Goal: Task Accomplishment & Management: Manage account settings

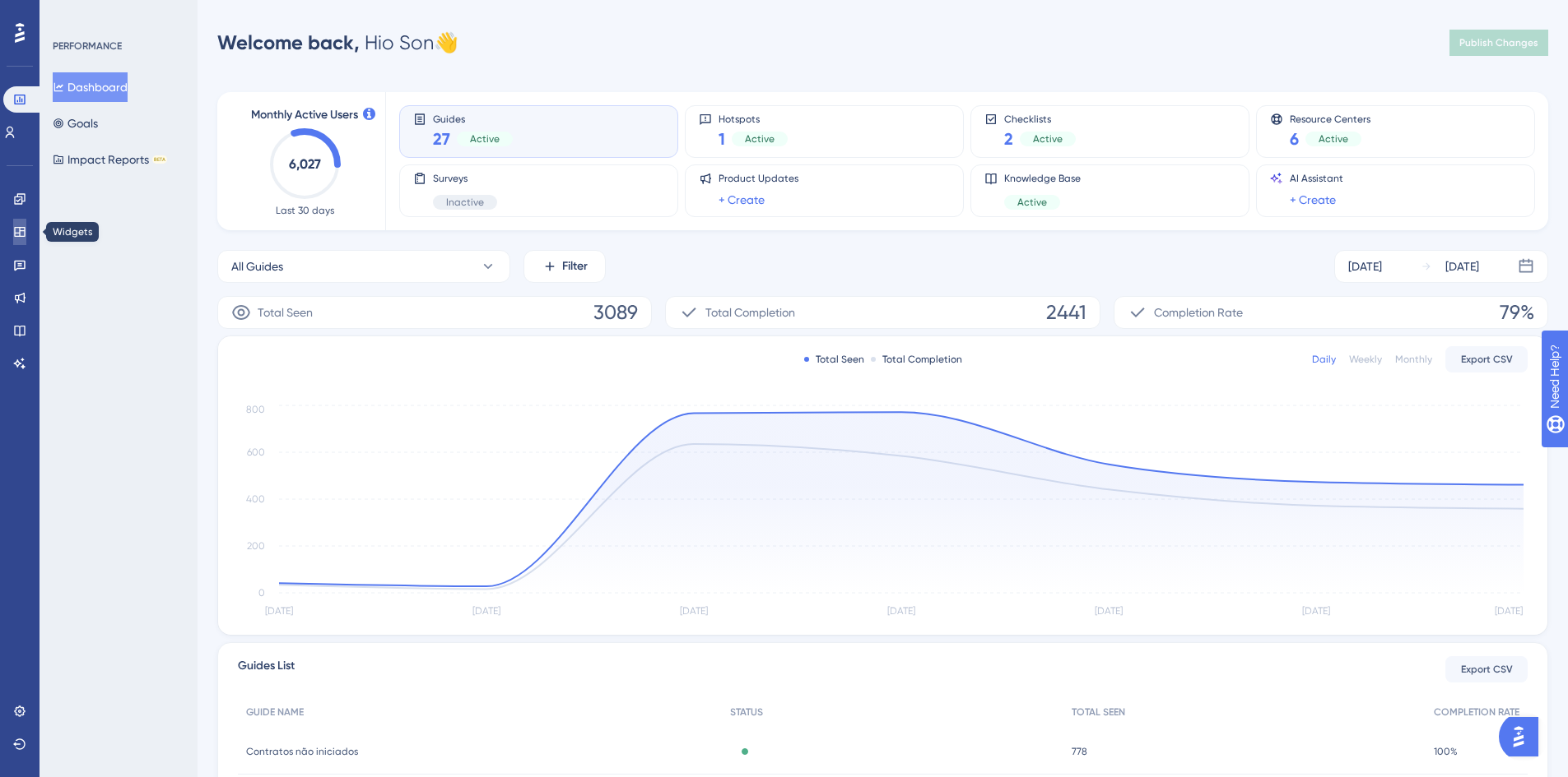
click at [20, 229] on icon at bounding box center [19, 232] width 11 height 10
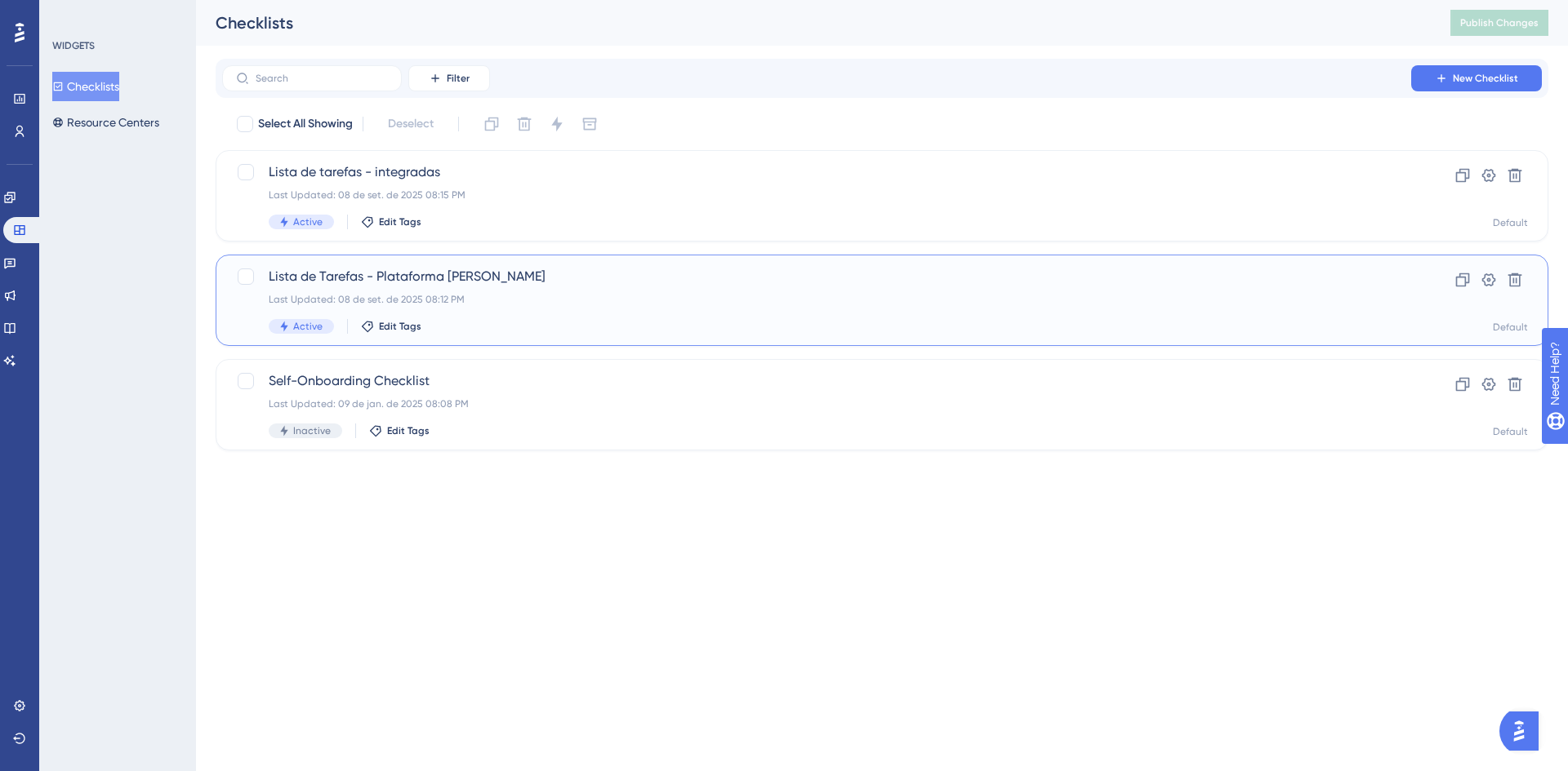
click at [475, 281] on span "Lista de Tarefas - Plataforma [PERSON_NAME]" at bounding box center [816, 276] width 1096 height 20
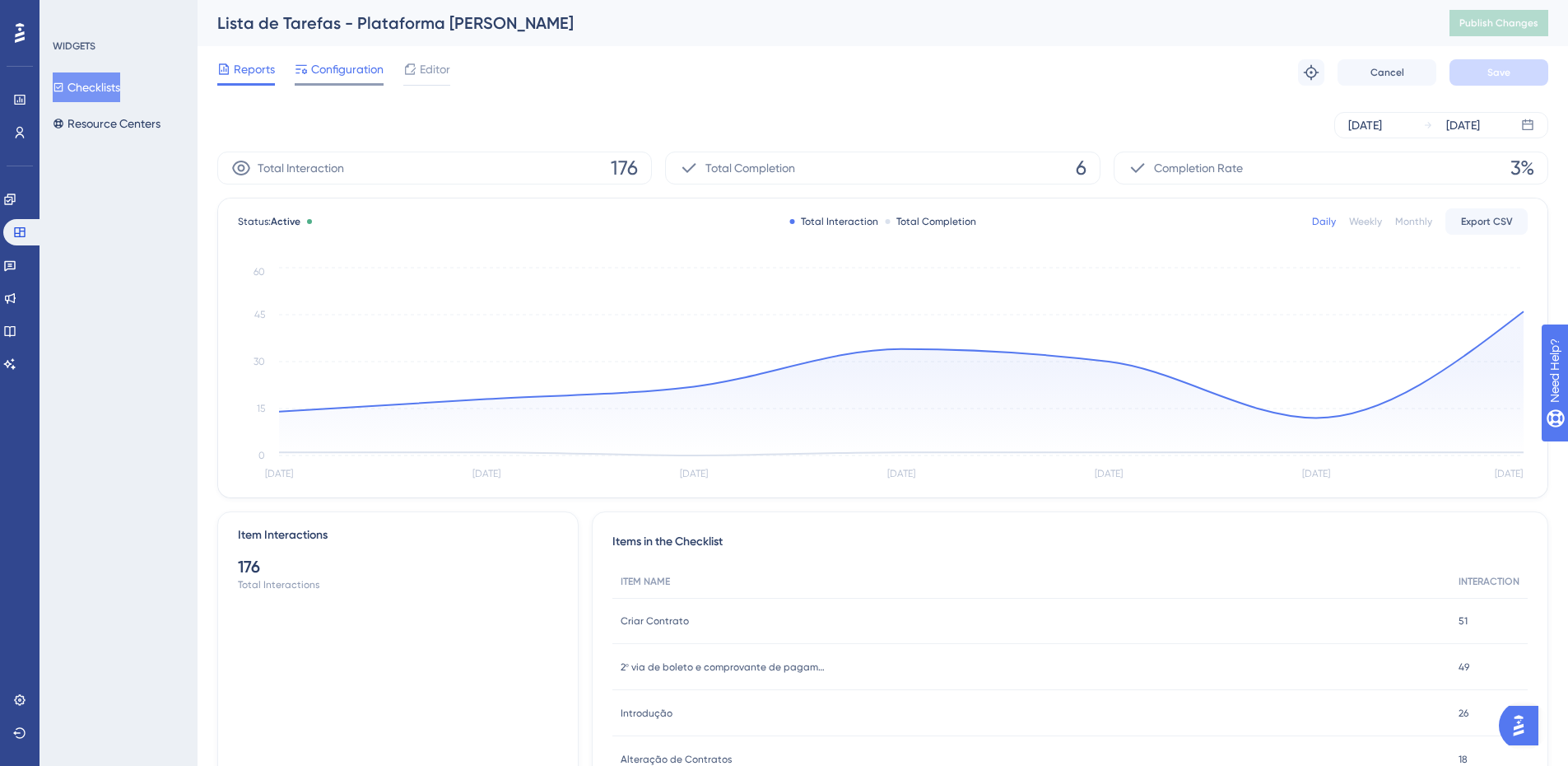
click at [373, 83] on div at bounding box center [338, 84] width 89 height 2
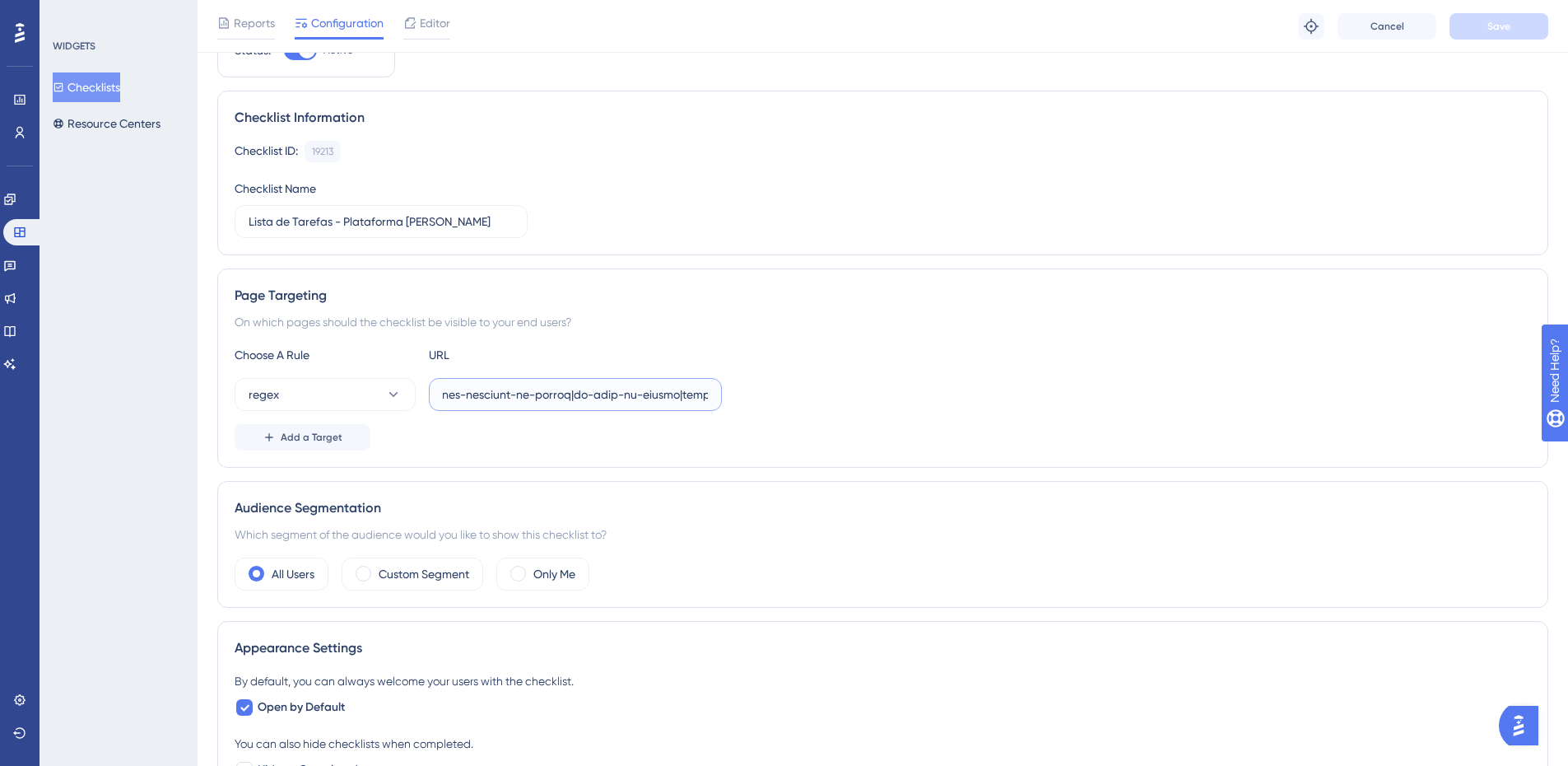
scroll to position [0, 37912]
drag, startPoint x: 577, startPoint y: 358, endPoint x: 1278, endPoint y: 420, distance: 703.7
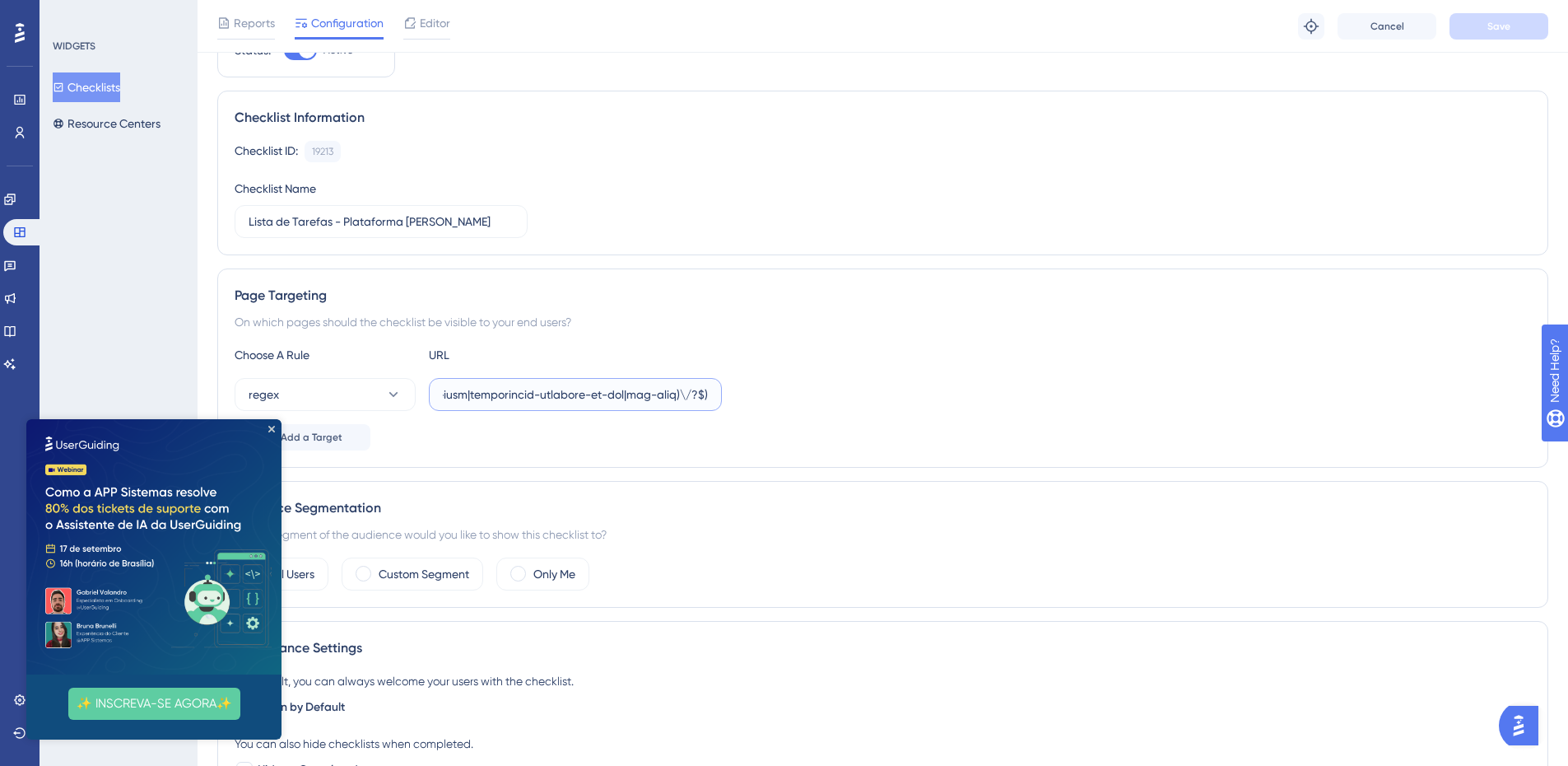
click at [674, 392] on input "text" at bounding box center [575, 394] width 265 height 18
paste input "|[GEOGRAPHIC_DATA][DATE]|cees|[GEOGRAPHIC_DATA]|[GEOGRAPHIC_DATA]|[GEOGRAPHIC_D…"
type input "^(https:\/\/(payment|escolas)\.olaisaac\.(io|dev)\/(escola-demonstracao-(1|2)|e…"
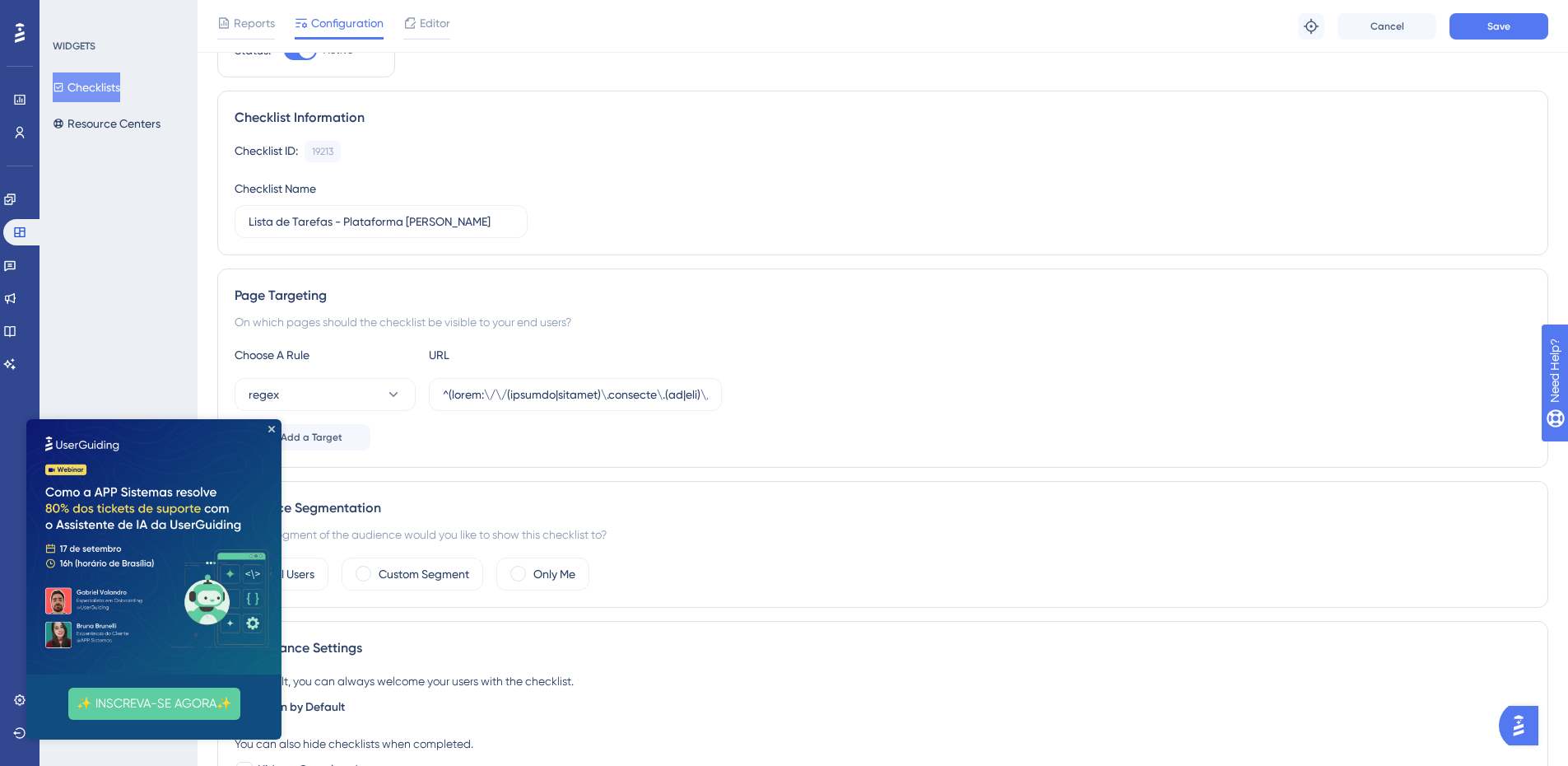
click at [1082, 357] on div "Choose A Rule URL" at bounding box center [883, 355] width 1296 height 20
click at [1499, 30] on span "Save" at bounding box center [1499, 27] width 23 height 13
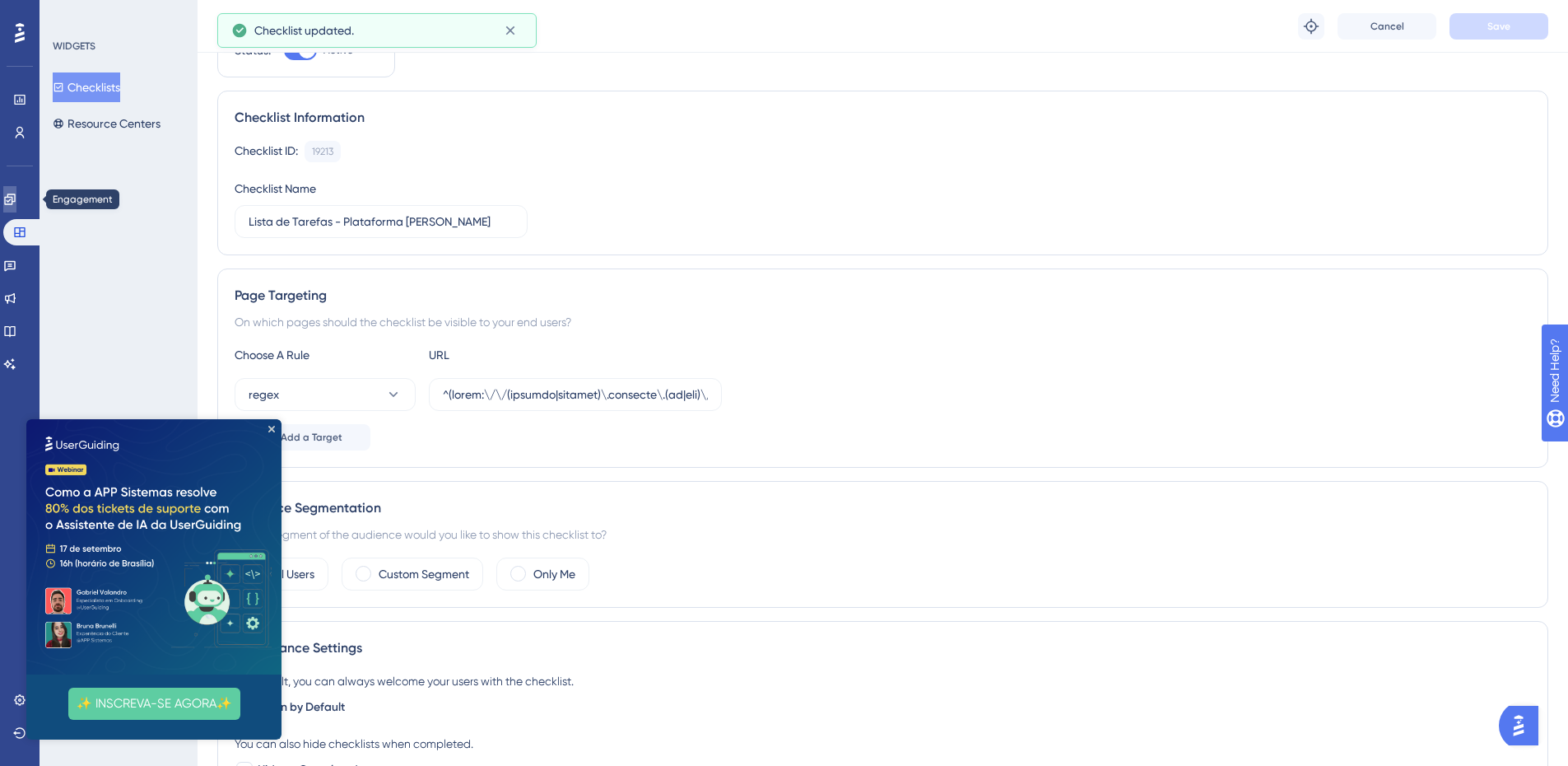
click at [17, 199] on icon at bounding box center [10, 199] width 13 height 13
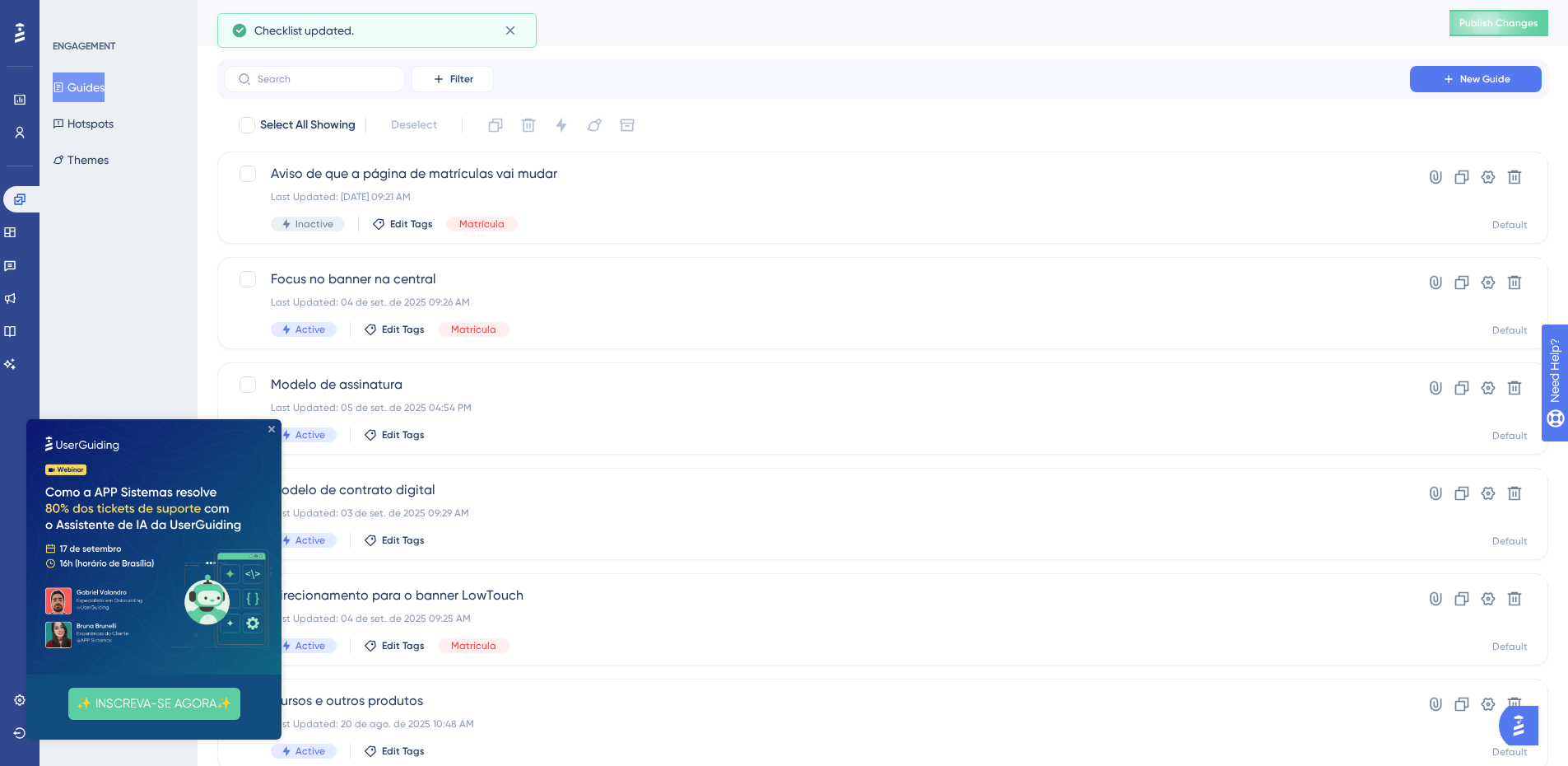
click at [270, 427] on icon "Close Preview" at bounding box center [271, 429] width 7 height 7
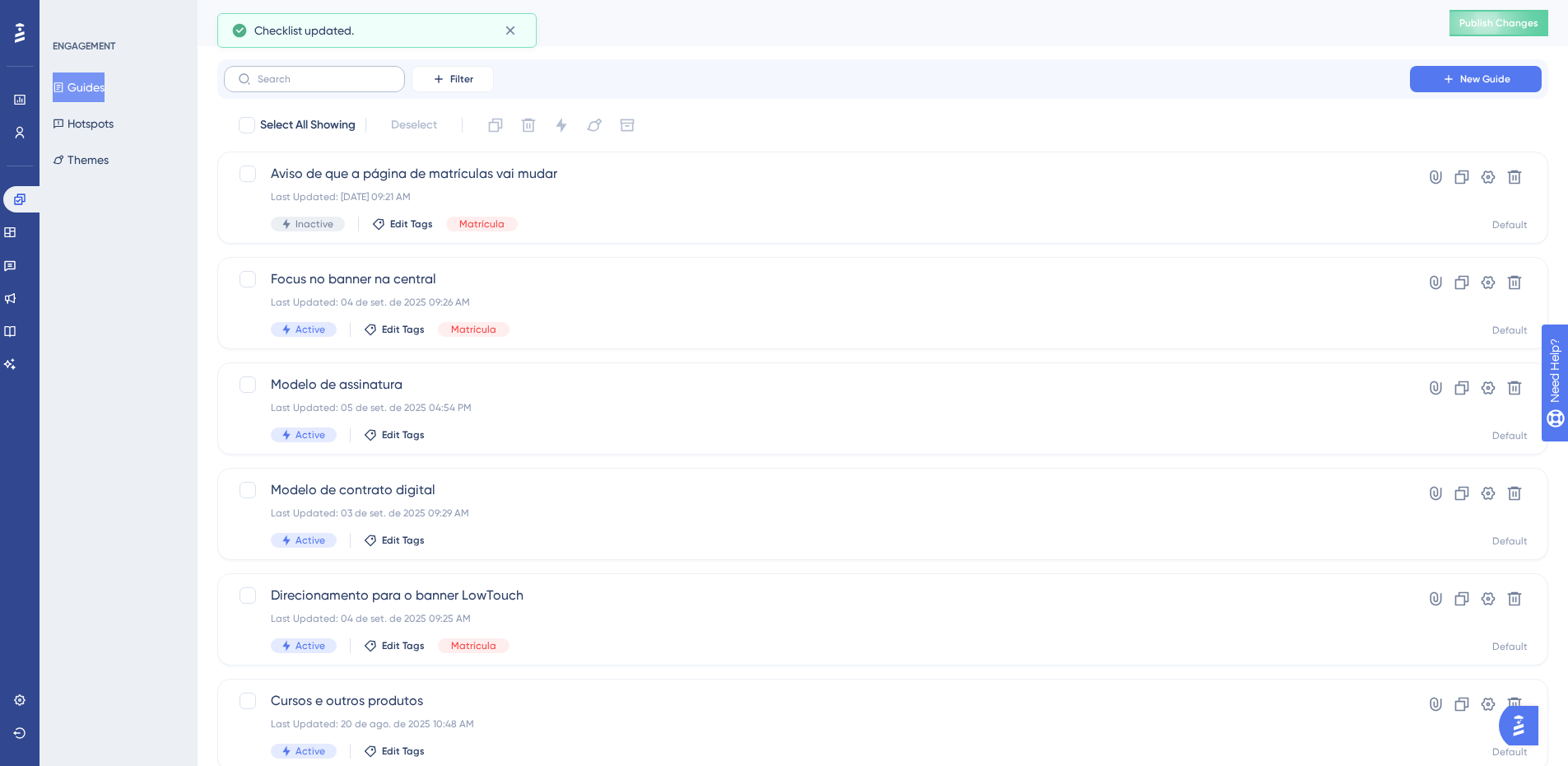
click at [315, 72] on label at bounding box center [314, 79] width 181 height 27
click at [315, 73] on input "text" at bounding box center [324, 79] width 134 height 12
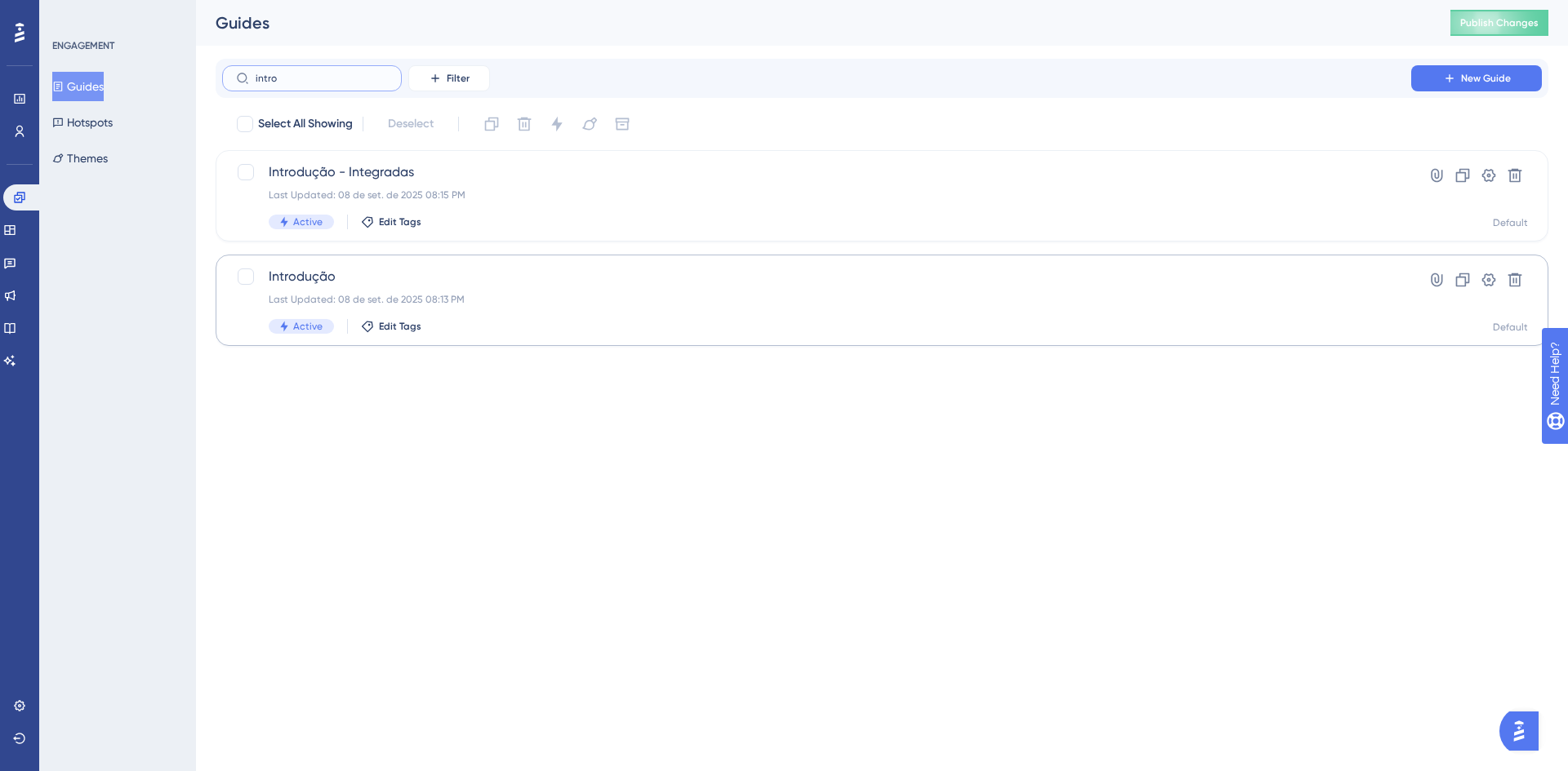
type input "intro"
click at [411, 265] on div "Introdução Last Updated: [DATE] 08:13 PM Active Edit Tags Hyperlink Clone Setti…" at bounding box center [882, 300] width 1333 height 91
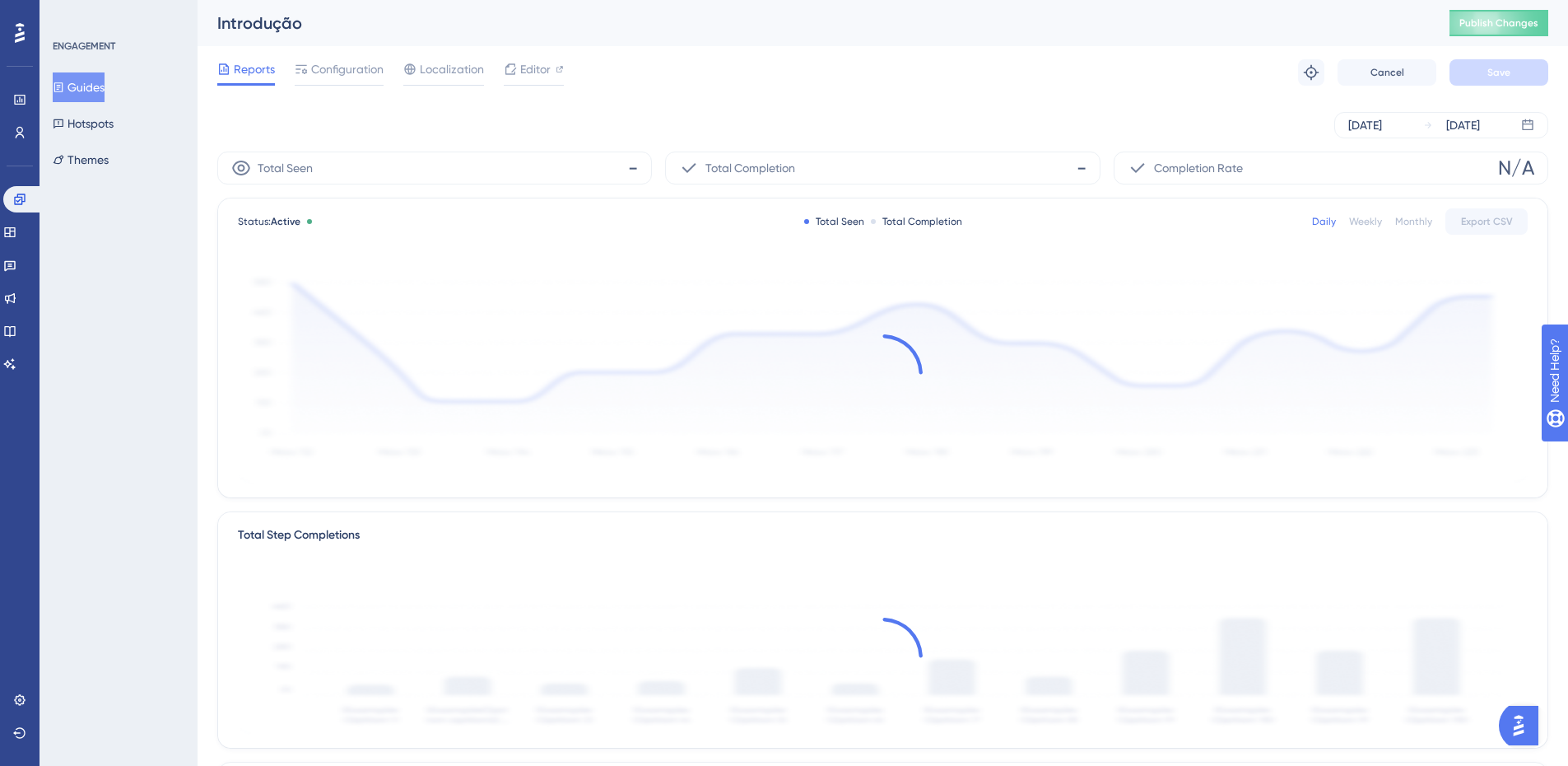
click at [342, 57] on div "Reports Configuration Localization Editor Troubleshoot Cancel Save" at bounding box center [883, 72] width 1331 height 52
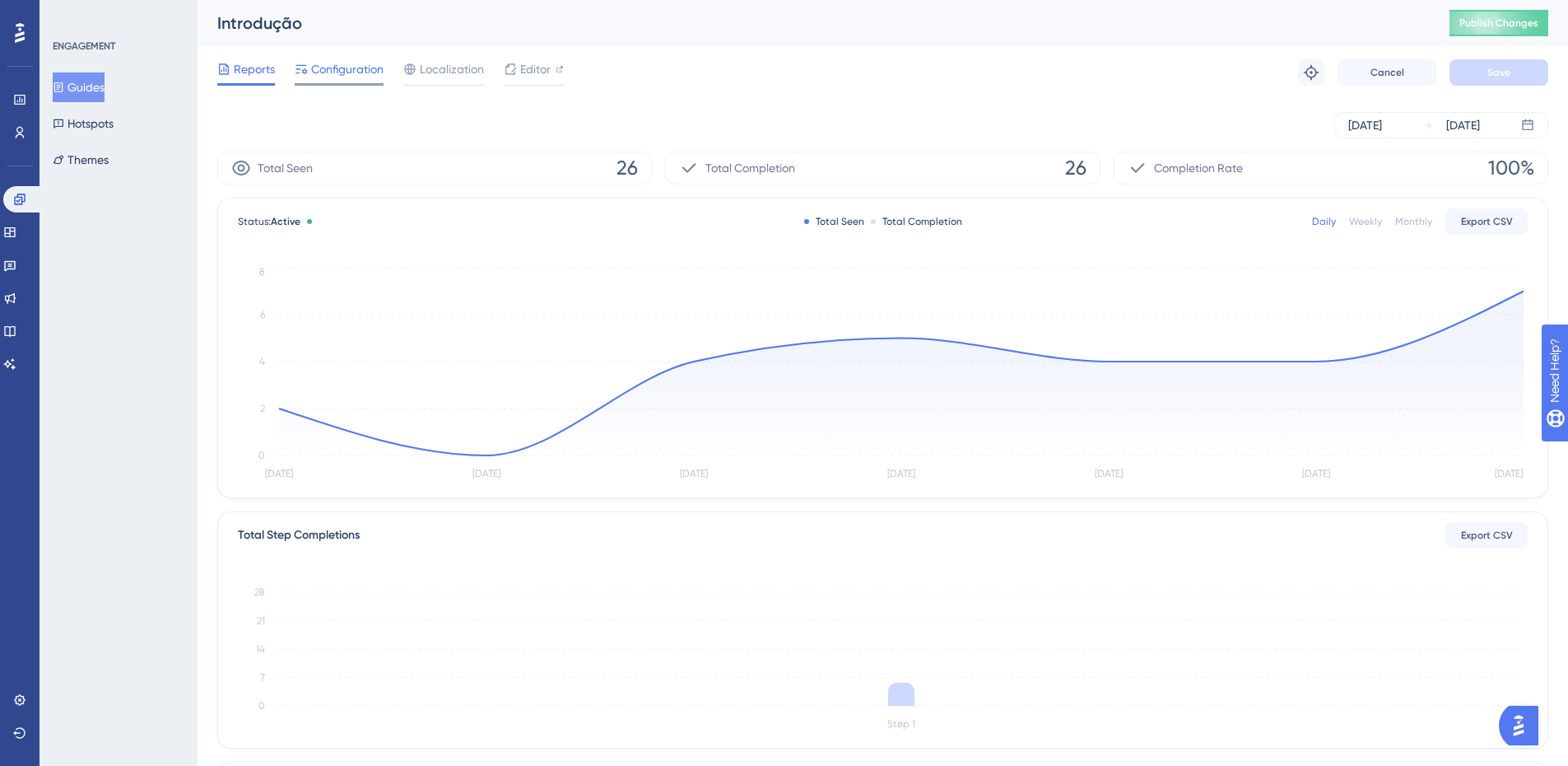
click at [339, 71] on span "Configuration" at bounding box center [347, 69] width 72 height 20
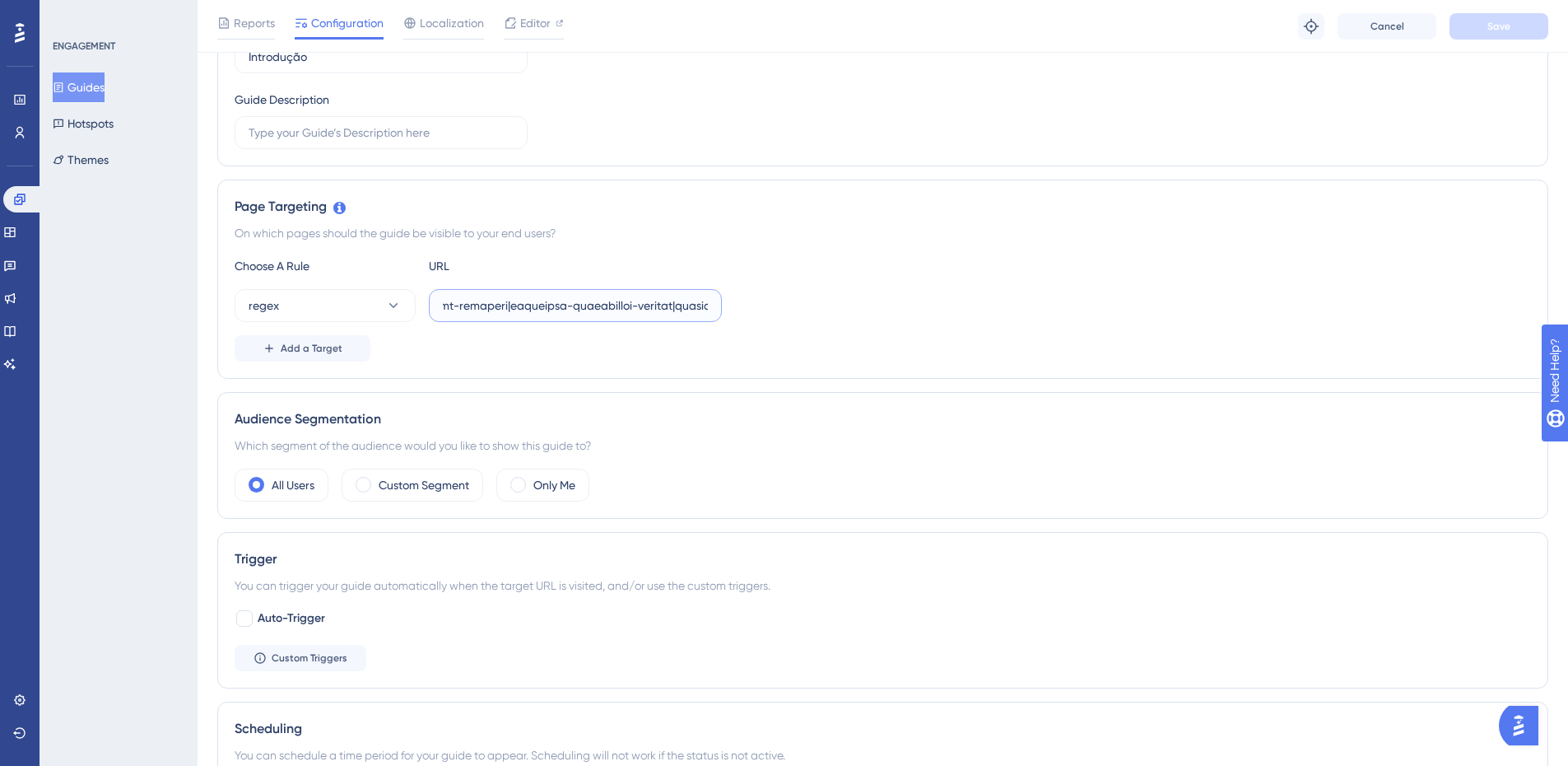
scroll to position [0, 37912]
drag, startPoint x: 681, startPoint y: 295, endPoint x: 1208, endPoint y: 321, distance: 527.6
click at [1208, 321] on div "regex" at bounding box center [883, 305] width 1296 height 33
click at [675, 304] on input "text" at bounding box center [575, 305] width 265 height 18
click at [675, 302] on input "text" at bounding box center [575, 305] width 265 height 18
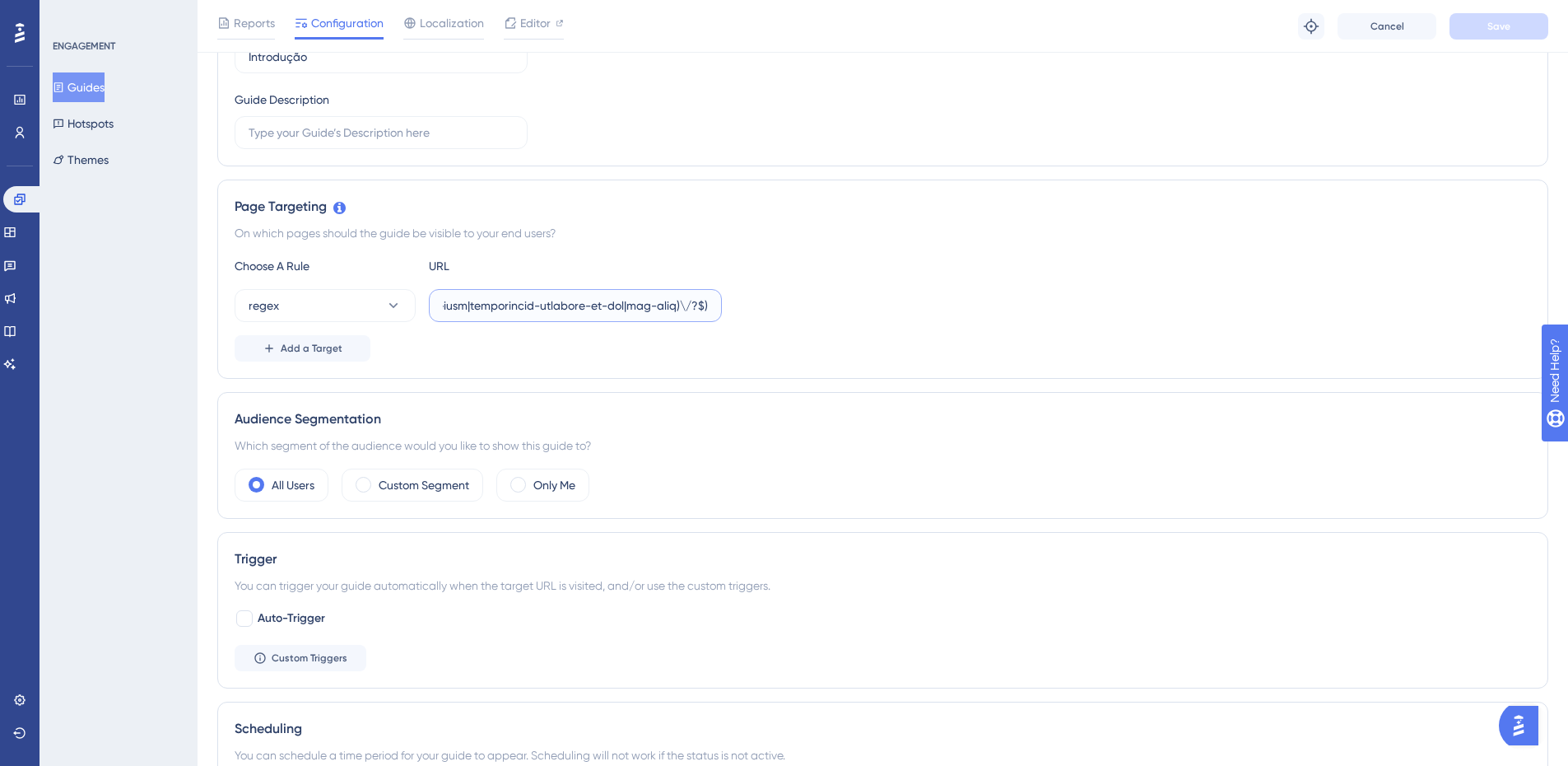
paste input "|[GEOGRAPHIC_DATA][DATE]|cees|[GEOGRAPHIC_DATA]|[GEOGRAPHIC_DATA]|[GEOGRAPHIC_D…"
type input "^(https:\/\/(payment|escolas)\.olaisaac\.(io|dev)\/(escola-demonstracao-(1|2)|e…"
click at [891, 302] on div "regex" at bounding box center [883, 305] width 1296 height 33
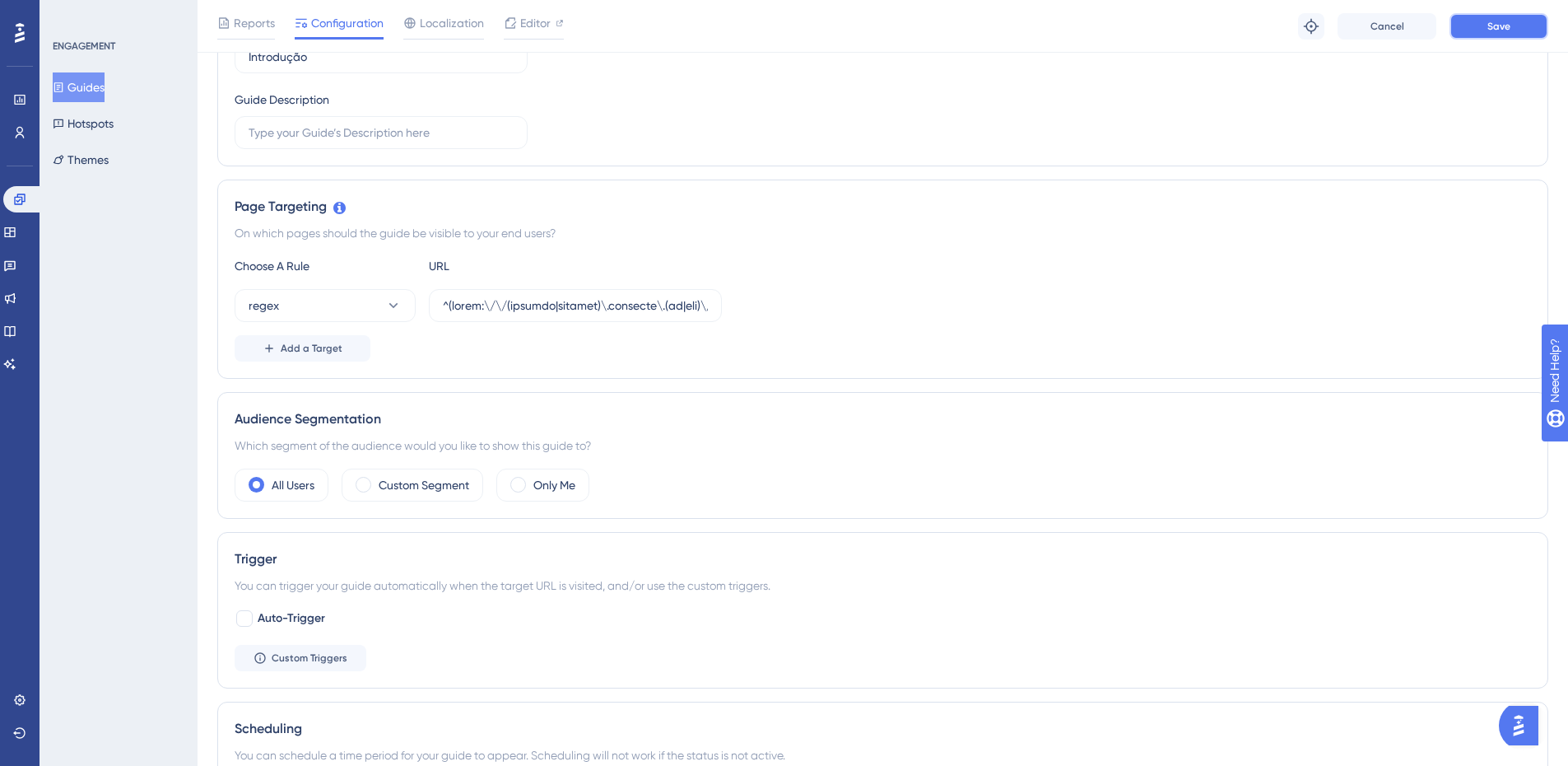
click at [1485, 22] on button "Save" at bounding box center [1498, 27] width 99 height 27
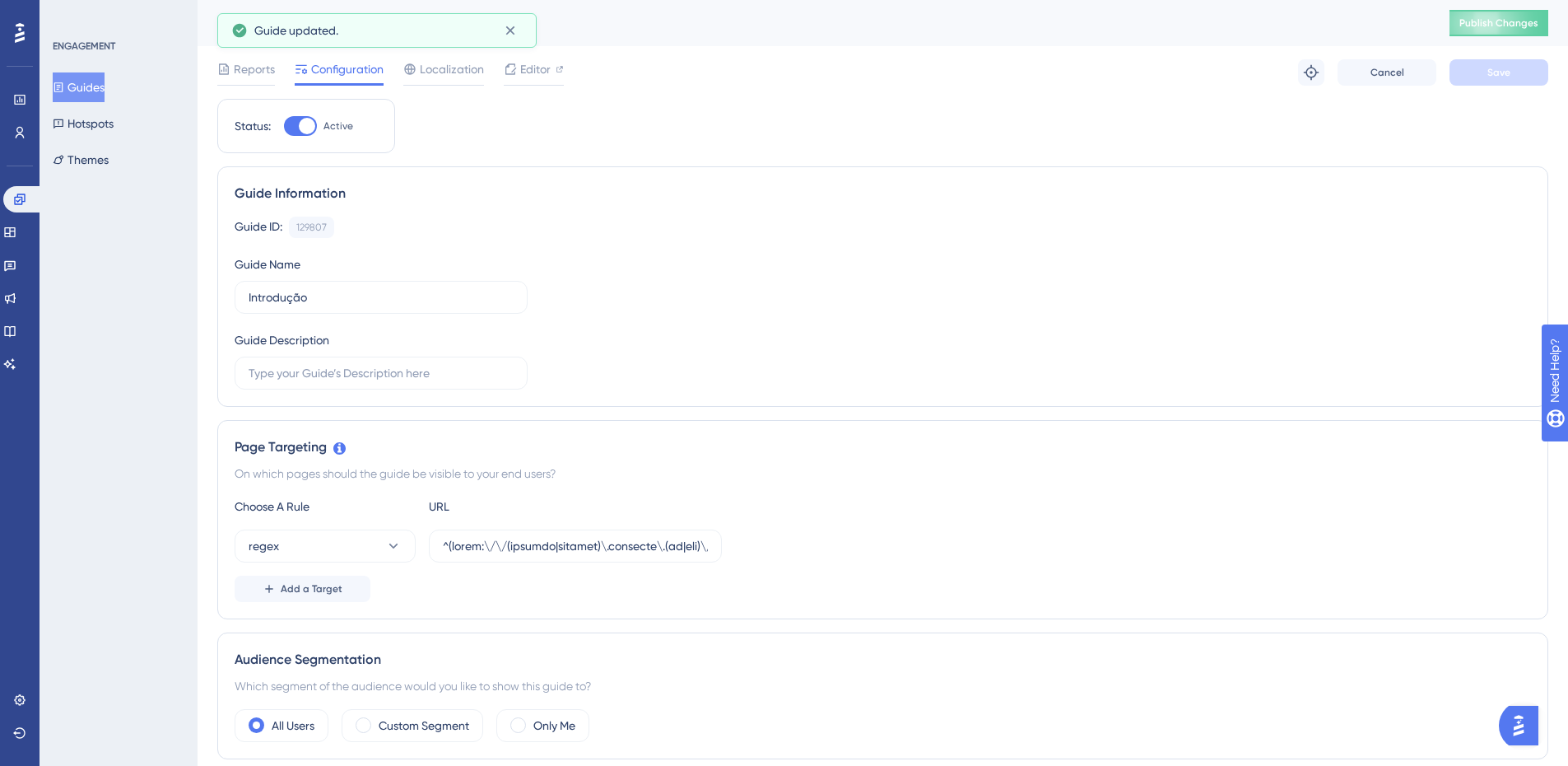
click at [94, 89] on button "Guides" at bounding box center [78, 87] width 51 height 30
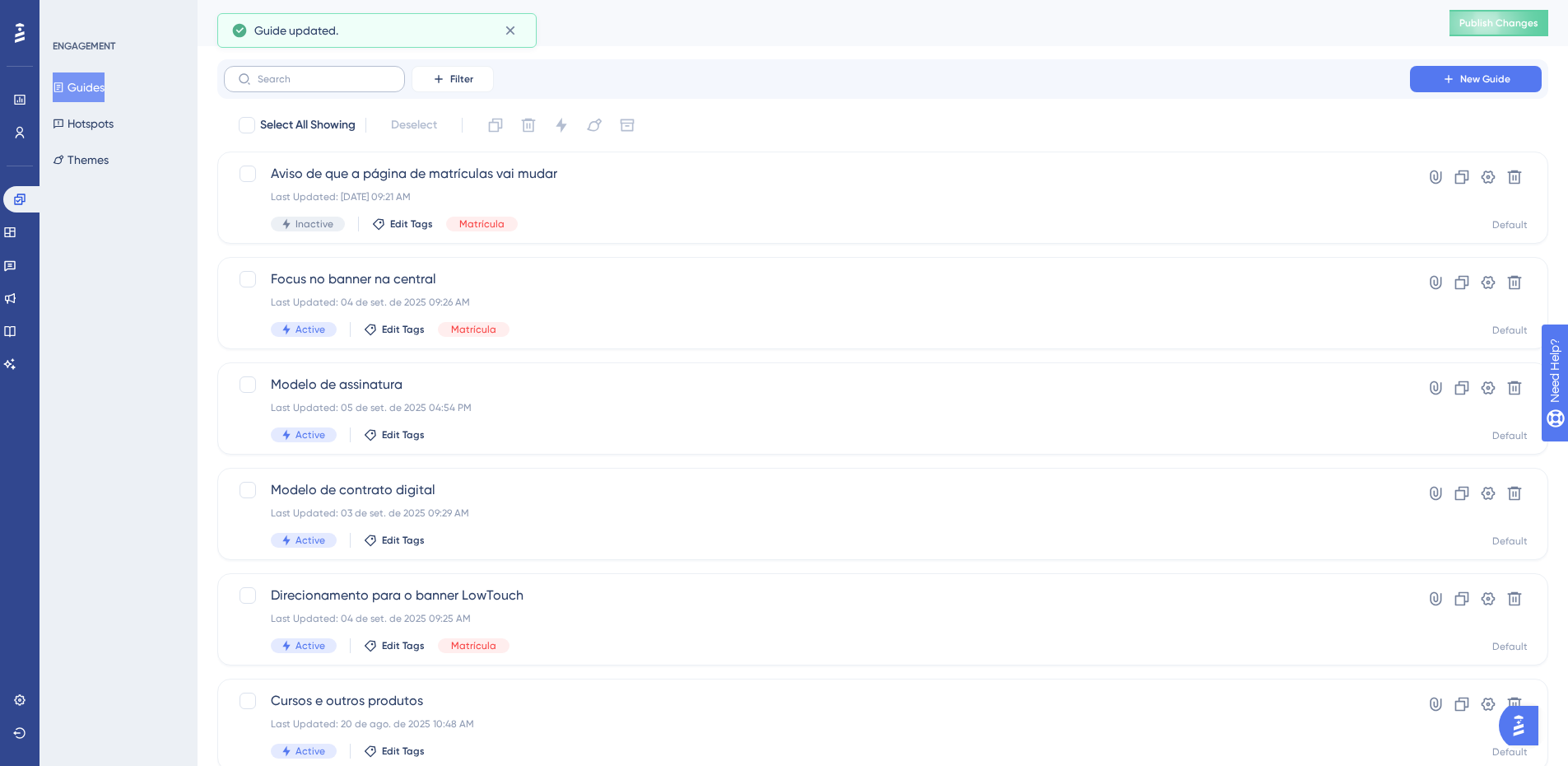
click at [317, 85] on label at bounding box center [314, 79] width 181 height 27
click at [317, 85] on input "text" at bounding box center [324, 79] width 134 height 12
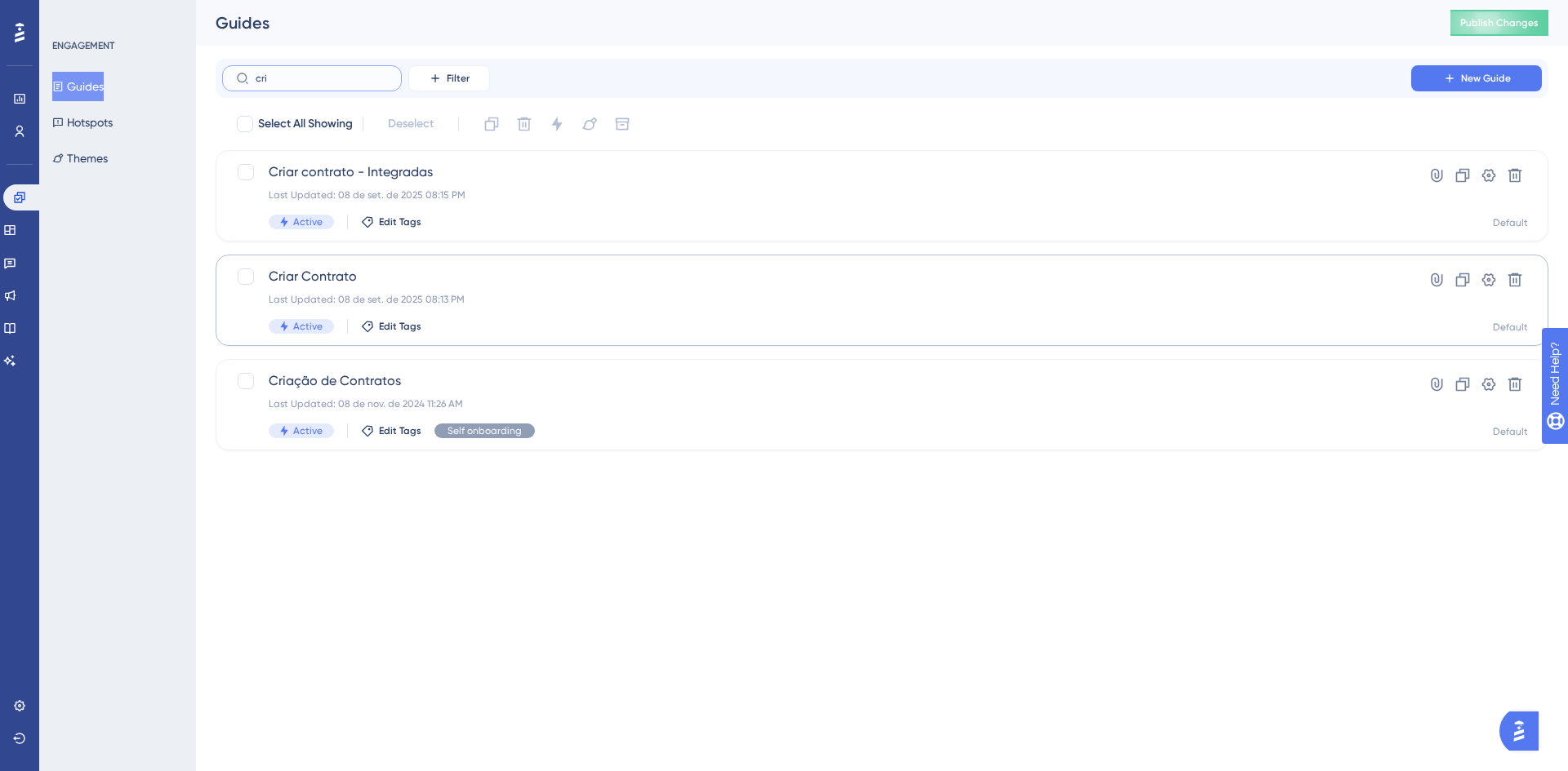
type input "cri"
click at [465, 280] on span "Criar Contrato" at bounding box center [816, 276] width 1096 height 20
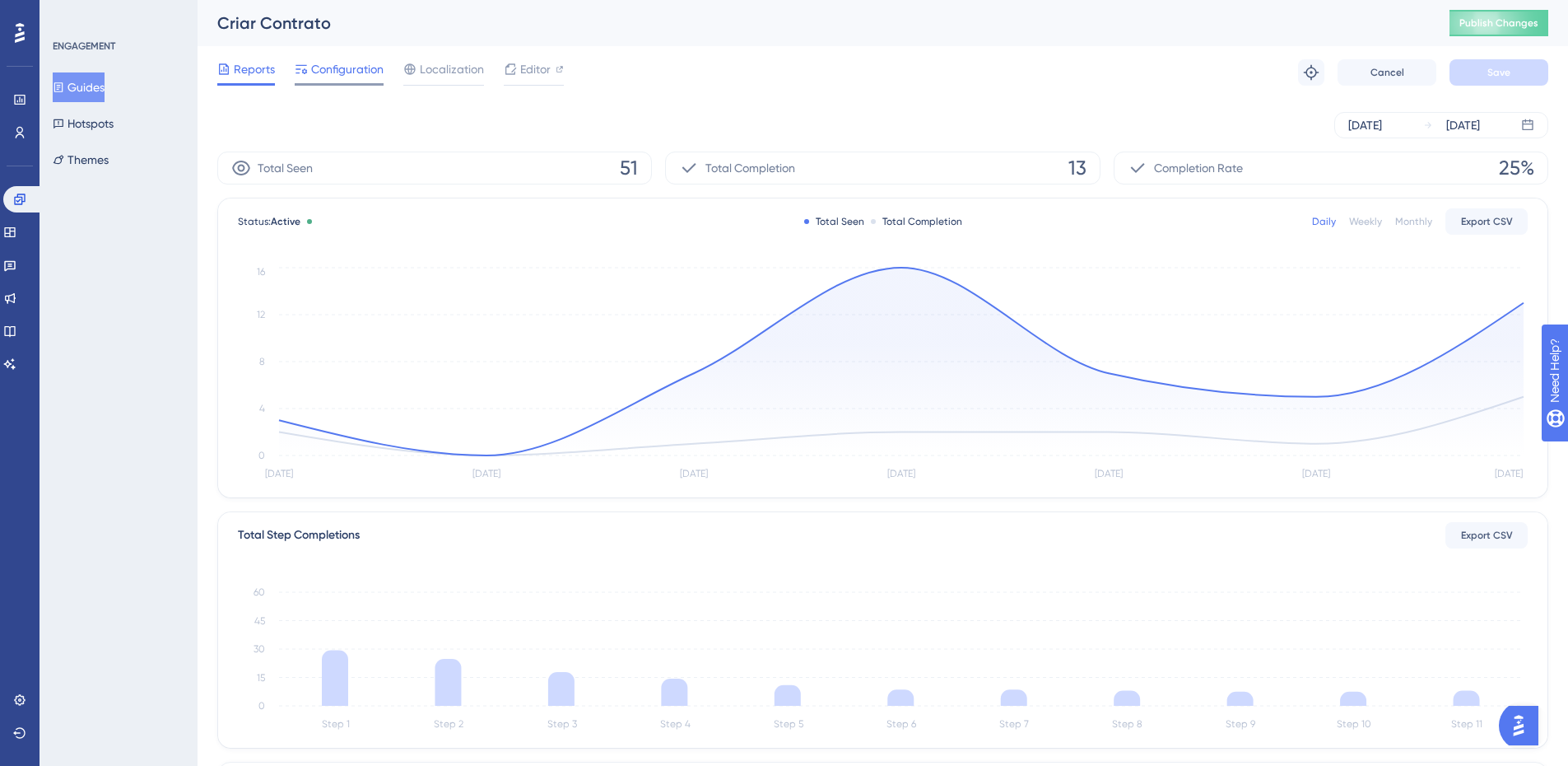
click at [338, 71] on span "Configuration" at bounding box center [347, 69] width 72 height 20
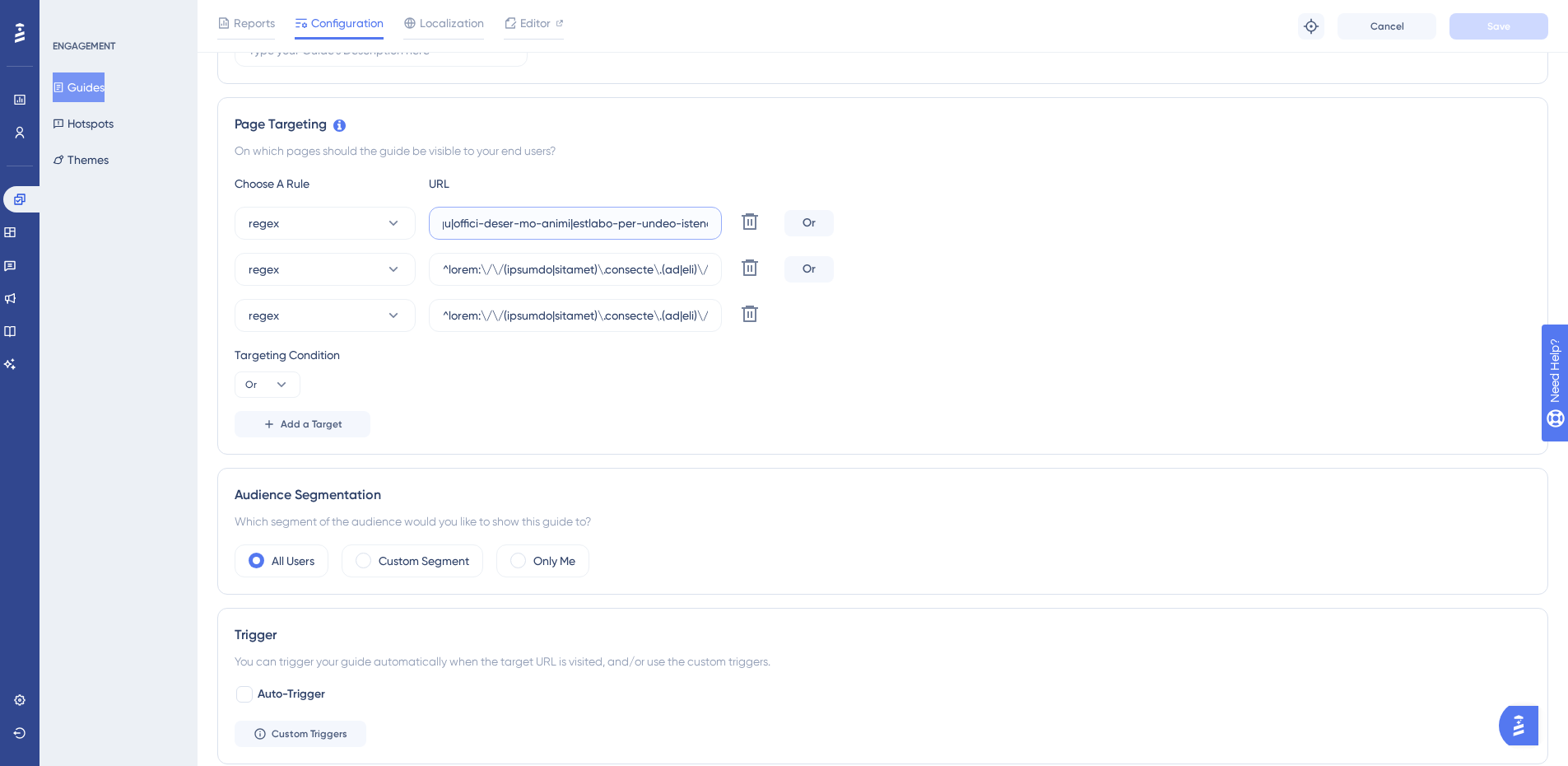
scroll to position [0, 37912]
drag, startPoint x: 645, startPoint y: 224, endPoint x: 1313, endPoint y: 213, distance: 668.1
click at [1313, 213] on div "regex Delete Or" at bounding box center [883, 223] width 1296 height 33
click at [674, 222] on input "text" at bounding box center [575, 223] width 265 height 18
paste input "|[GEOGRAPHIC_DATA][DATE]|cees|[GEOGRAPHIC_DATA]|[GEOGRAPHIC_DATA]|[GEOGRAPHIC_D…"
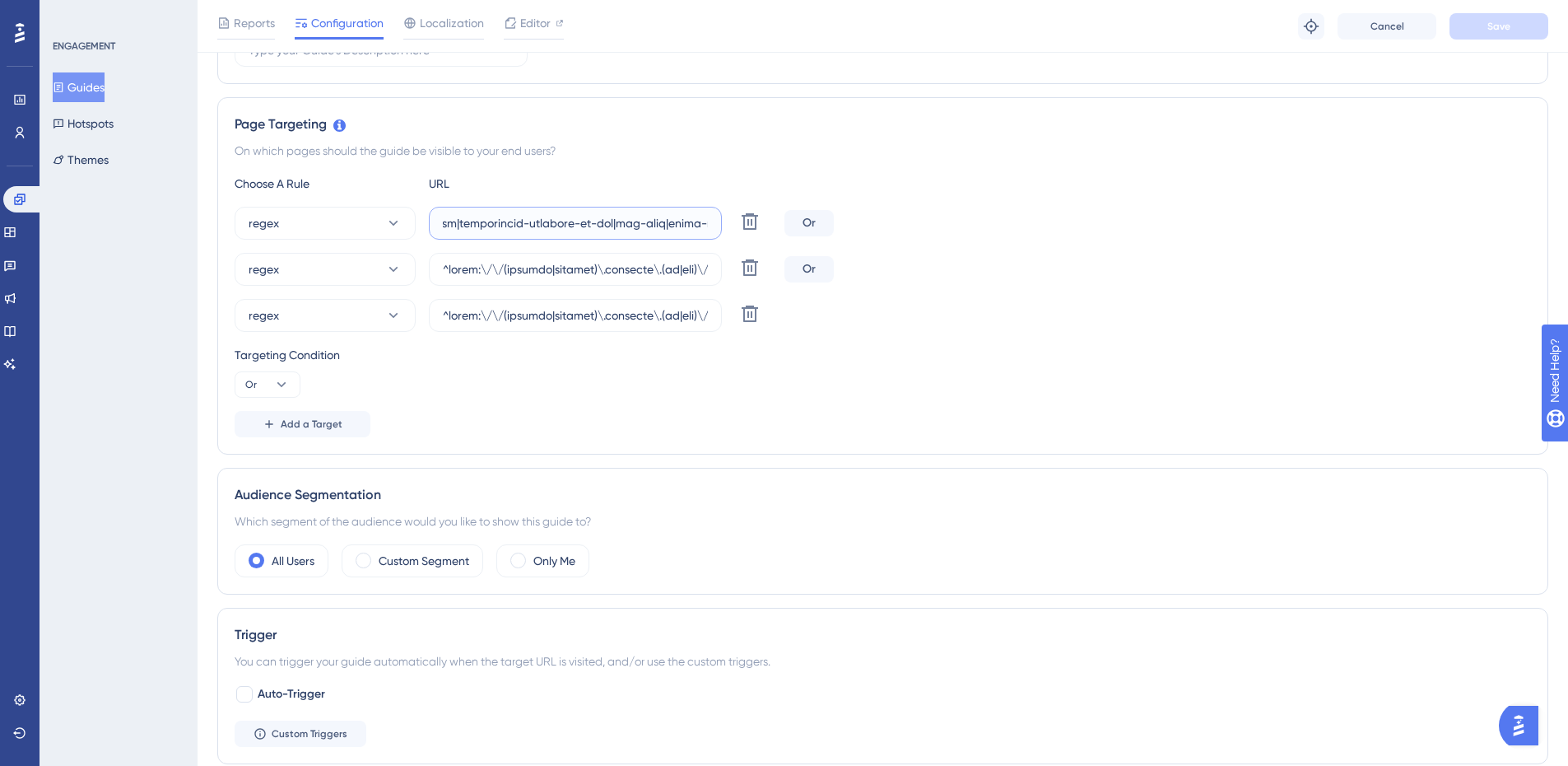
scroll to position [0, 38389]
type input "^(https:\/\/(payment|escolas)\.olaisaac\.(io|dev)\/(escola-demonstracao-(1|2)|e…"
drag, startPoint x: 682, startPoint y: 269, endPoint x: 1339, endPoint y: 251, distance: 657.2
click at [1339, 251] on div "regex Delete Or regex Delete Or regex Delete" at bounding box center [883, 269] width 1296 height 125
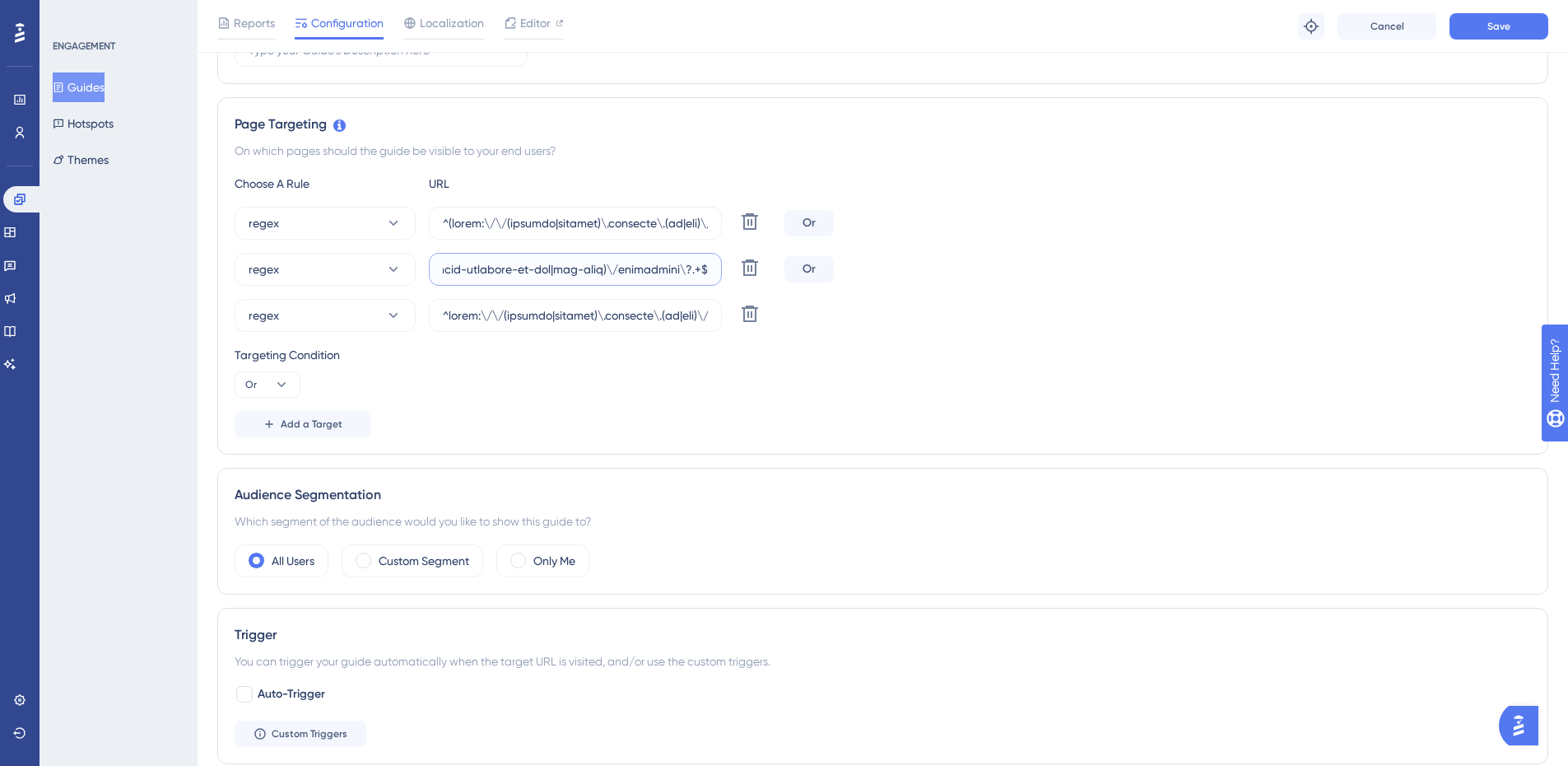
click at [609, 269] on input "text" at bounding box center [575, 269] width 265 height 18
click at [607, 267] on input "text" at bounding box center [575, 269] width 265 height 18
paste input "|[GEOGRAPHIC_DATA][DATE]|cees|[GEOGRAPHIC_DATA]|[GEOGRAPHIC_DATA]|[GEOGRAPHIC_D…"
type input "^https:\/\/(payment|escolas)\.olaisaac\.(io|dev)\/(escola-demonstracao-(1|2)|es…"
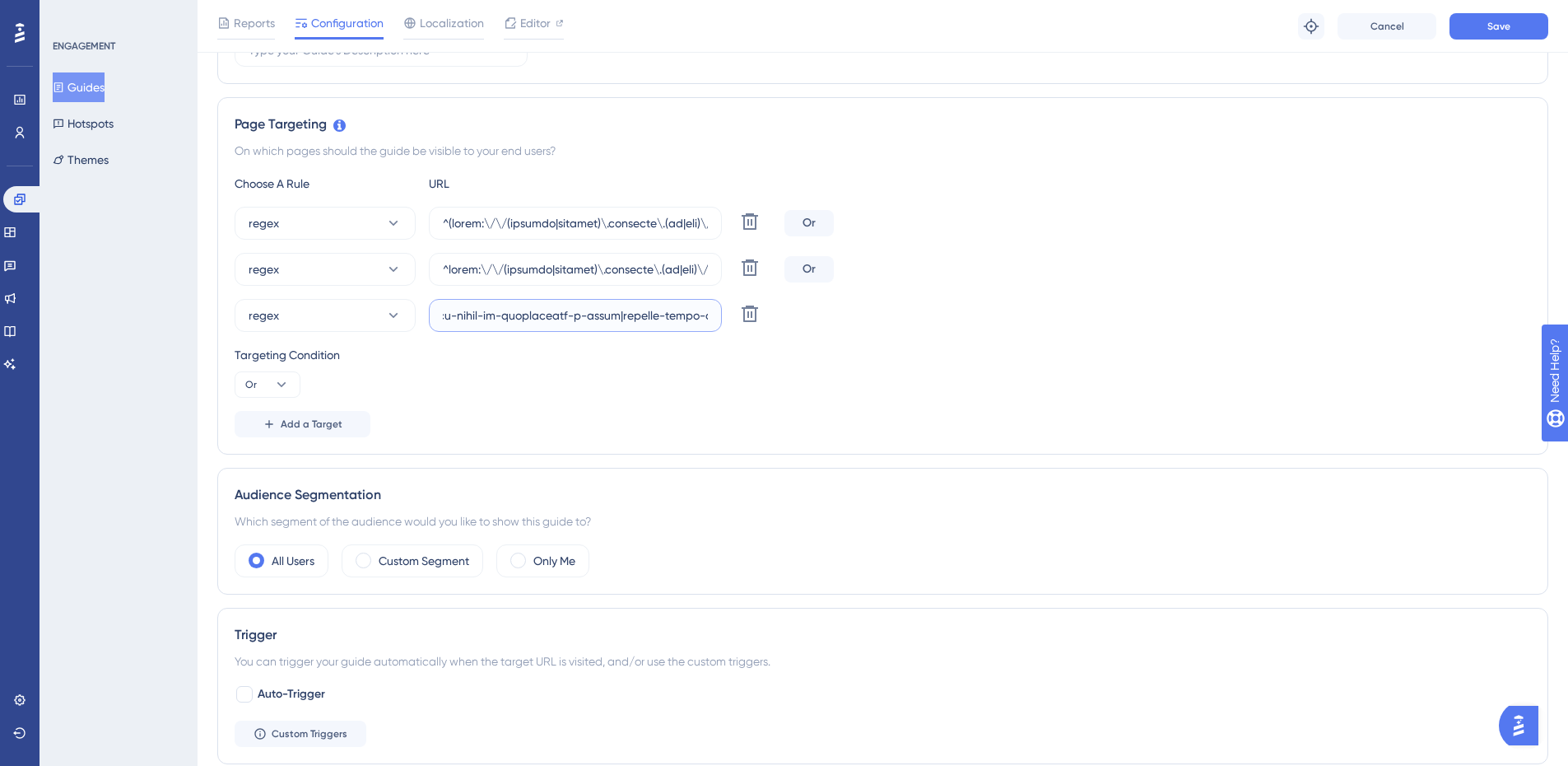
scroll to position [0, 0]
drag, startPoint x: 640, startPoint y: 323, endPoint x: 1300, endPoint y: 300, distance: 660.4
click at [1300, 300] on div "regex Delete" at bounding box center [883, 315] width 1296 height 33
click at [575, 318] on input "text" at bounding box center [575, 315] width 265 height 18
paste input "|[GEOGRAPHIC_DATA][DATE]|cees|[GEOGRAPHIC_DATA]|[GEOGRAPHIC_DATA]|[GEOGRAPHIC_D…"
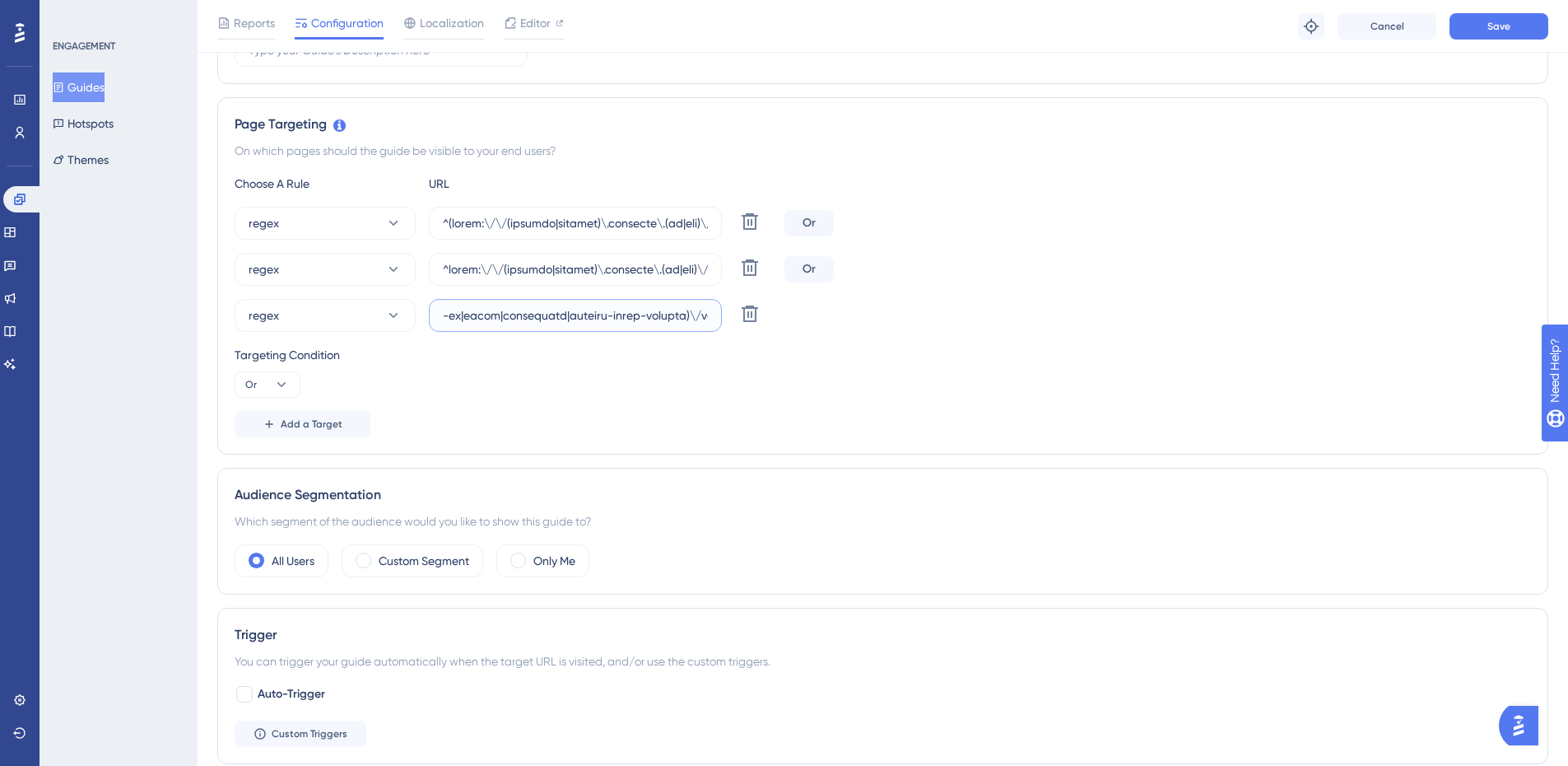
type input "^https:\/\/(payment|escolas)\.olaisaac\.(io|dev)\/(escola-demonstracao-(1|2)|es…"
click at [1036, 374] on div "Targeting Condition Or" at bounding box center [883, 371] width 1296 height 52
click at [1486, 31] on button "Save" at bounding box center [1498, 27] width 99 height 27
click at [17, 232] on icon at bounding box center [10, 232] width 13 height 13
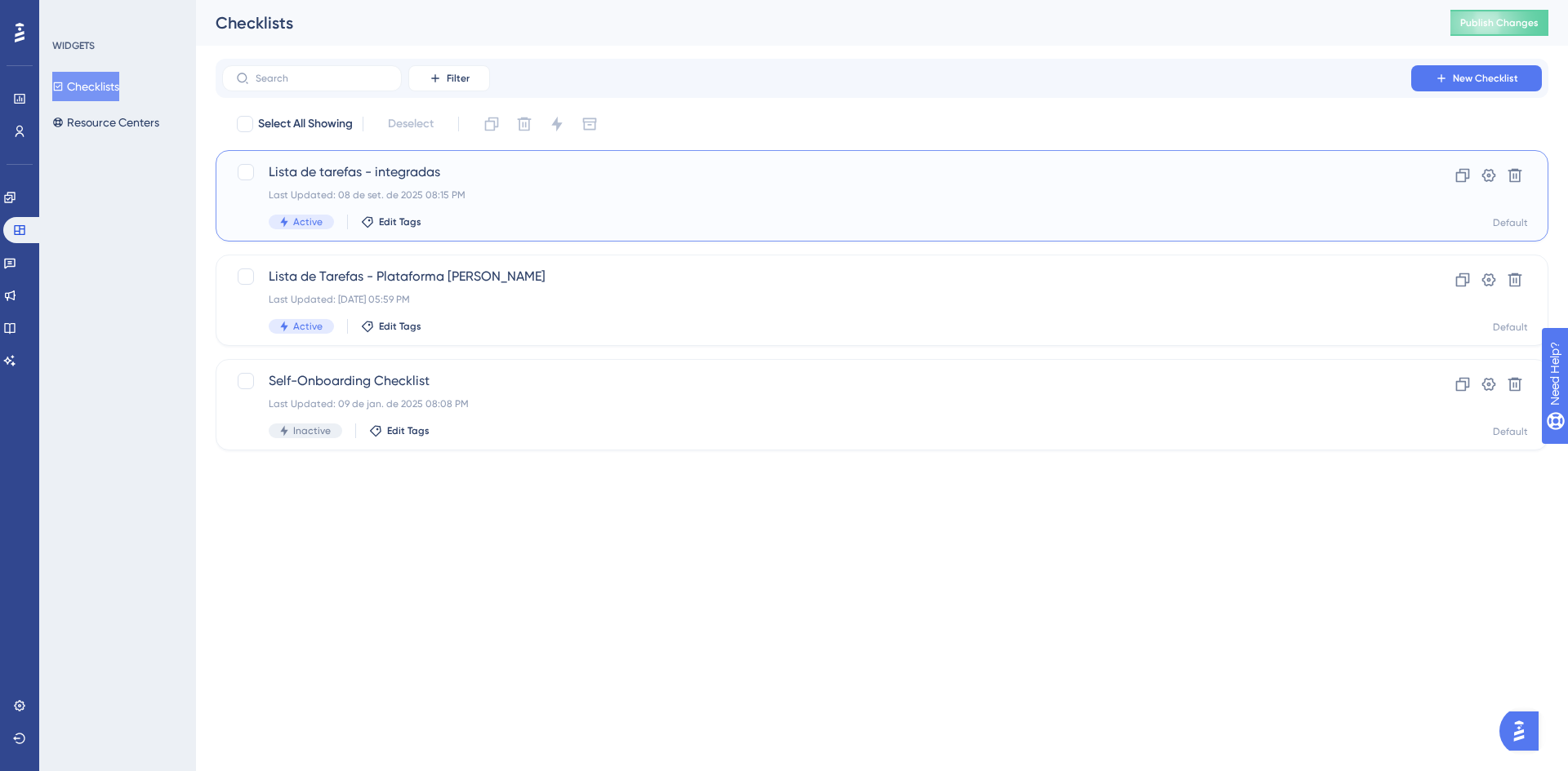
click at [471, 194] on div "Last Updated: 08 de set. de 2025 08:15 PM" at bounding box center [816, 195] width 1096 height 13
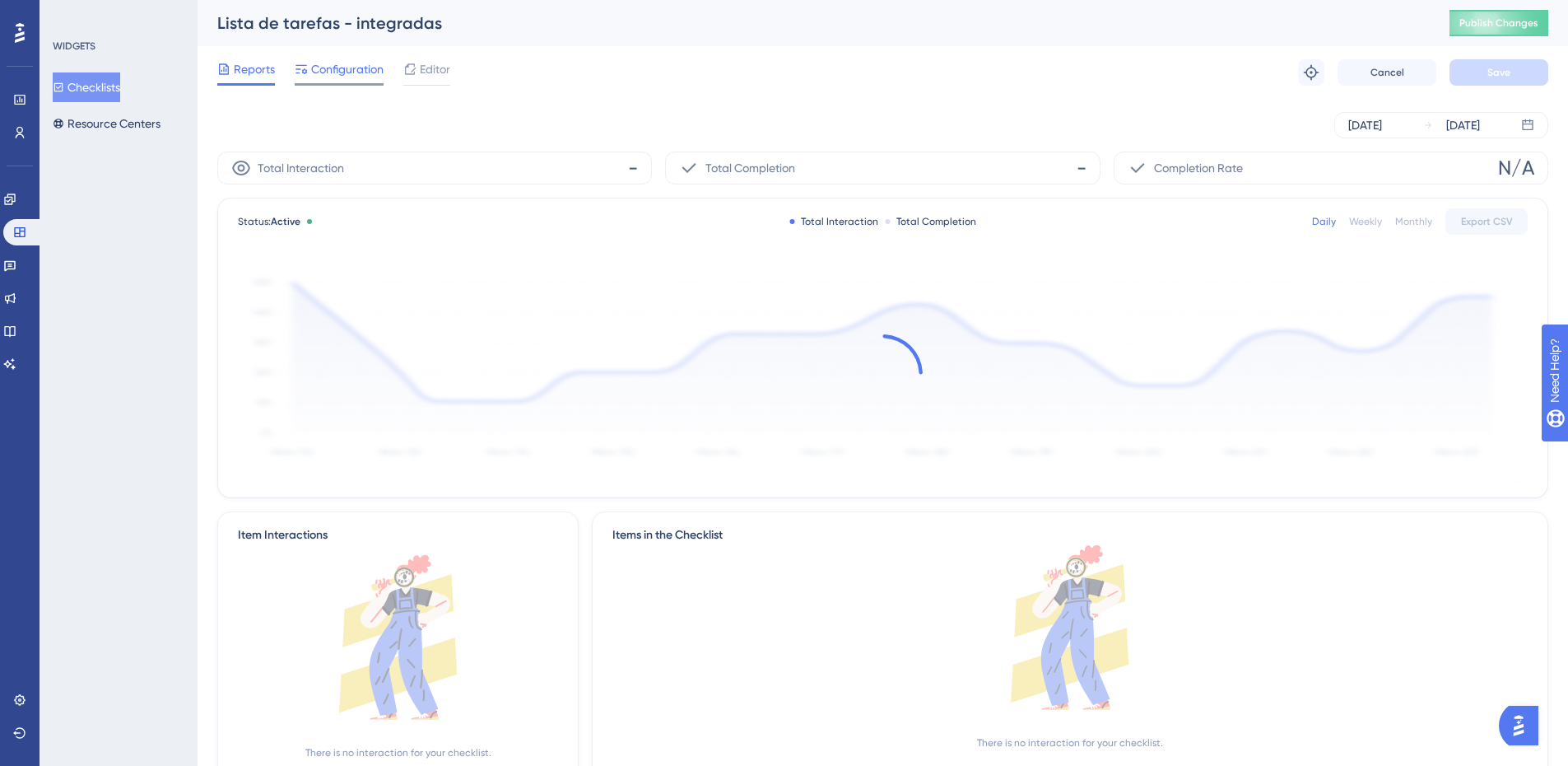
click at [338, 70] on span "Configuration" at bounding box center [347, 69] width 72 height 20
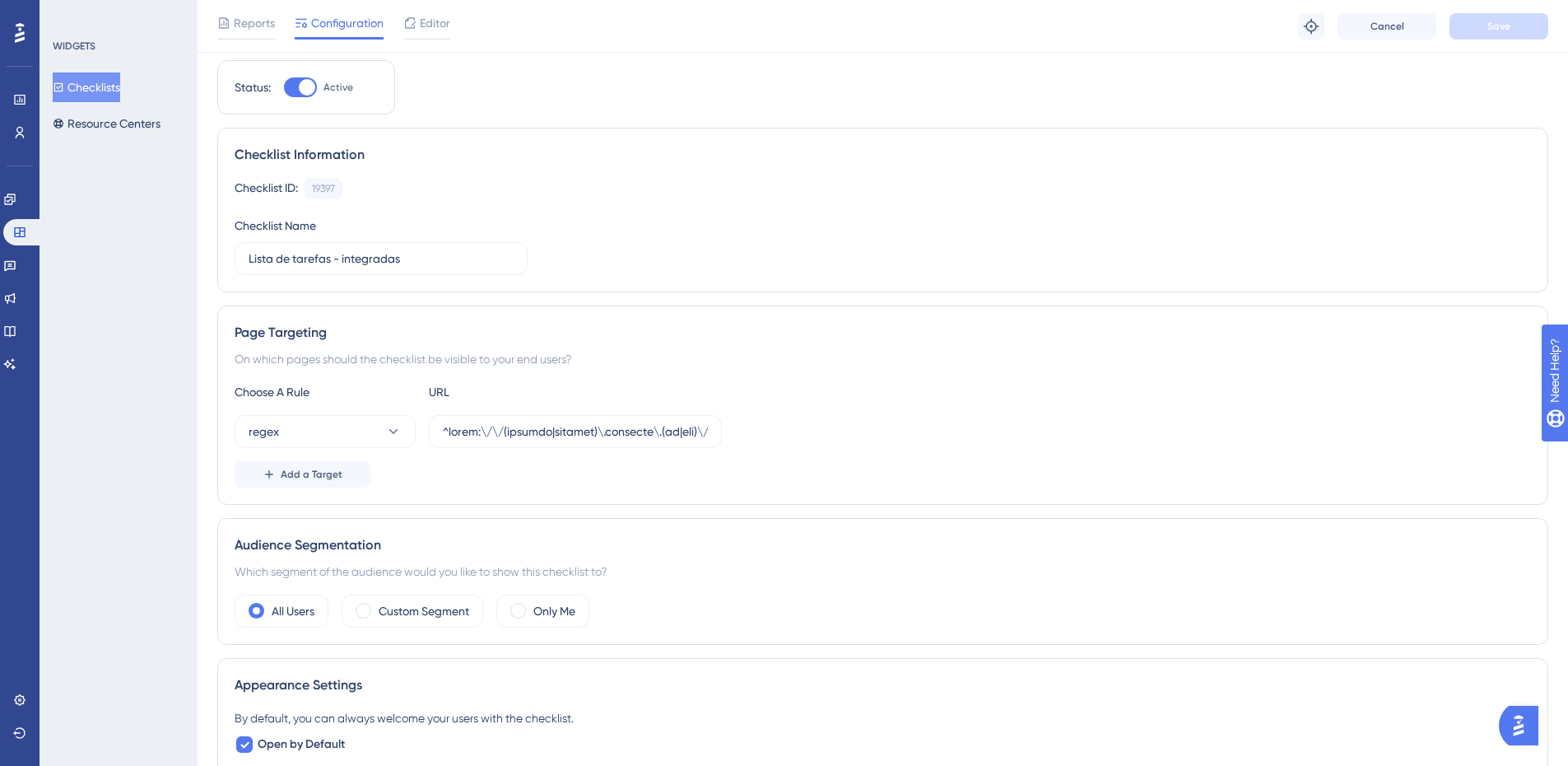
scroll to position [82, 0]
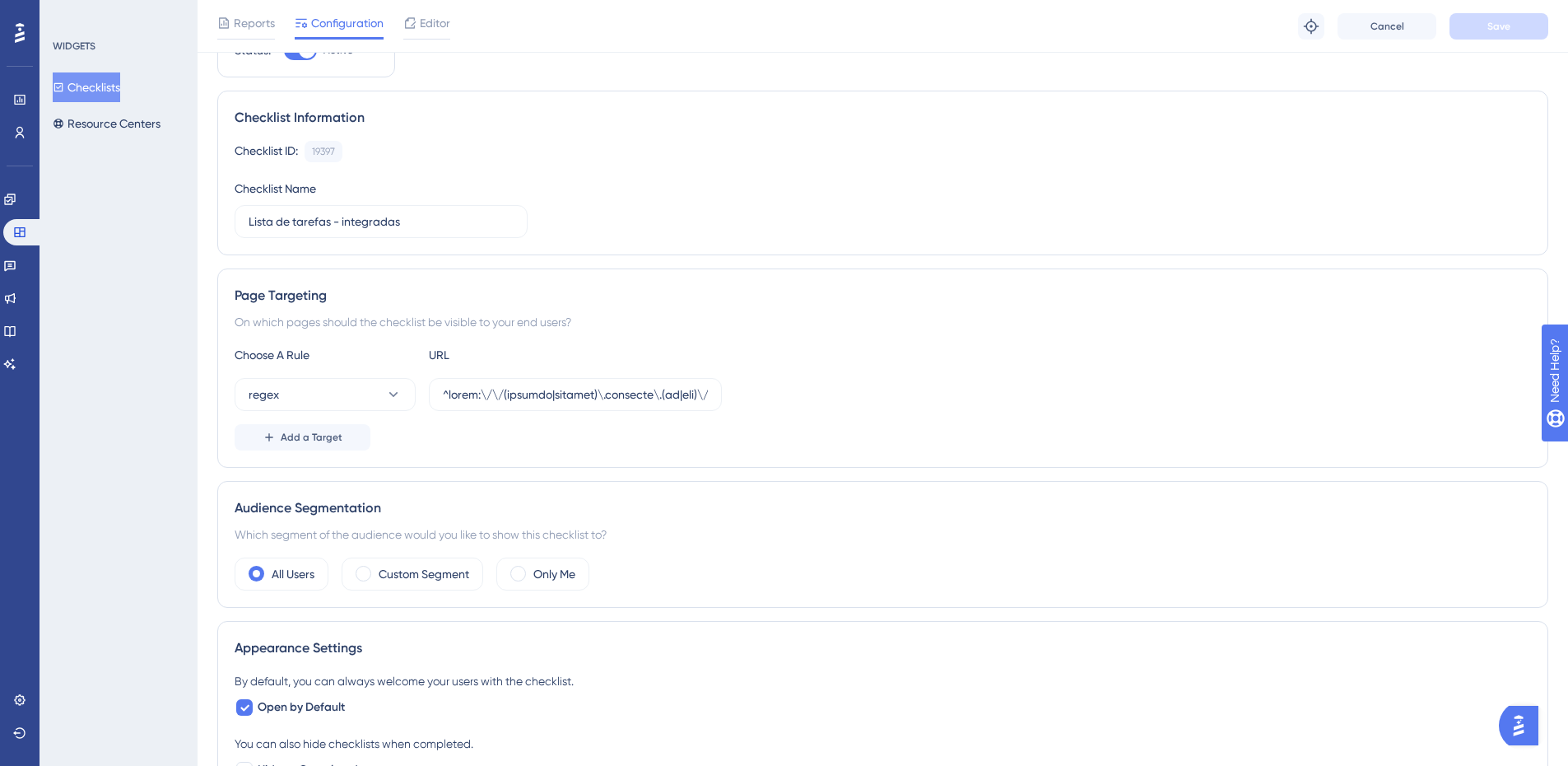
drag, startPoint x: 658, startPoint y: 378, endPoint x: 1255, endPoint y: 394, distance: 597.2
click at [1255, 394] on div "regex" at bounding box center [883, 394] width 1296 height 33
drag, startPoint x: 660, startPoint y: 389, endPoint x: 1295, endPoint y: 367, distance: 635.4
click at [1295, 367] on div "Choose A Rule URL regex Add a Target" at bounding box center [883, 398] width 1296 height 105
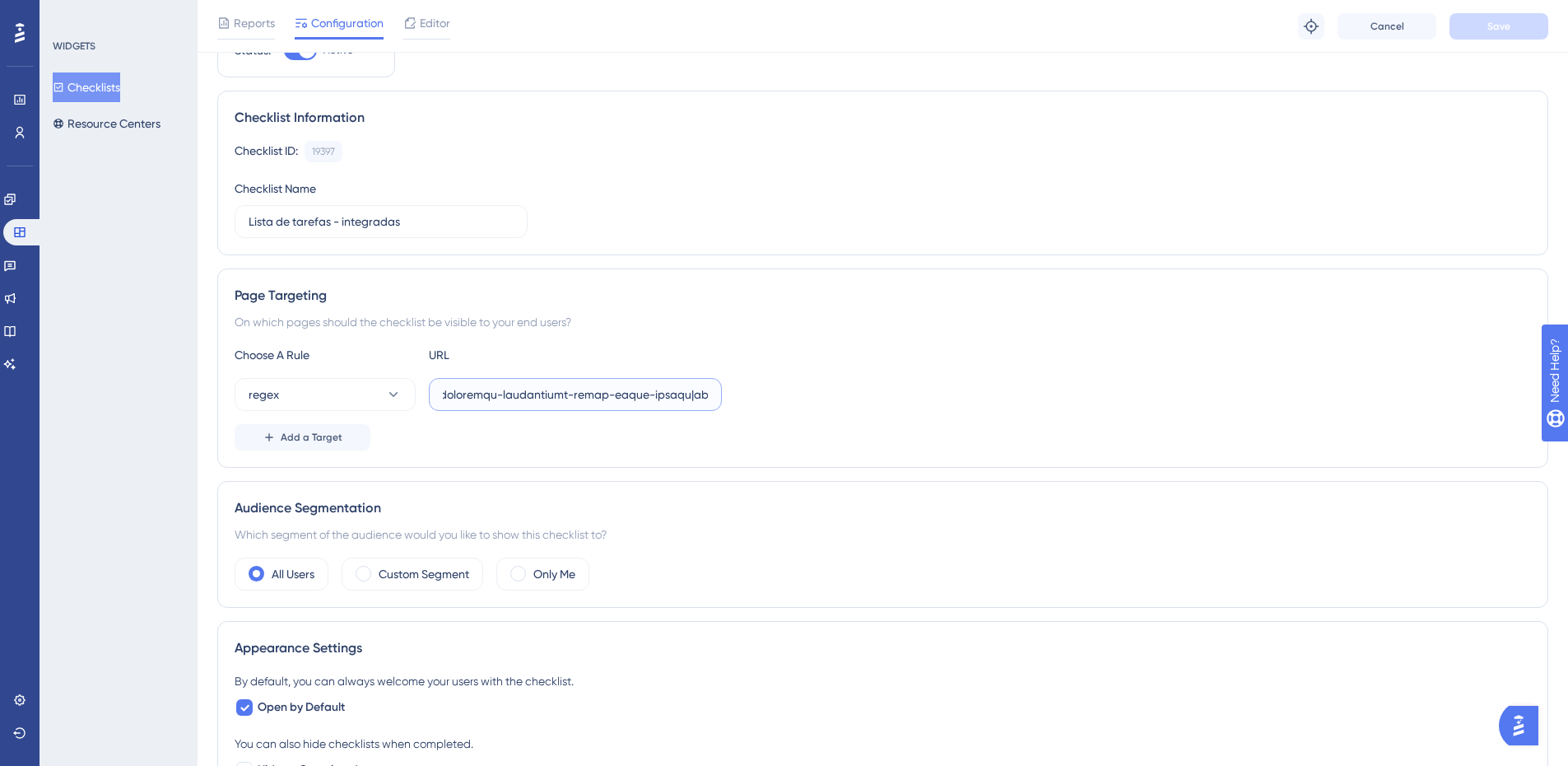
click at [679, 392] on input "text" at bounding box center [575, 394] width 265 height 18
paste input "|exato-colegio-e-cursos|colegio-exato-kids"
type input "^lorem:\/\/(ipsumdo|sitamet)\.consecte\.(ad|eli)\/(sedd-ei-tem-incididu-u-labor…"
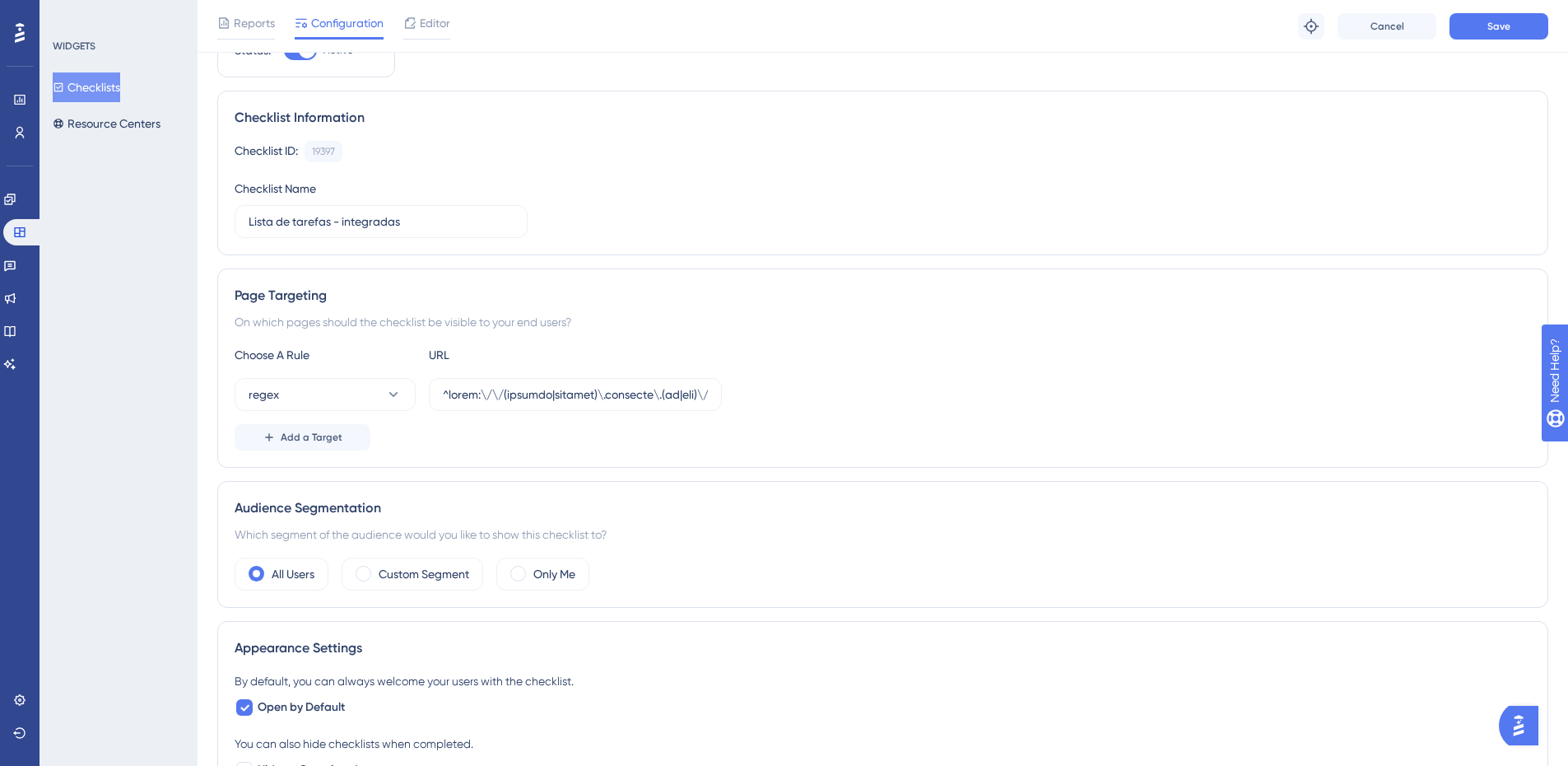
click at [1050, 377] on div "Choose A Rule URL regex Add a Target" at bounding box center [883, 398] width 1296 height 105
click at [1502, 29] on span "Save" at bounding box center [1499, 27] width 23 height 13
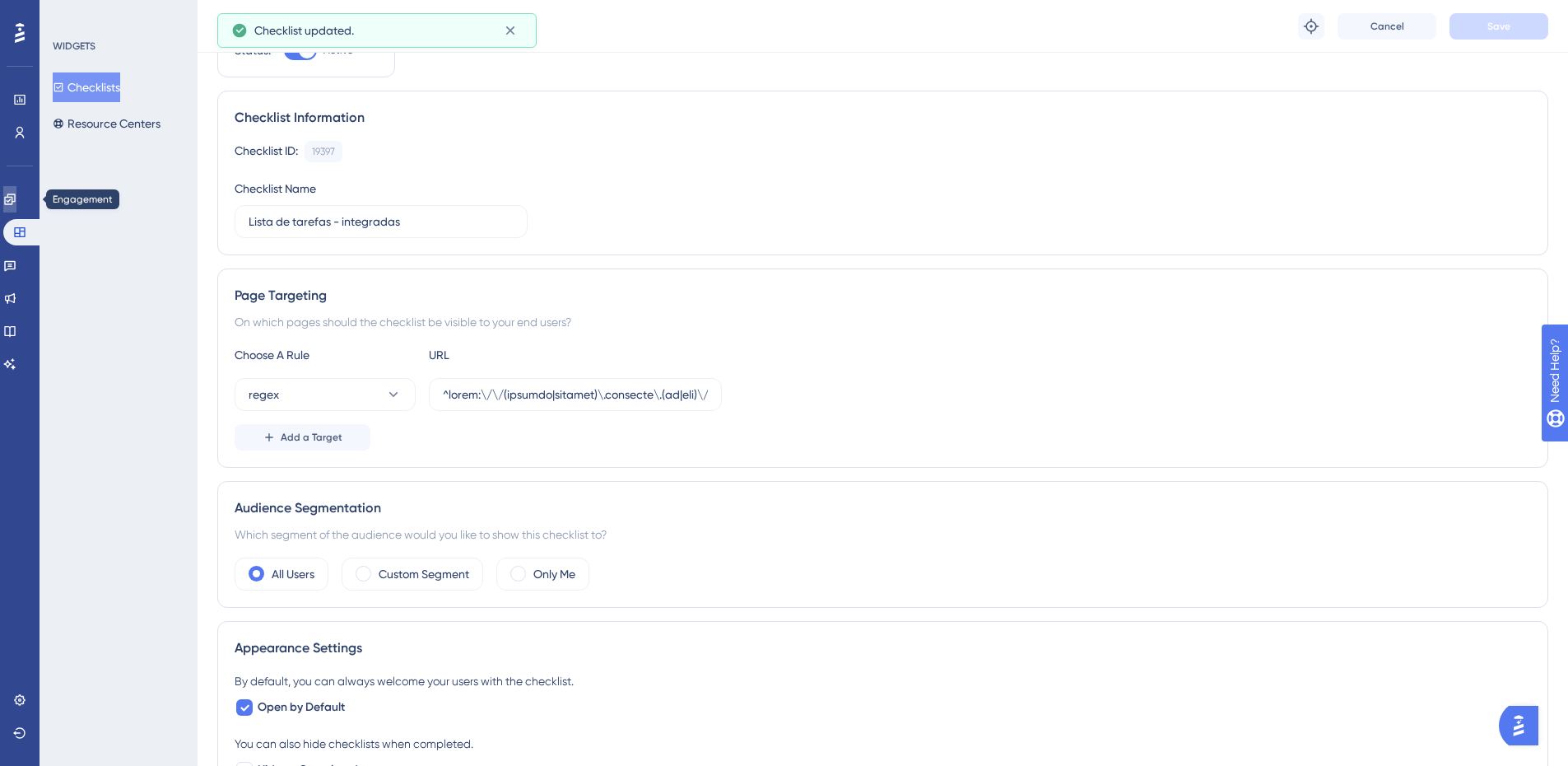
click at [14, 196] on icon at bounding box center [10, 199] width 13 height 13
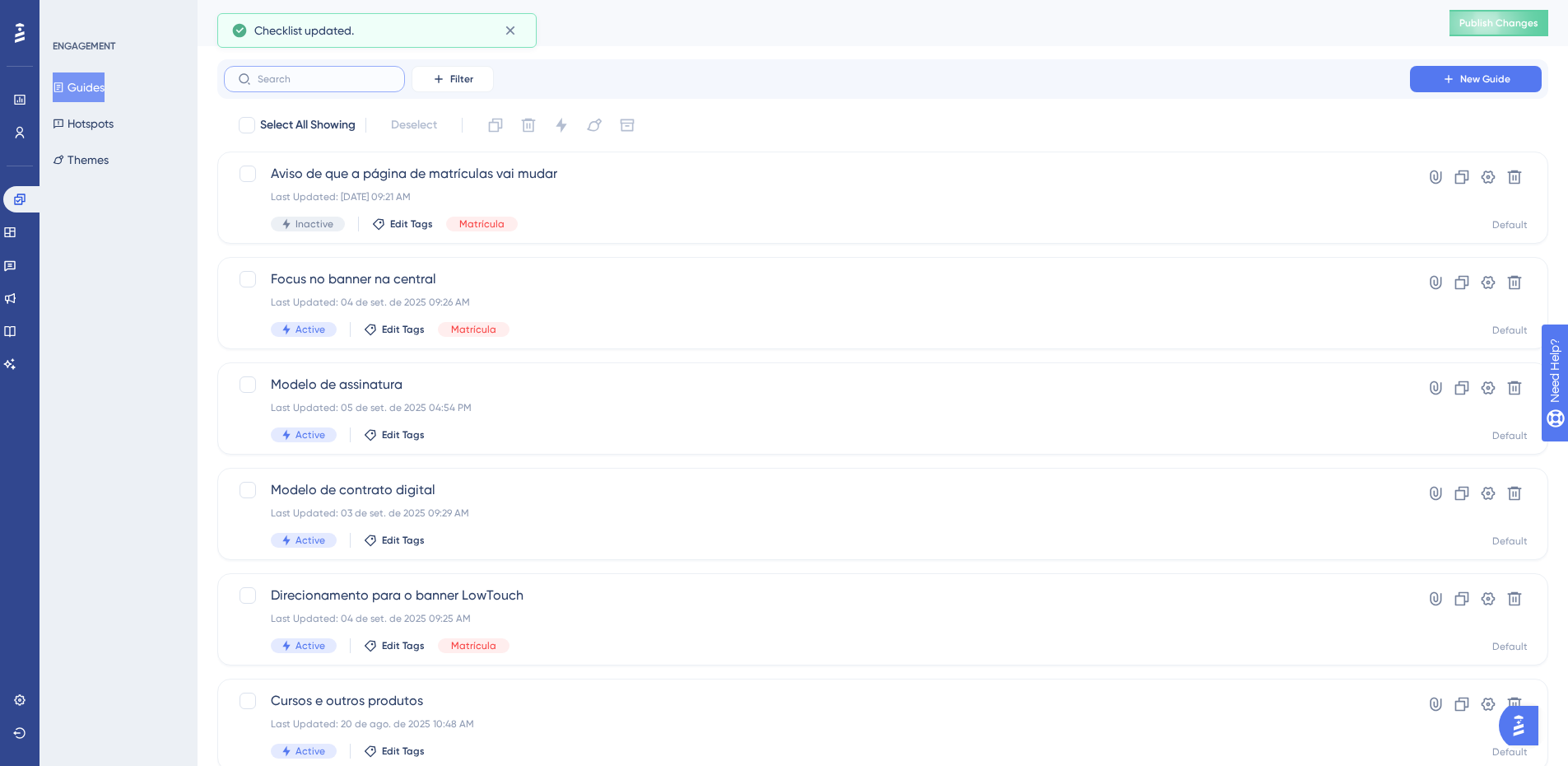
click at [308, 75] on input "text" at bounding box center [324, 79] width 134 height 12
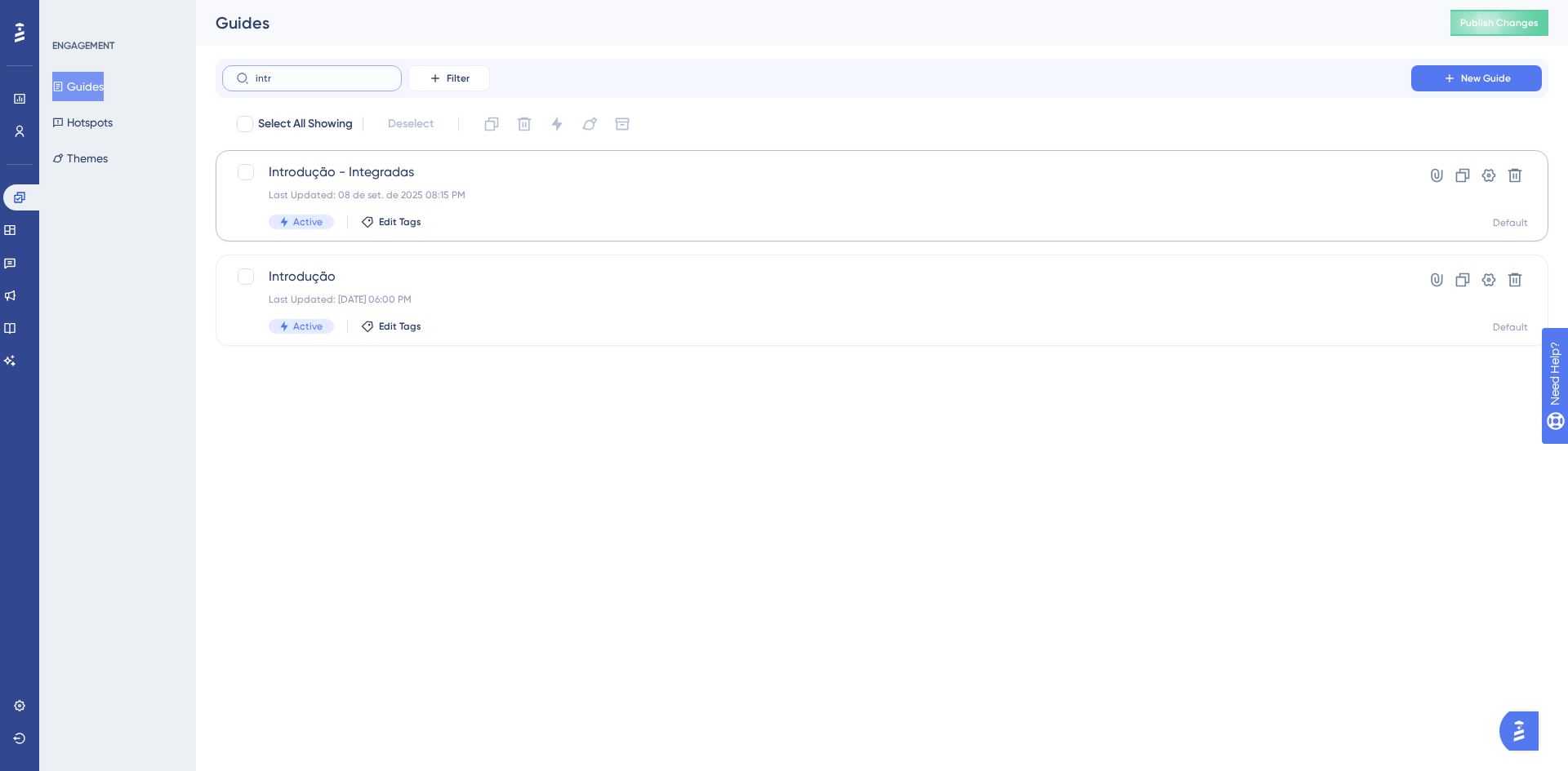
type input "intr"
click at [366, 162] on span "Introdução - Integradas" at bounding box center [816, 172] width 1096 height 20
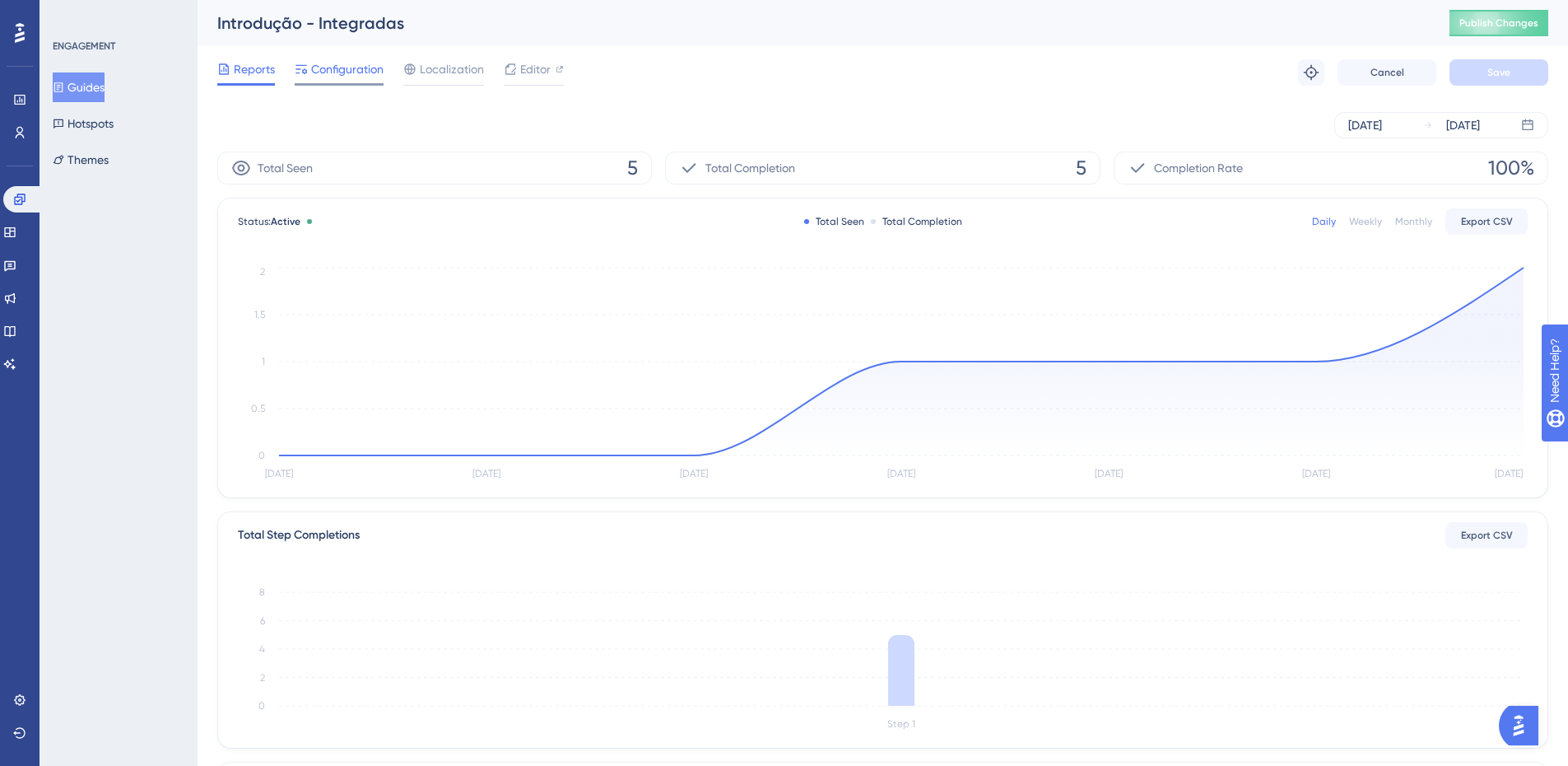
click at [365, 76] on span "Configuration" at bounding box center [347, 69] width 72 height 20
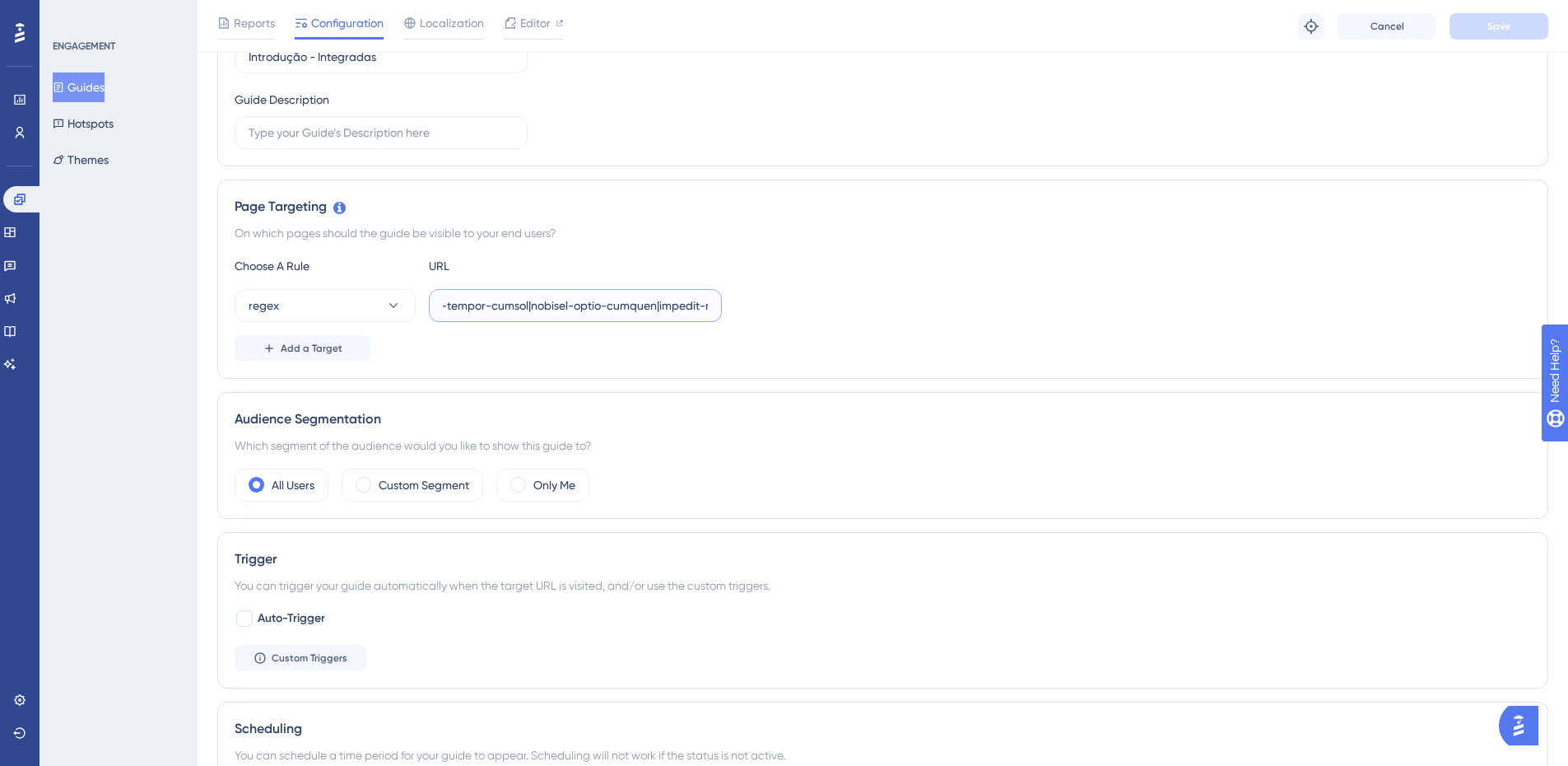
scroll to position [0, 18227]
drag, startPoint x: 626, startPoint y: 307, endPoint x: 1331, endPoint y: 310, distance: 705.0
click at [1331, 310] on div "regex" at bounding box center [883, 305] width 1296 height 33
click at [679, 307] on input "text" at bounding box center [575, 305] width 265 height 18
paste input "|exato-colegio-e-cursos|colegio-exato-kids"
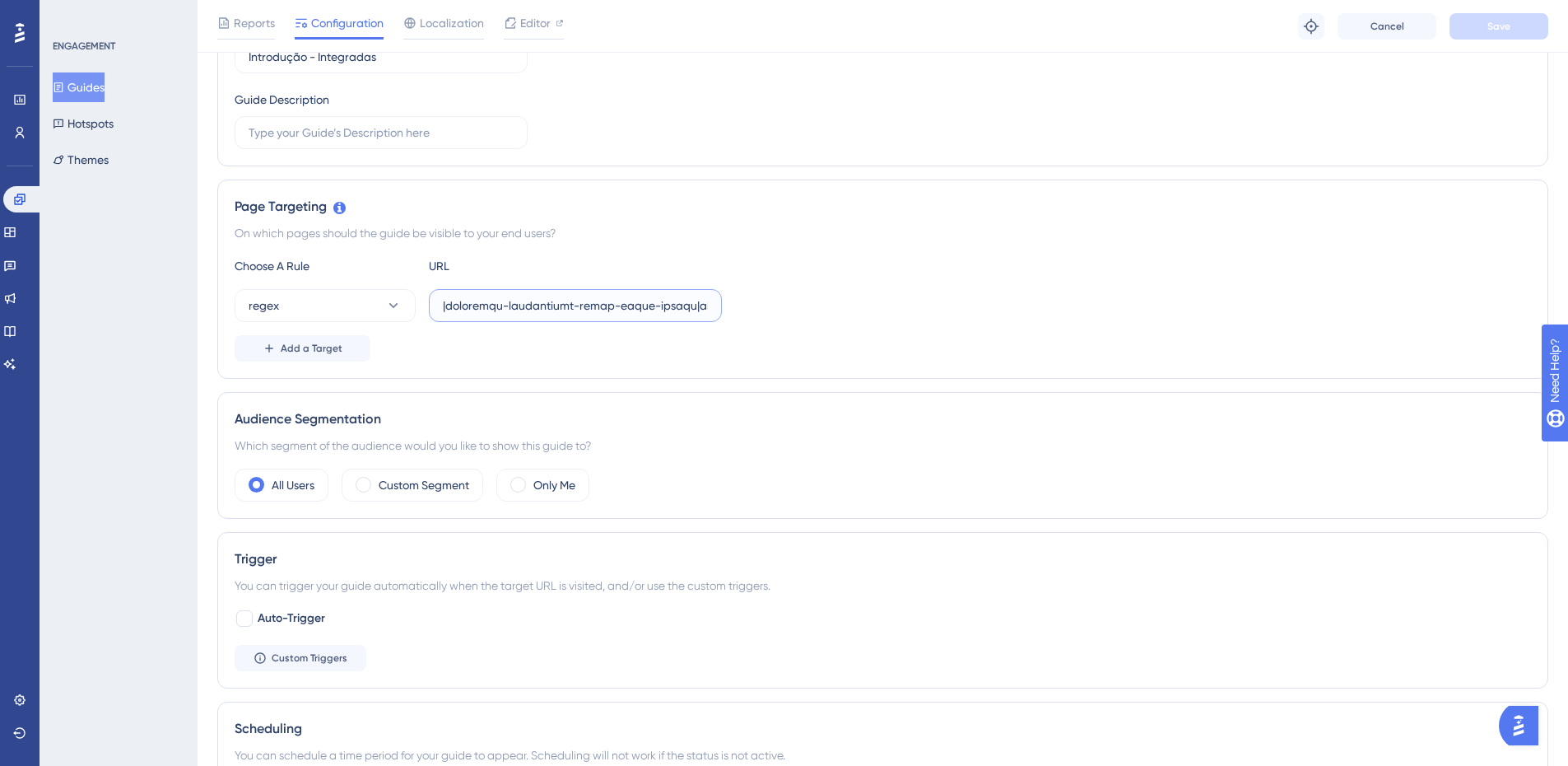
scroll to position [0, 18434]
type input "^lorem:\/\/(ipsumdo|sitamet)\.consecte\.(ad|eli)\/(sedd-ei-tem-incididu-u-labor…"
click at [999, 291] on div "regex" at bounding box center [883, 305] width 1296 height 33
click at [1498, 22] on span "Save" at bounding box center [1499, 27] width 23 height 13
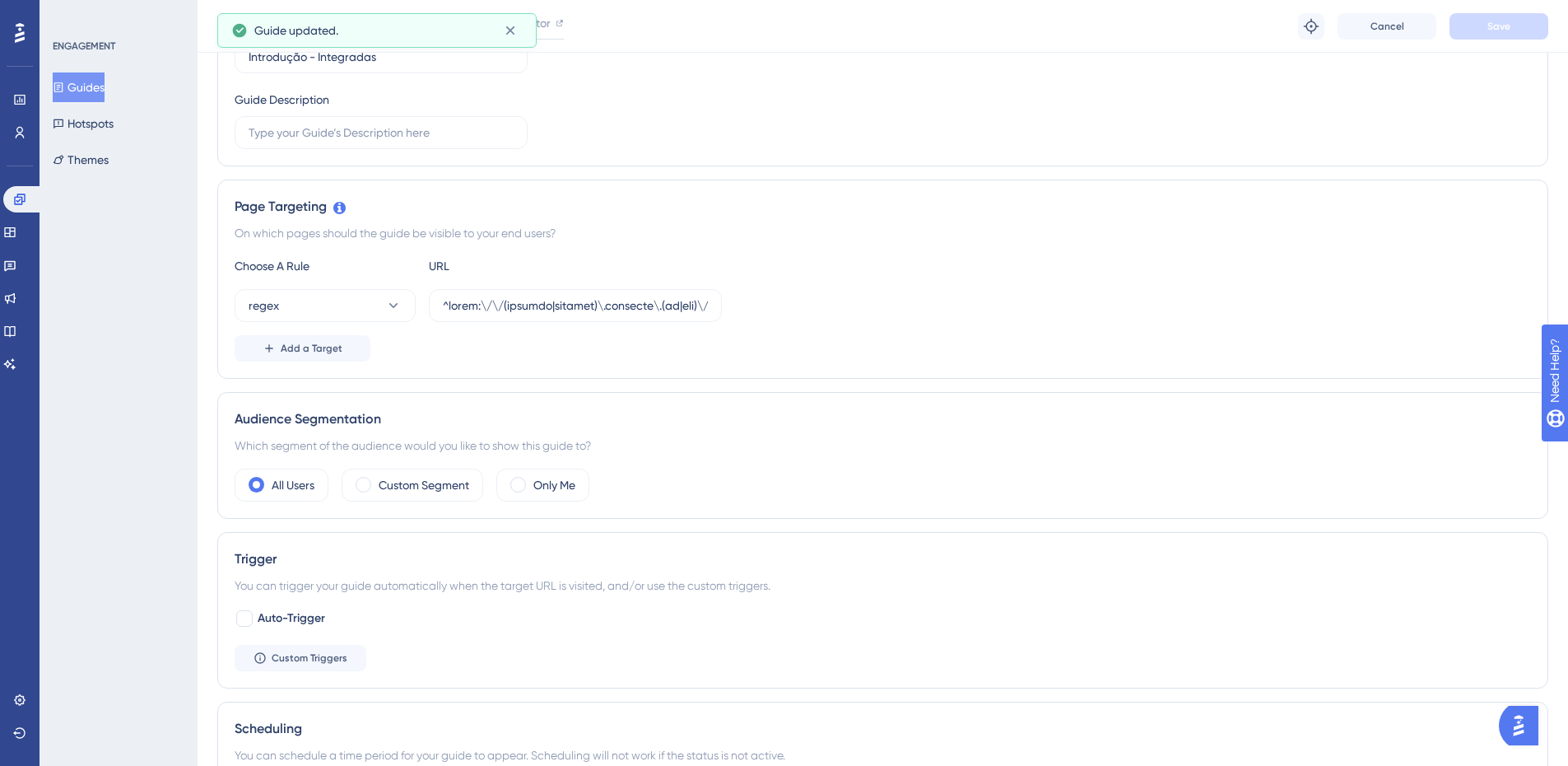
click at [99, 89] on button "Guides" at bounding box center [78, 87] width 51 height 30
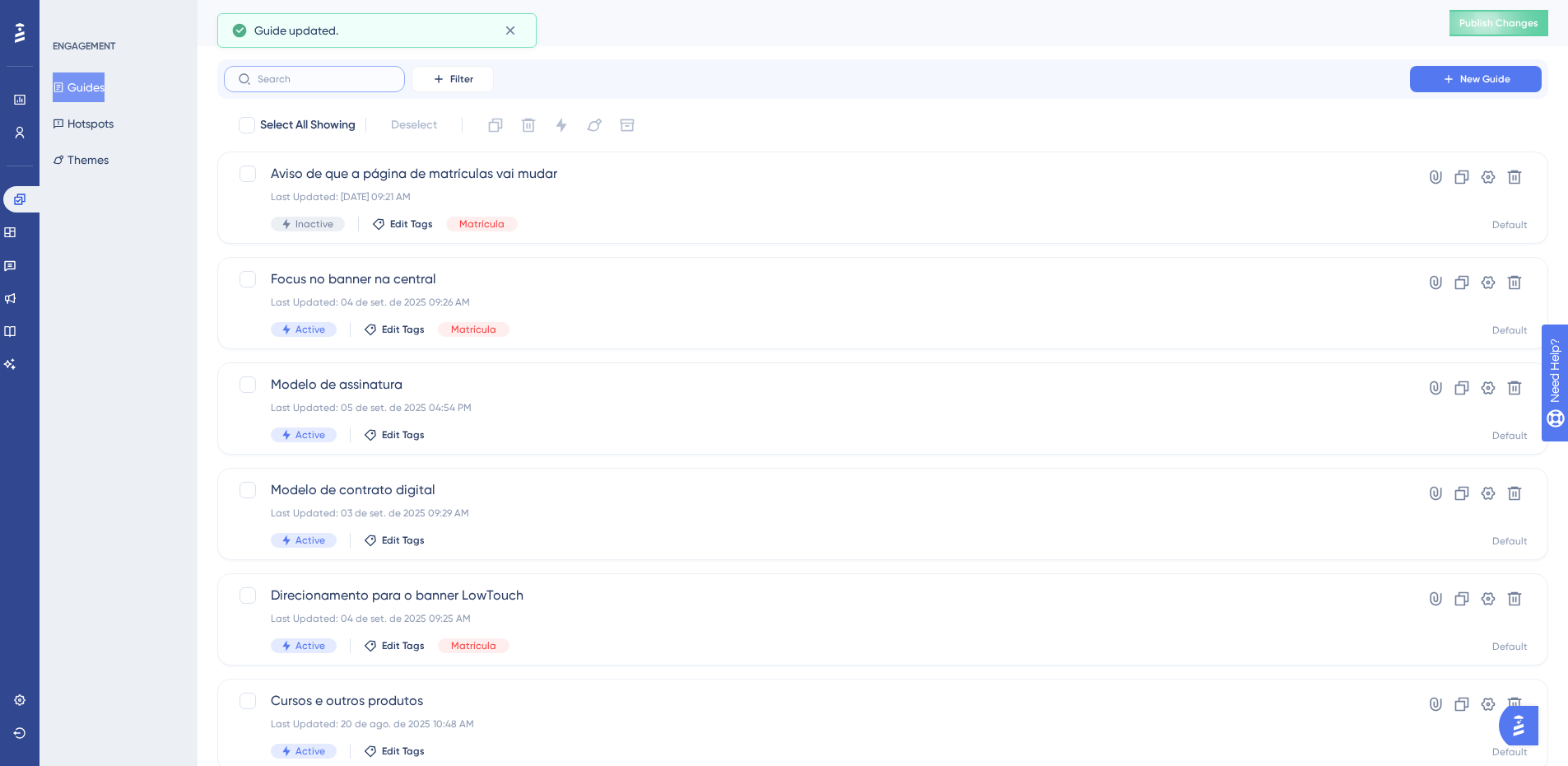
click at [348, 78] on input "text" at bounding box center [324, 79] width 134 height 12
type input "x"
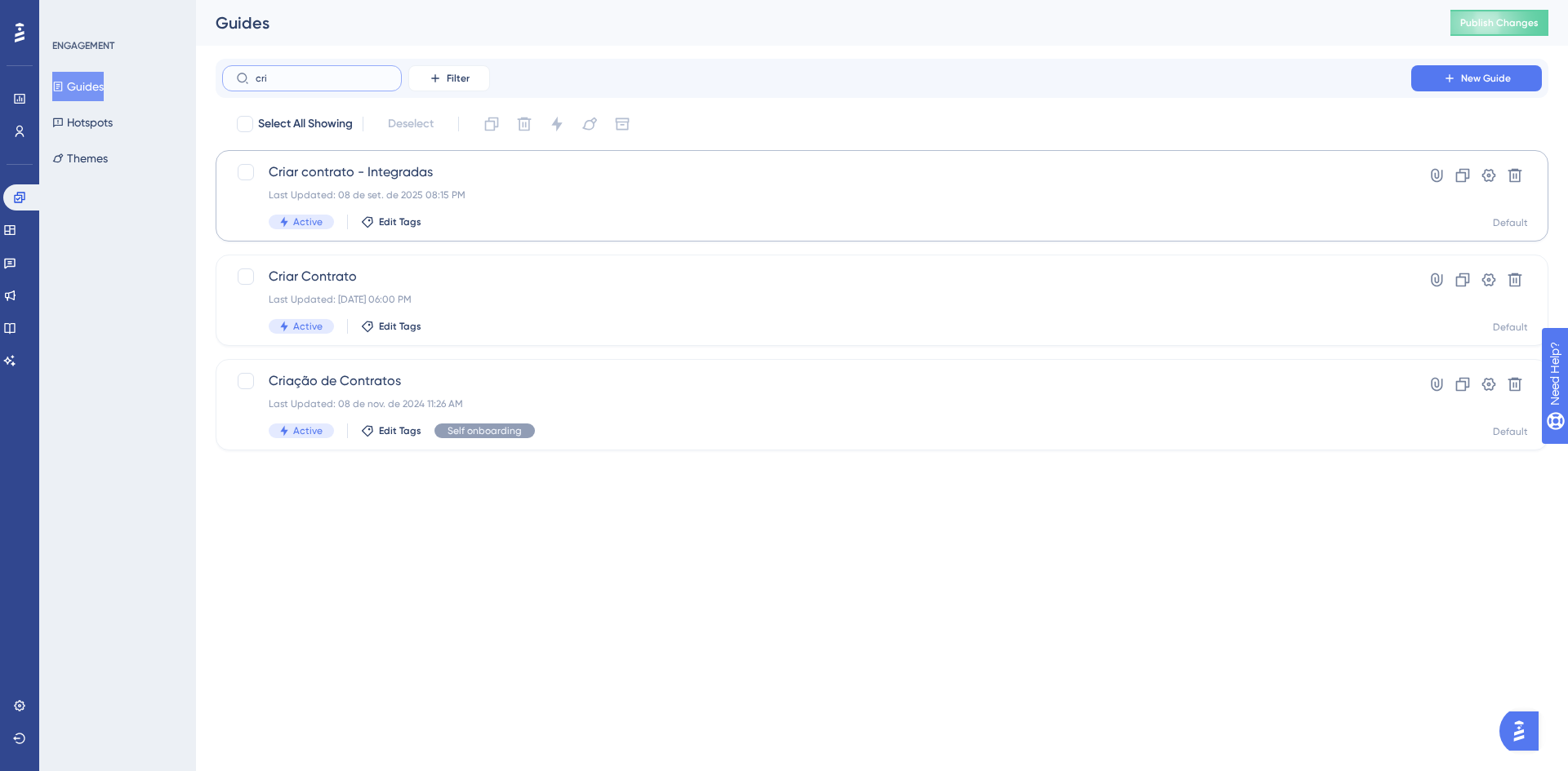
type input "cri"
click at [407, 178] on span "Criar contrato - Integradas" at bounding box center [816, 172] width 1096 height 20
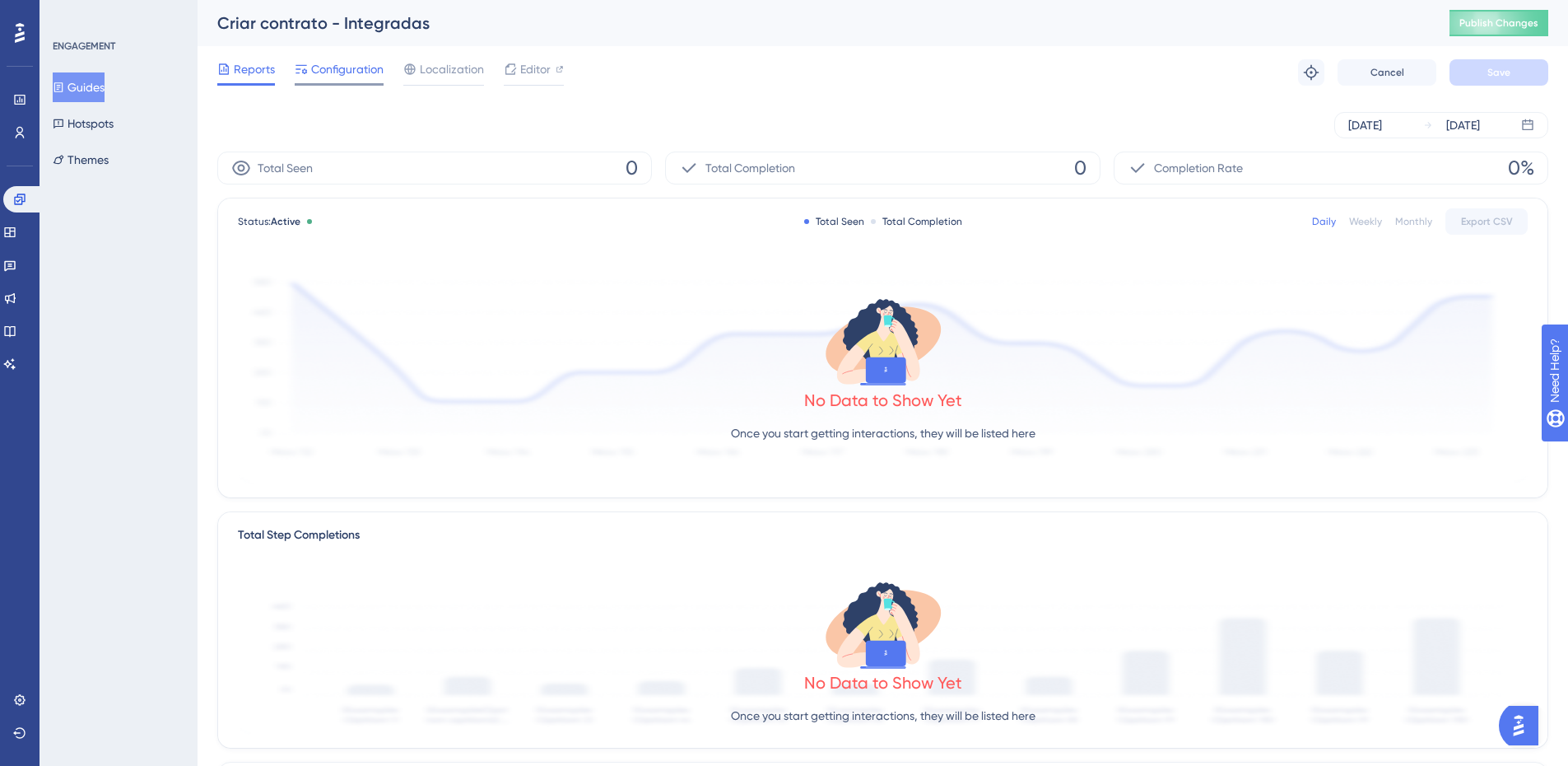
click at [358, 72] on span "Configuration" at bounding box center [347, 69] width 72 height 20
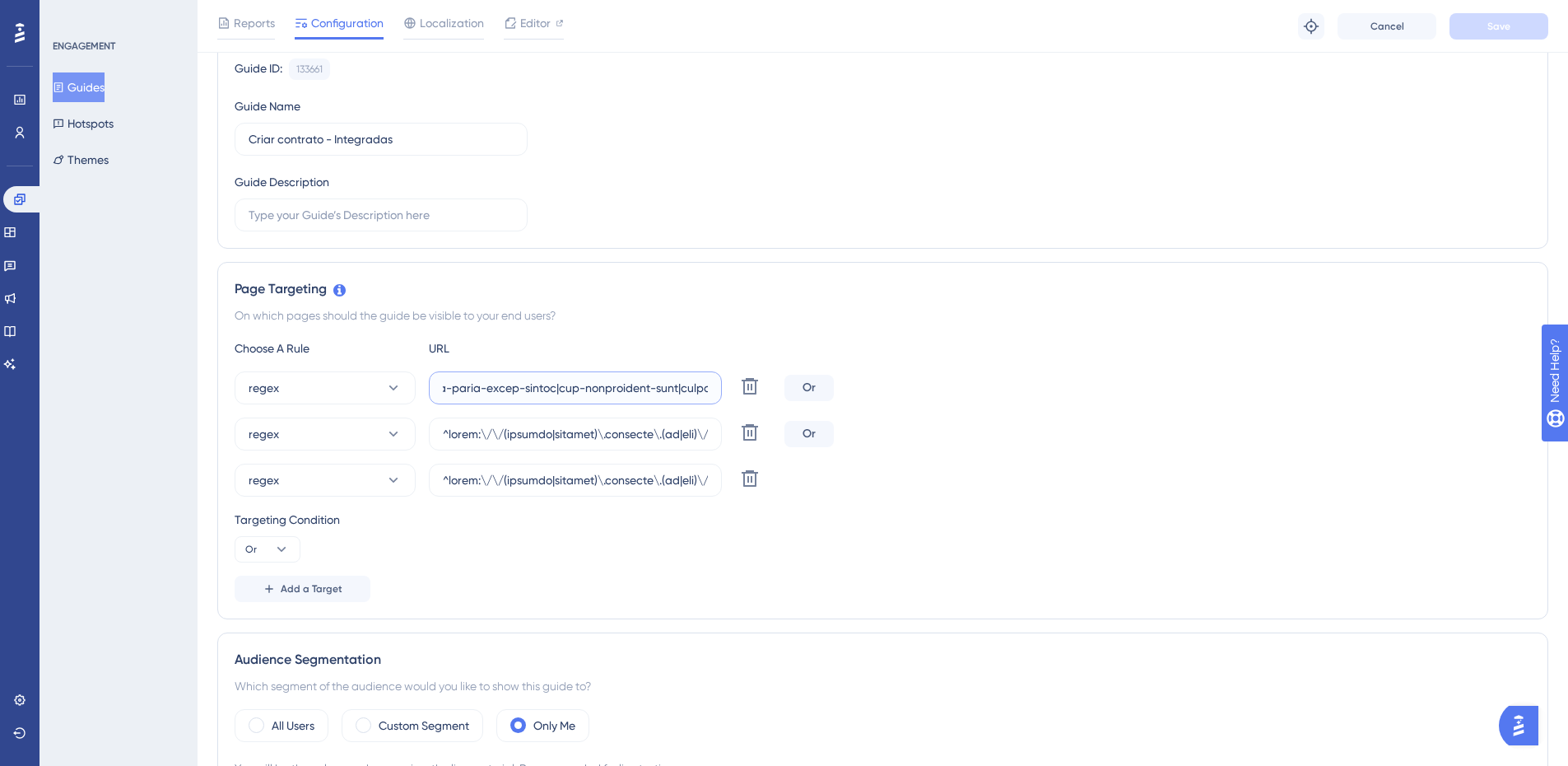
scroll to position [0, 18227]
drag, startPoint x: 653, startPoint y: 393, endPoint x: 1288, endPoint y: 402, distance: 635.1
click at [1288, 402] on div "regex Delete Or" at bounding box center [883, 388] width 1296 height 33
click at [679, 383] on input "text" at bounding box center [575, 388] width 265 height 18
paste input "|exato-colegio-e-cursos|colegio-exato-kids"
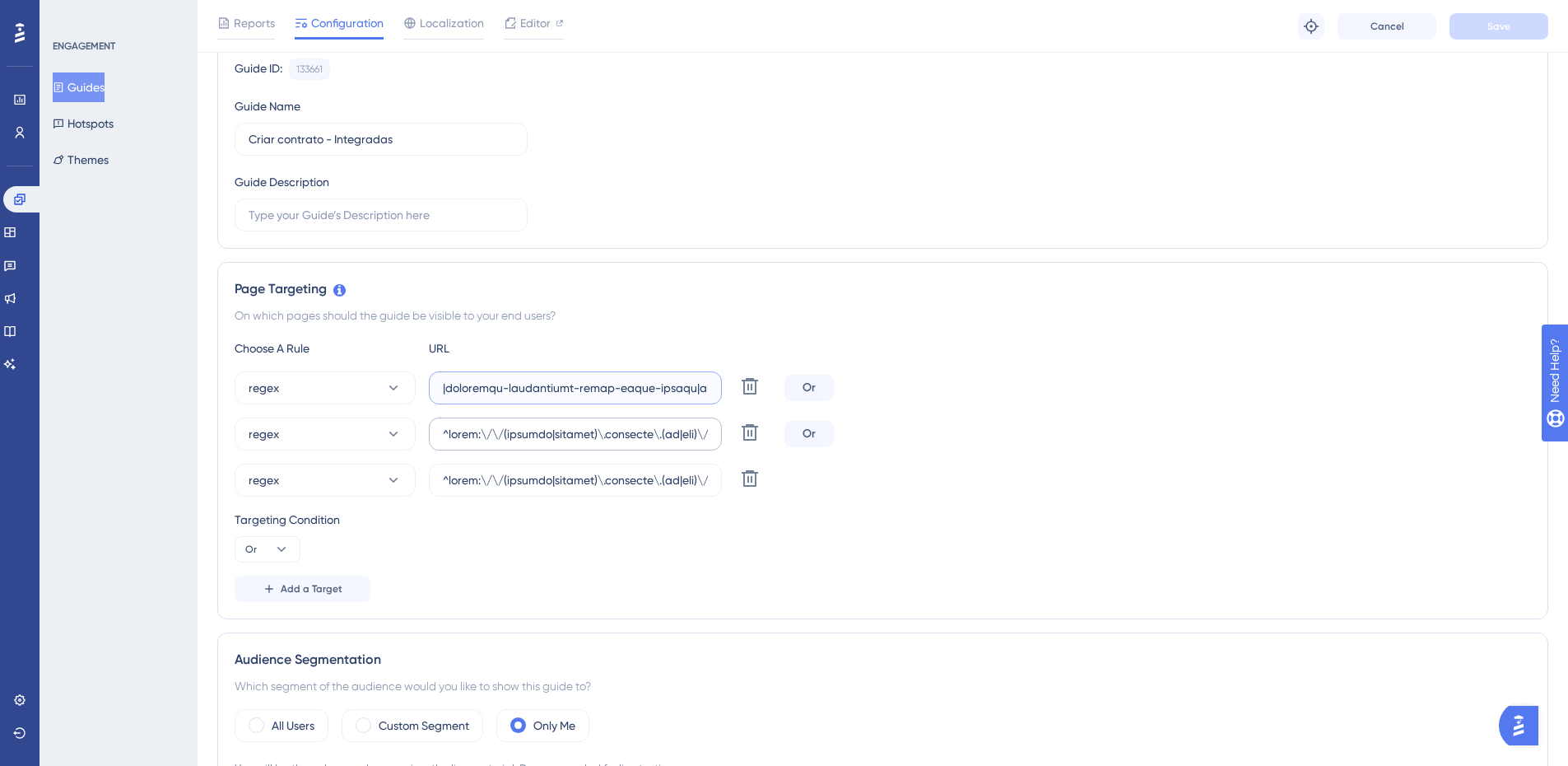
scroll to position [0, 18434]
type input "^lorem:\/\/(ipsumdo|sitamet)\.consecte\.(ad|eli)\/(sedd-ei-tem-incididu-u-labor…"
drag, startPoint x: 657, startPoint y: 428, endPoint x: 651, endPoint y: 502, distance: 74.2
click at [1376, 463] on div "regex Delete Or regex Delete Or regex Delete" at bounding box center [883, 433] width 1296 height 125
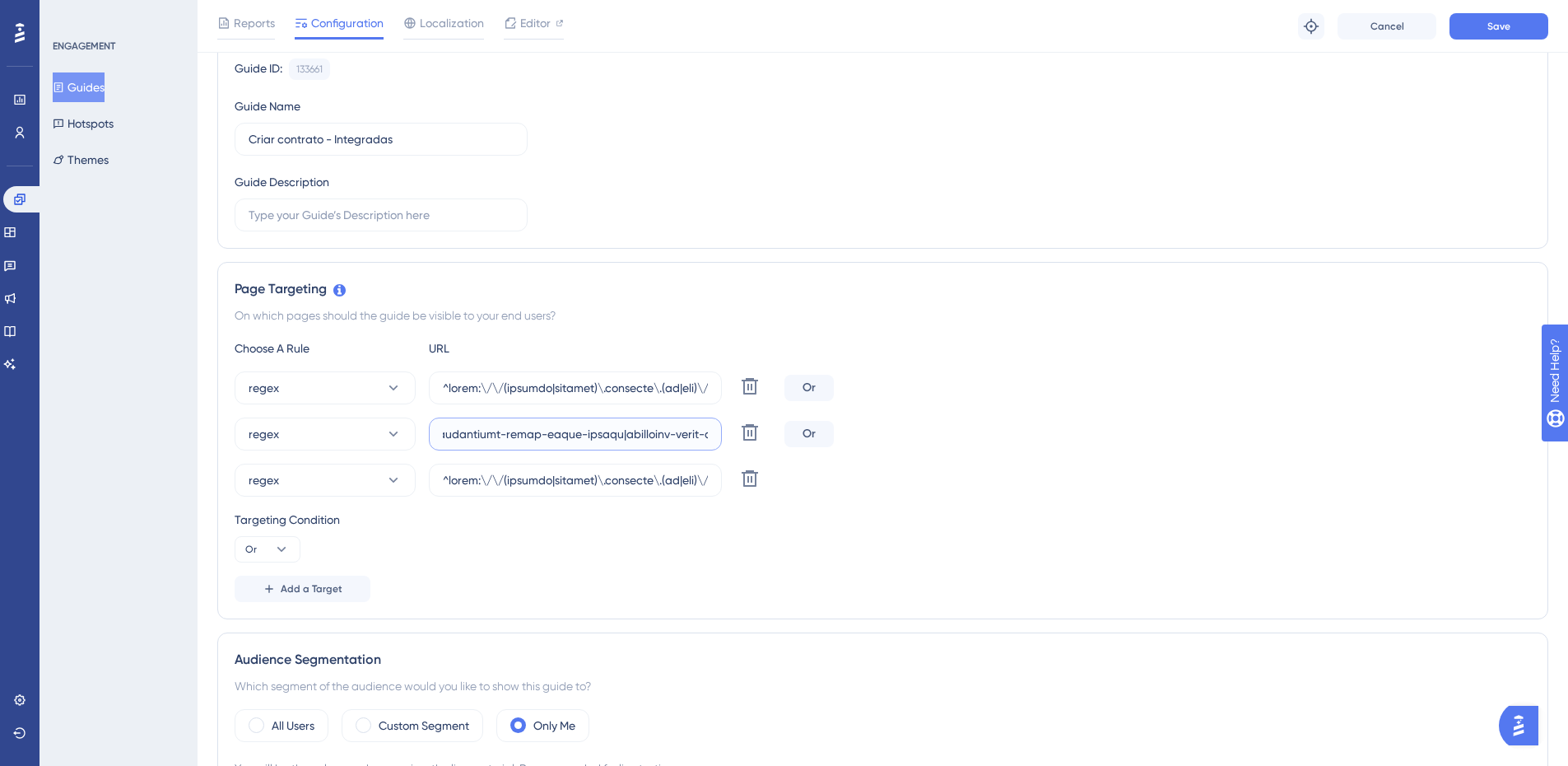
click at [614, 436] on input "text" at bounding box center [575, 434] width 265 height 18
paste input "|exato-colegio-e-cursos|colegio-exato-kids"
type input "^lorem:\/\/(ipsumdo|sitamet)\.consecte\.(ad|eli)\/(sedd-ei-tem-incididu-u-labor…"
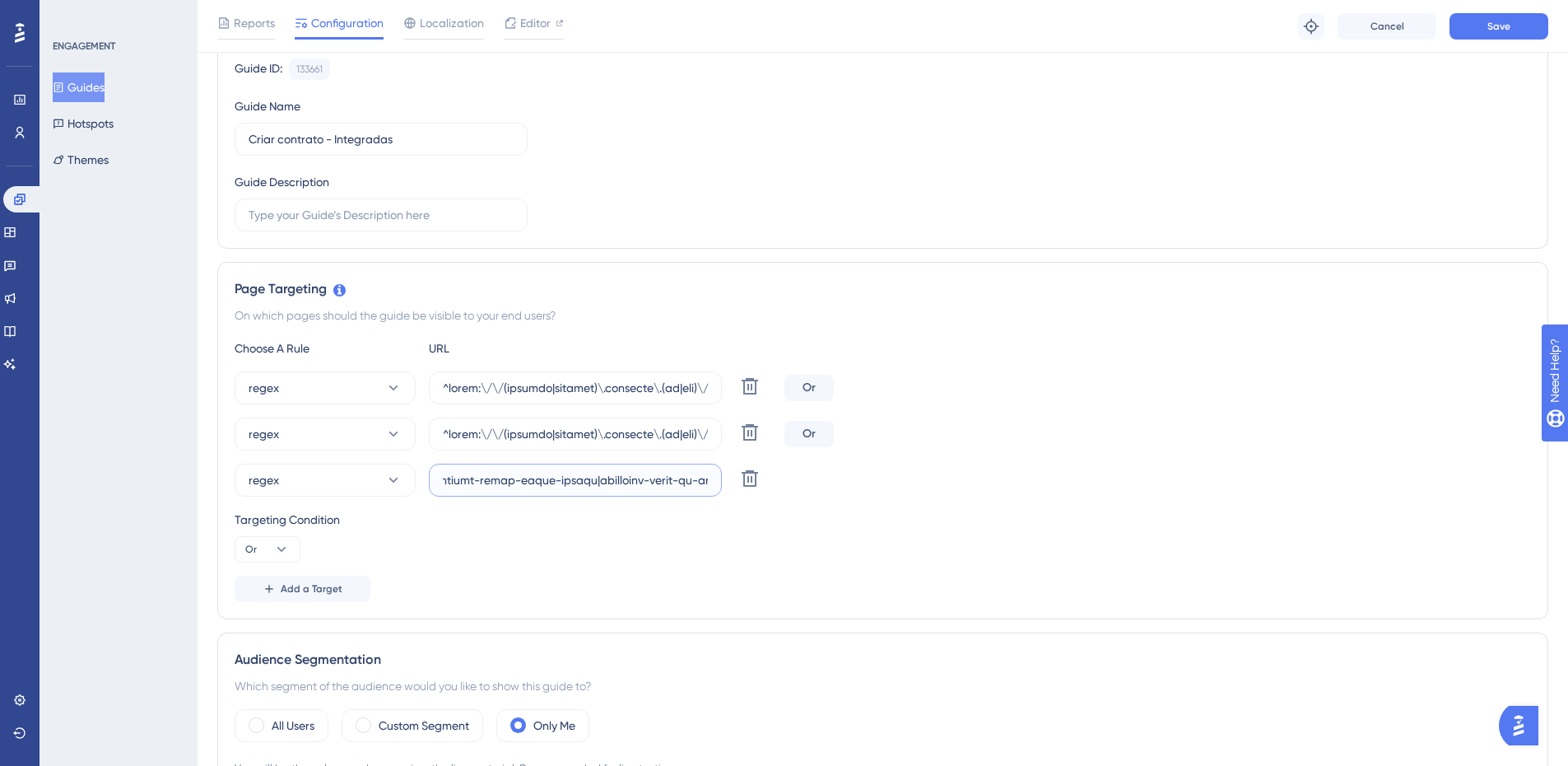
drag, startPoint x: 631, startPoint y: 481, endPoint x: 1421, endPoint y: 533, distance: 791.7
click at [1421, 533] on div "Choose A Rule URL regex Delete Or regex Delete Or regex Delete Targeting Condit…" at bounding box center [883, 470] width 1296 height 263
click at [583, 481] on input "text" at bounding box center [575, 480] width 265 height 18
paste input "|exato-colegio-e-cursos|colegio-exato-kids"
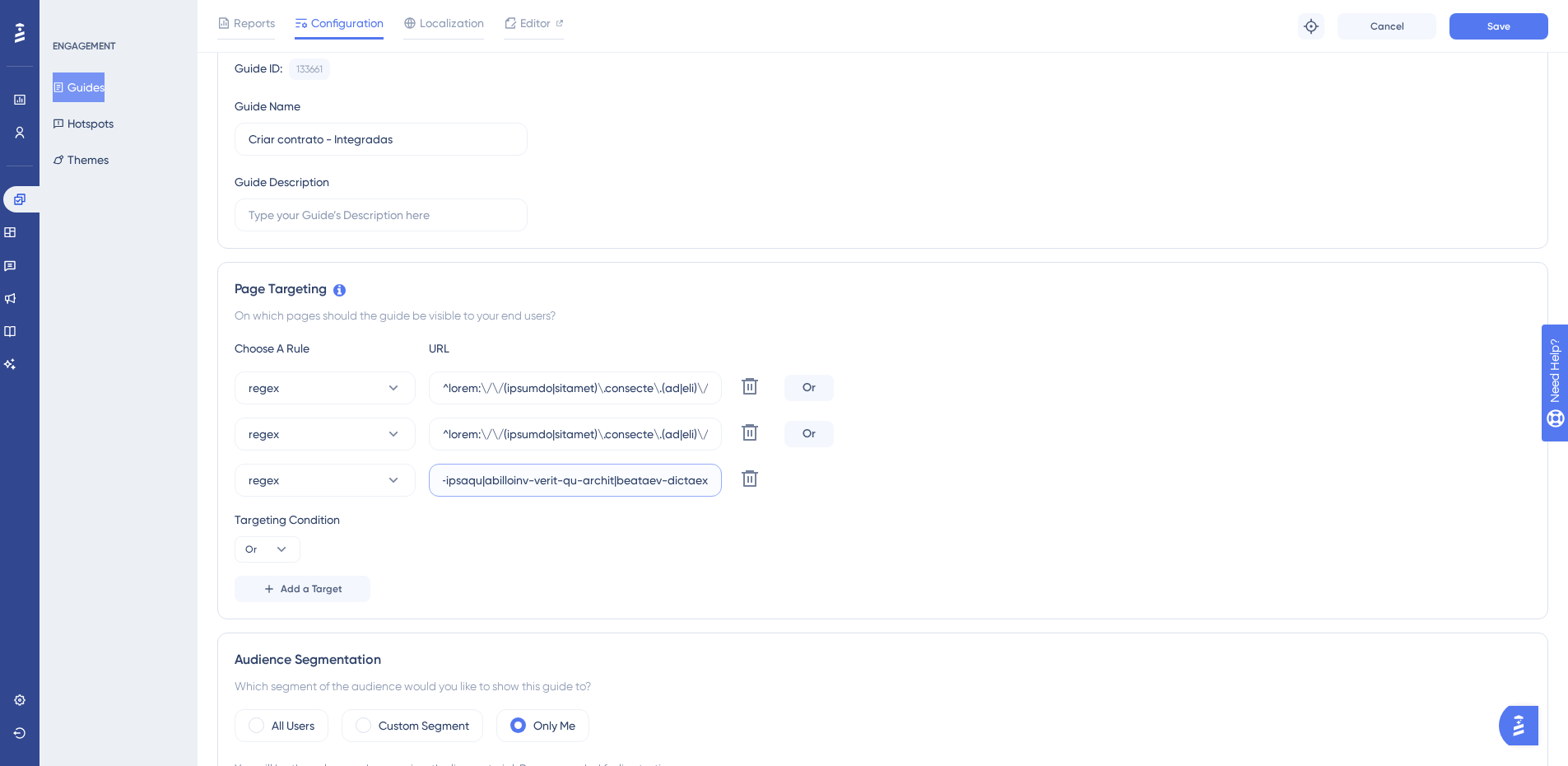
type input "^lorem:\/\/(ipsumdo|sitamet)\.consecte\.(ad|eli)\/(sedd-ei-tem-incididu-u-labor…"
click at [1007, 576] on div "Add a Target" at bounding box center [883, 588] width 1296 height 27
click at [1497, 26] on span "Save" at bounding box center [1499, 27] width 23 height 13
click at [22, 203] on icon at bounding box center [19, 198] width 11 height 11
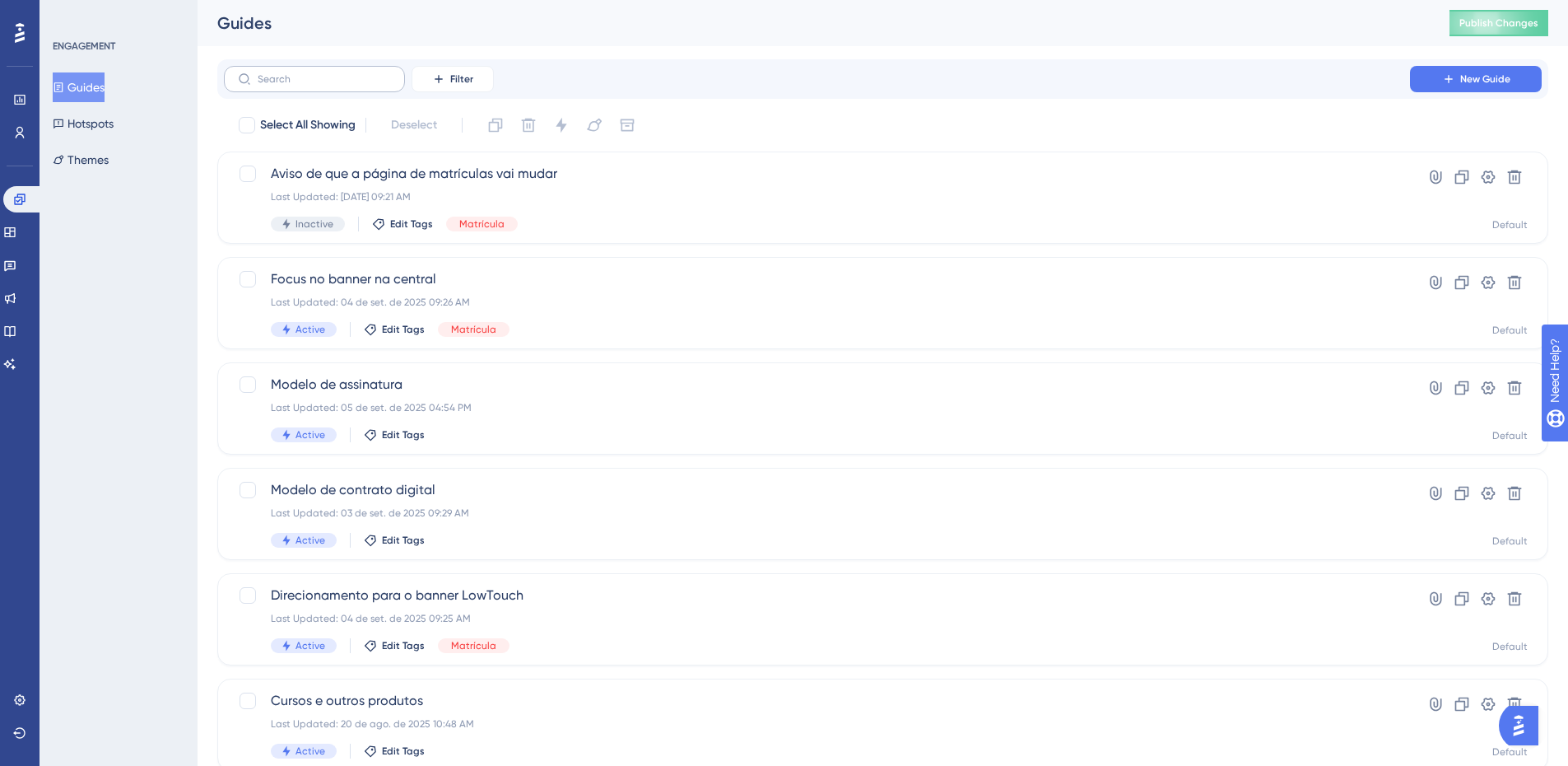
click at [264, 71] on label at bounding box center [314, 79] width 181 height 27
click at [264, 73] on input "text" at bounding box center [324, 79] width 134 height 12
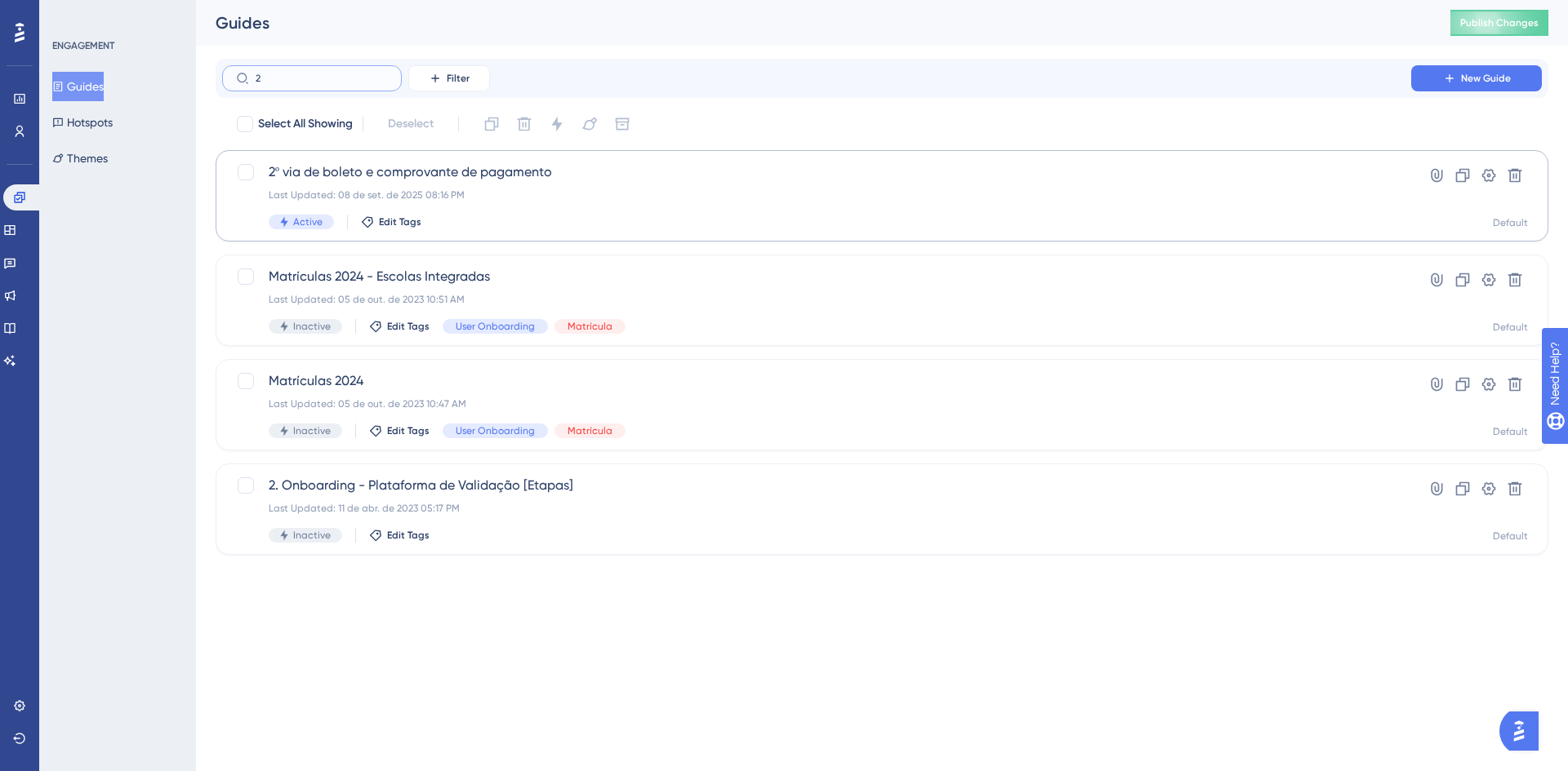
type input "2"
click at [385, 174] on span "2º via de boleto e comprovante de pagamento" at bounding box center [816, 172] width 1096 height 20
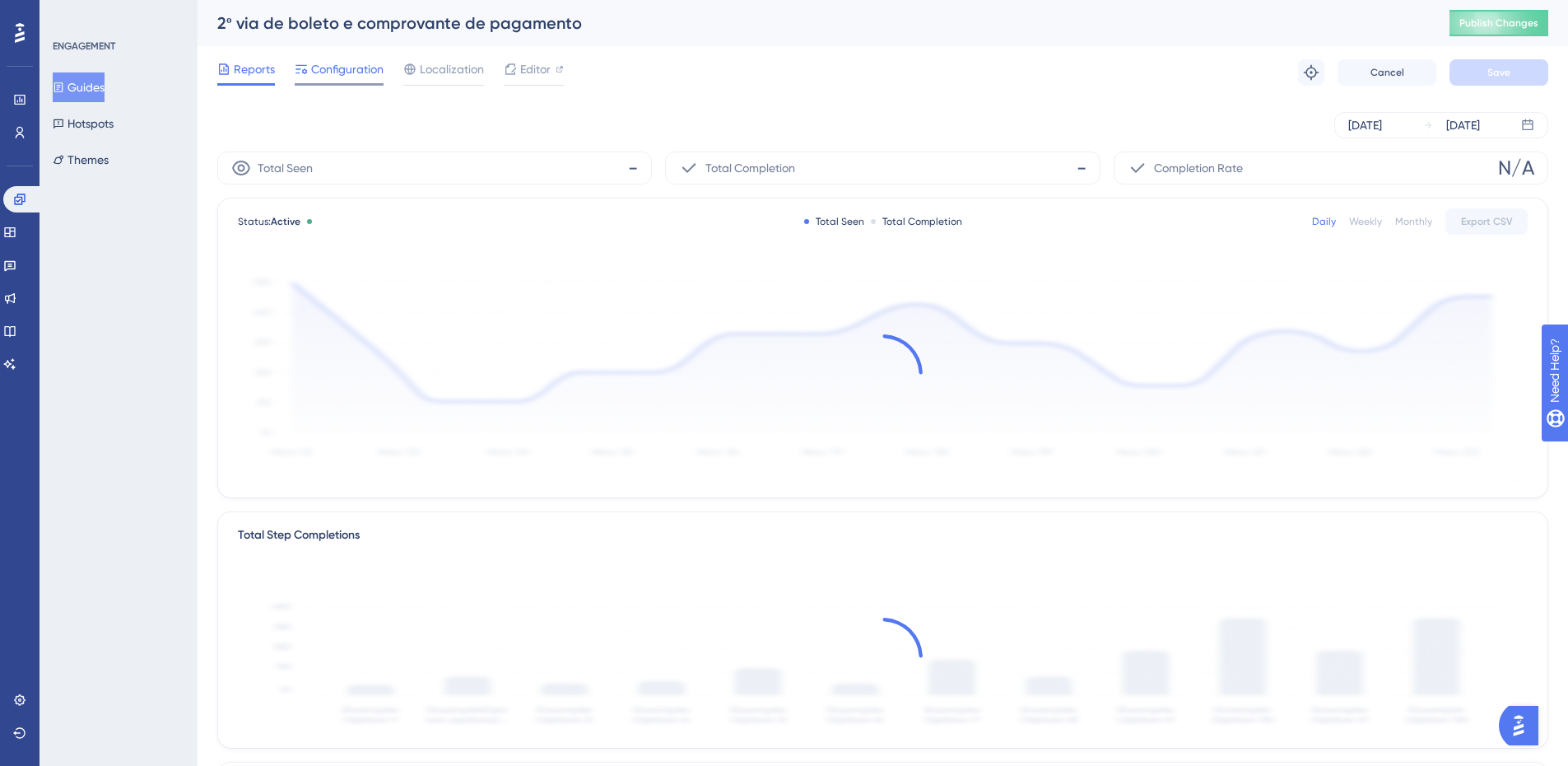
click at [330, 60] on span "Configuration" at bounding box center [347, 69] width 72 height 20
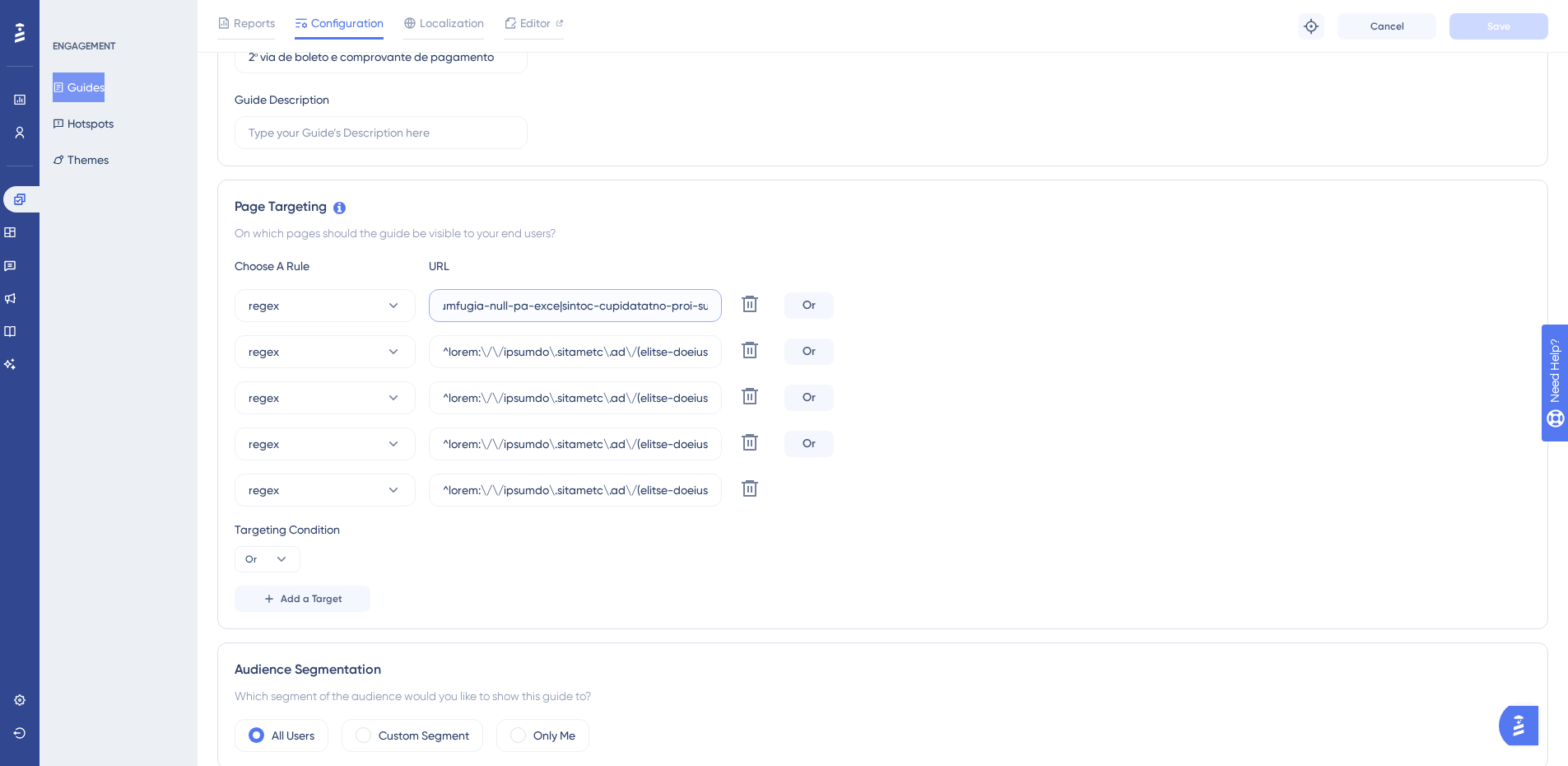
scroll to position [0, 56105]
drag, startPoint x: 635, startPoint y: 305, endPoint x: 1176, endPoint y: 305, distance: 541.0
click at [1176, 305] on div "regex Delete Or" at bounding box center [883, 305] width 1296 height 33
click at [675, 306] on input "text" at bounding box center [575, 305] width 265 height 18
paste input "|[GEOGRAPHIC_DATA][DATE]|cees|colegio-[GEOGRAPHIC_DATA]|[GEOGRAPHIC_DATA]|[GEOG…"
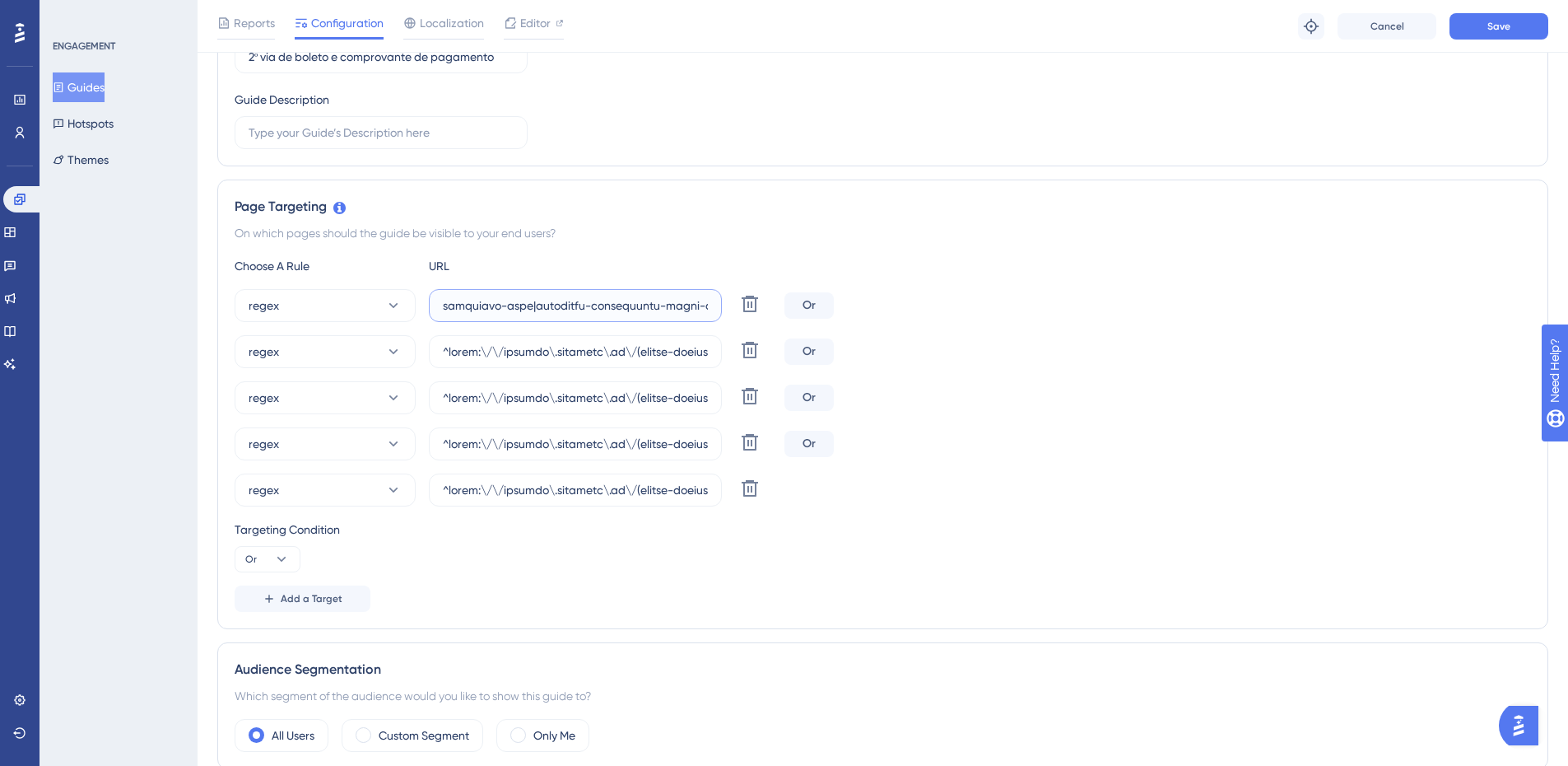
scroll to position [0, 56818]
type input "^(https:\/\/(payment|escolas)\.olaisaac\.(io|dev)\/(escola-demonstracao-(1|2)|e…"
drag, startPoint x: 655, startPoint y: 355, endPoint x: 1442, endPoint y: 361, distance: 787.0
click at [1442, 361] on div "regex Delete Or" at bounding box center [883, 352] width 1296 height 33
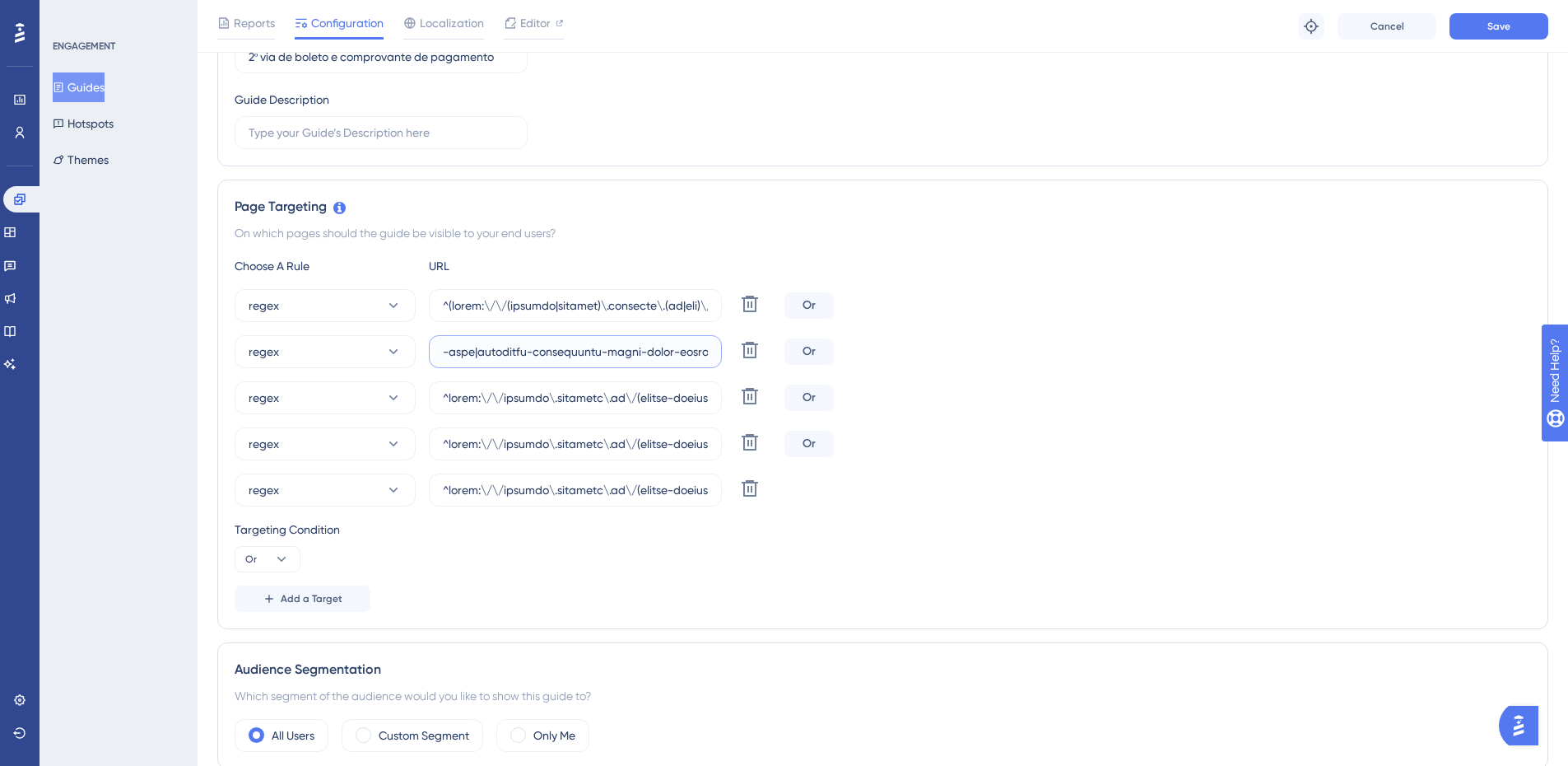
click at [611, 353] on input "text" at bounding box center [575, 352] width 265 height 18
paste input "|[GEOGRAPHIC_DATA][DATE]|cees|colegio-[GEOGRAPHIC_DATA]|[GEOGRAPHIC_DATA]|[GEOG…"
type input "^https:\/\/payment\.olaisaac\.io\/(escola-demonstracao-(1|2)|escola-[PERSON_NAM…"
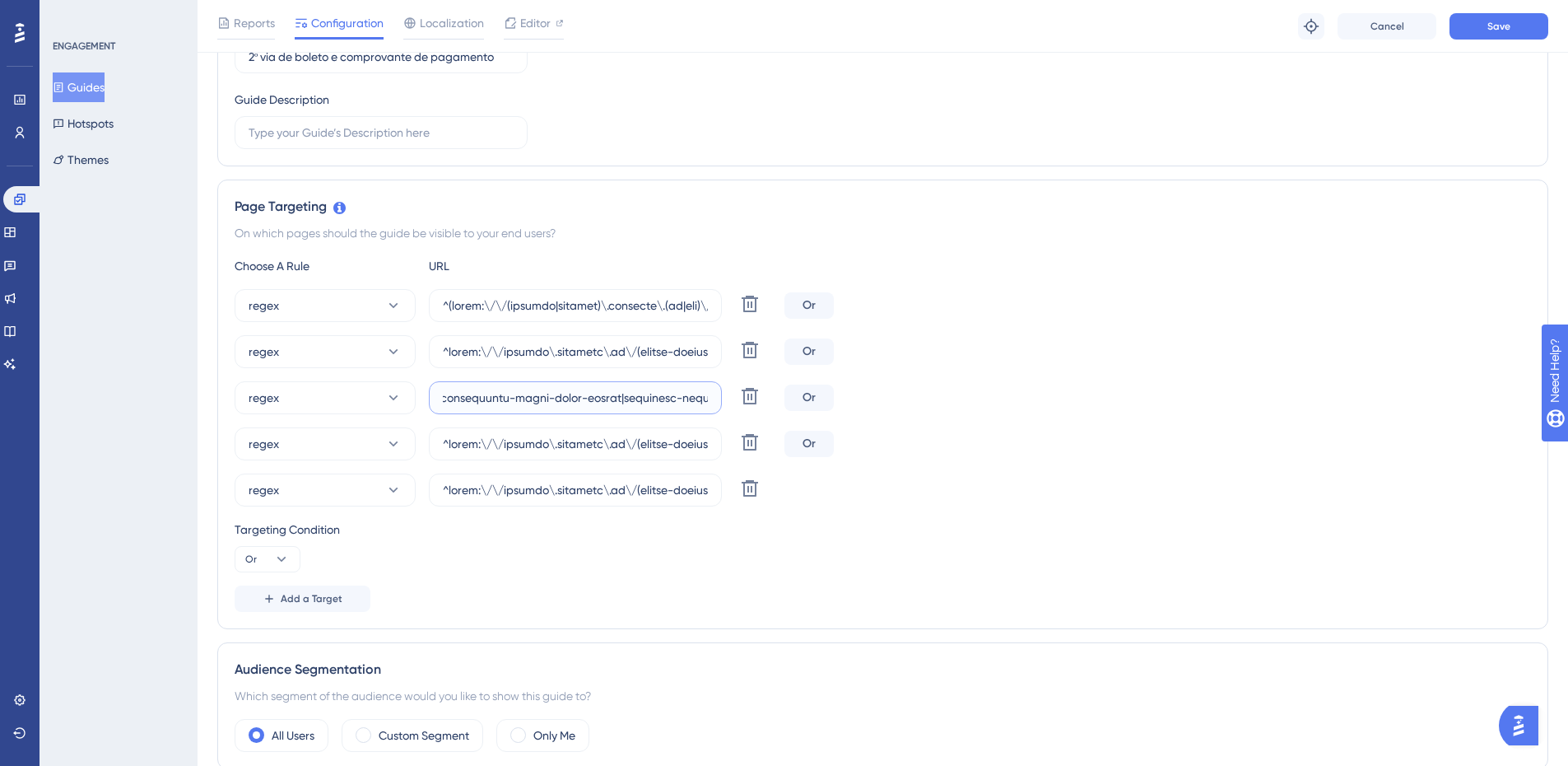
drag, startPoint x: 640, startPoint y: 400, endPoint x: 1447, endPoint y: 403, distance: 807.0
click at [1447, 403] on div "regex Delete Or" at bounding box center [883, 398] width 1296 height 33
click at [524, 400] on input "text" at bounding box center [575, 398] width 265 height 18
paste input "|[GEOGRAPHIC_DATA][DATE]|cees|colegio-[GEOGRAPHIC_DATA]|[GEOGRAPHIC_DATA]|[GEOG…"
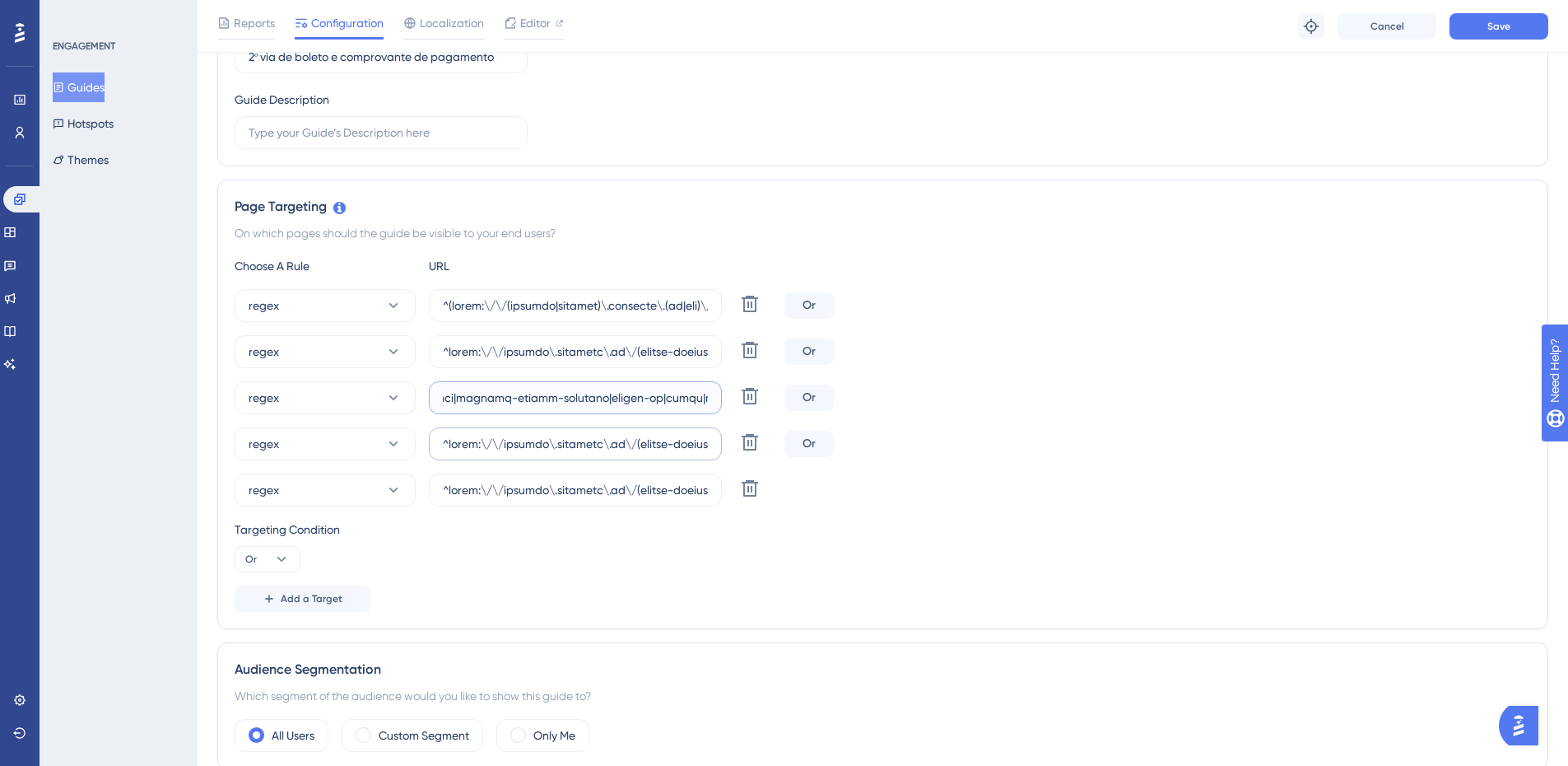
type input "^https:\/\/payment\.olaisaac\.io\/(escola-demonstracao-(1|2)|escola-[PERSON_NAM…"
drag, startPoint x: 576, startPoint y: 441, endPoint x: 1361, endPoint y: 450, distance: 785.1
click at [1361, 450] on div "regex Delete Or" at bounding box center [883, 444] width 1296 height 33
click at [460, 446] on input "text" at bounding box center [575, 444] width 265 height 18
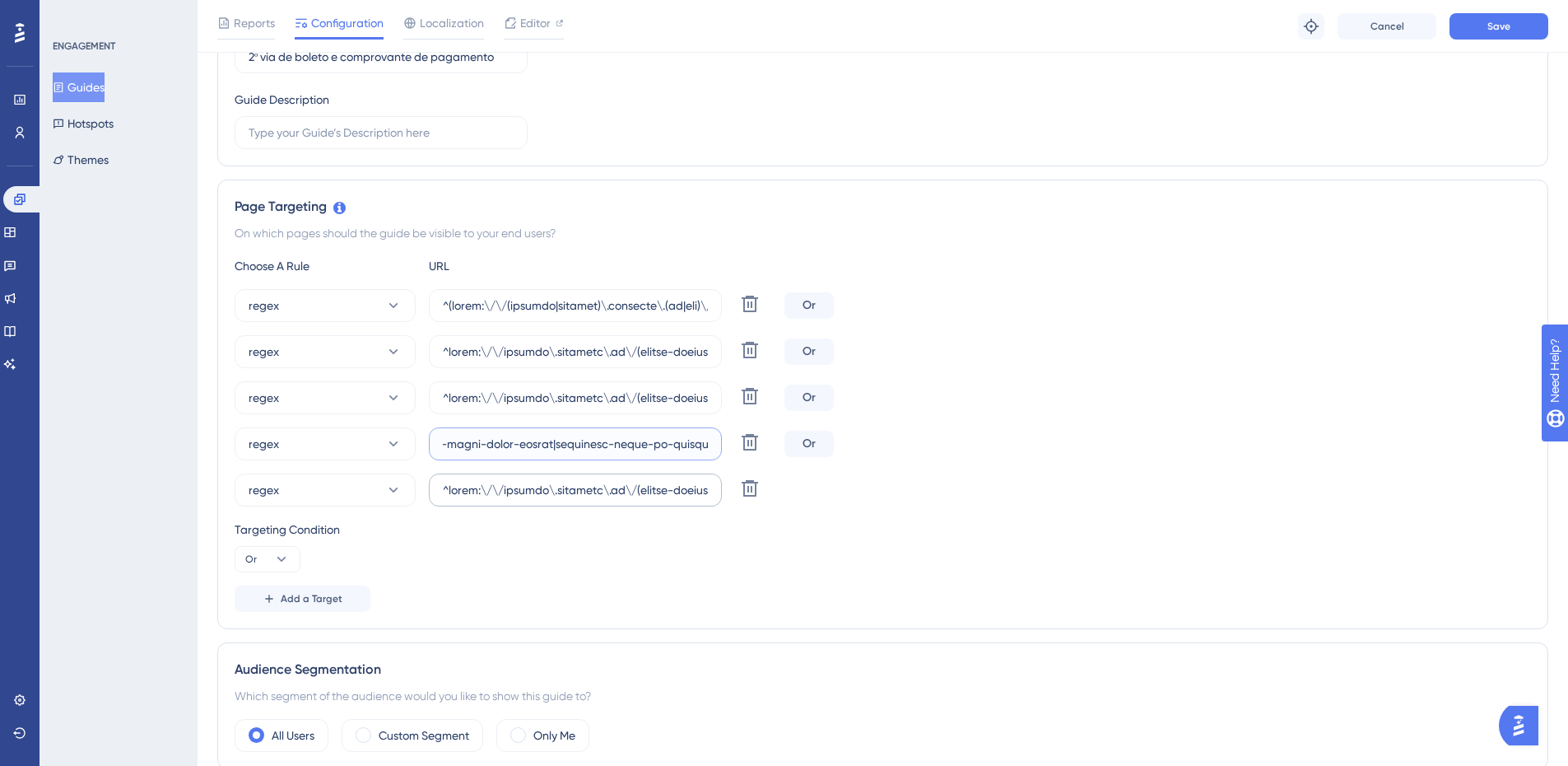
paste input "|[GEOGRAPHIC_DATA][DATE]|cees|colegio-[GEOGRAPHIC_DATA]|[GEOGRAPHIC_DATA]|[GEOG…"
type input "^https:\/\/payment\.olaisaac\.io\/(escola-demonstracao-(1|2)|escola-[PERSON_NAM…"
drag, startPoint x: 524, startPoint y: 490, endPoint x: 1340, endPoint y: 522, distance: 816.6
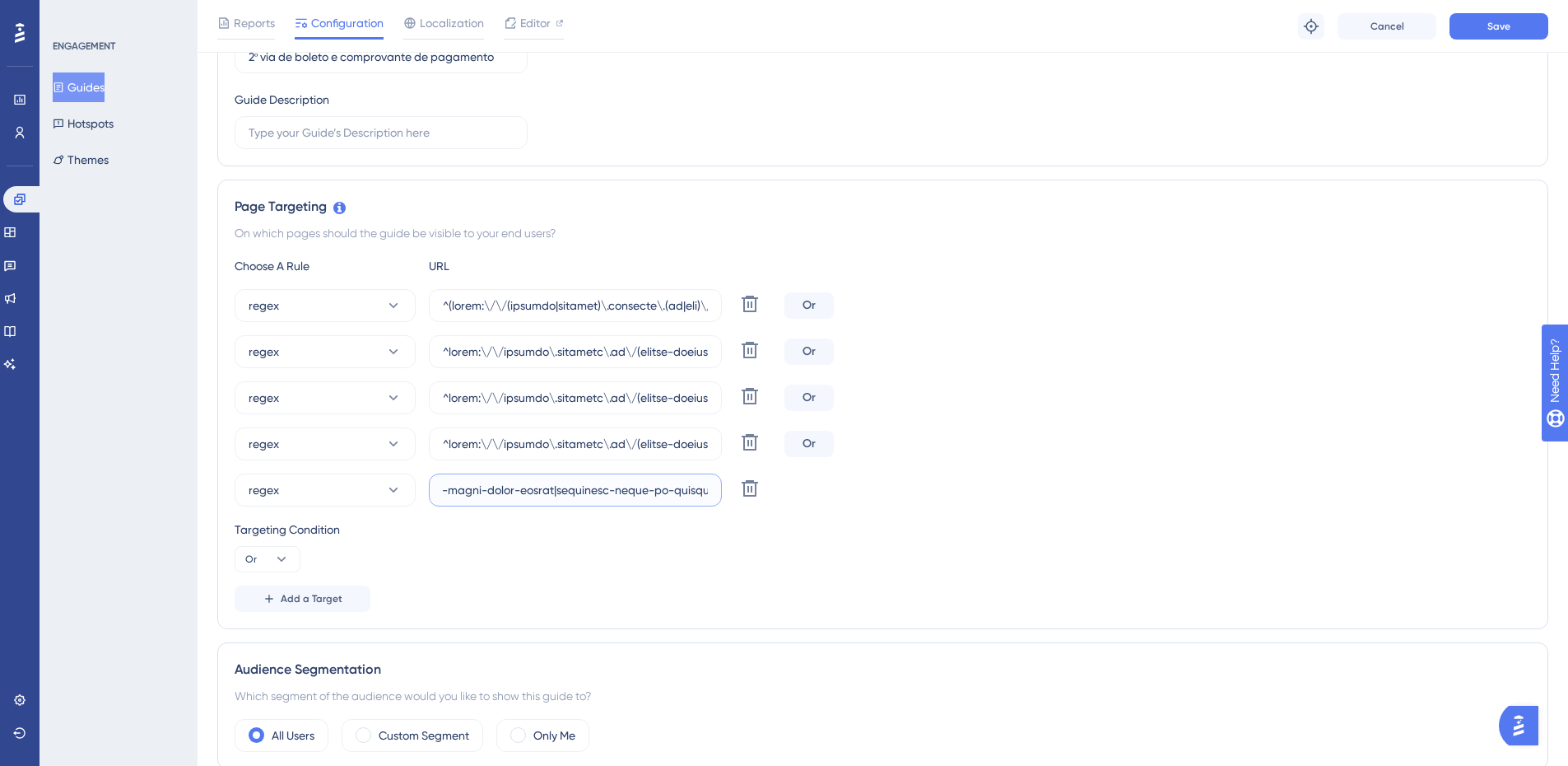
click at [1340, 522] on div "Choose A Rule URL regex Delete Or regex [PERSON_NAME] regex Delete Or regex Del…" at bounding box center [883, 434] width 1296 height 356
click at [460, 489] on input "text" at bounding box center [575, 490] width 265 height 18
paste input "|[GEOGRAPHIC_DATA][DATE]|cees|colegio-[GEOGRAPHIC_DATA]|[GEOGRAPHIC_DATA]|[GEOG…"
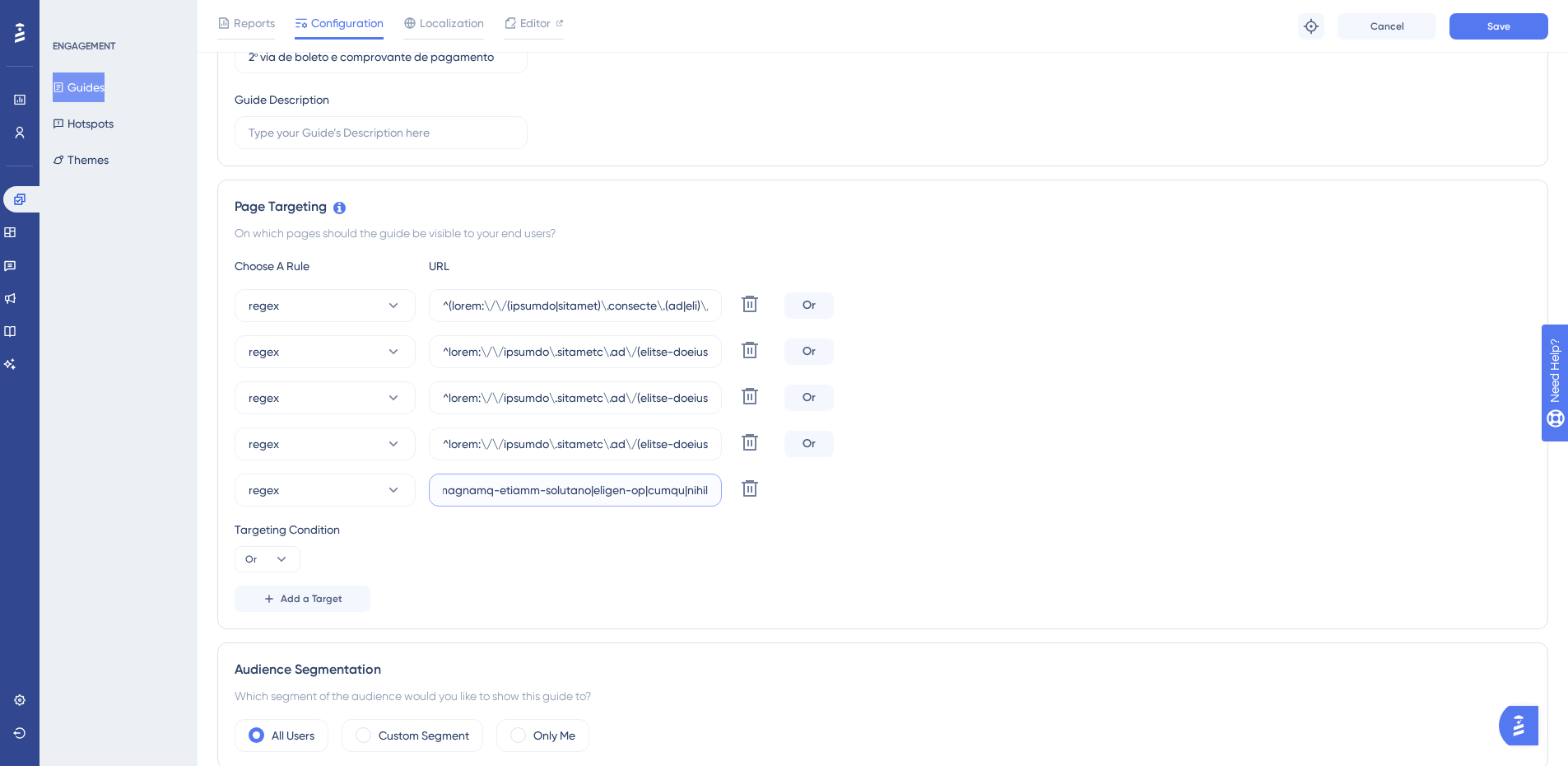
type input "^https:\/\/payment\.olaisaac\.io\/(escola-demonstracao-(1|2)|escola-[PERSON_NAM…"
click at [821, 586] on div "Add a Target" at bounding box center [883, 598] width 1296 height 27
click at [1482, 34] on button "Save" at bounding box center [1498, 27] width 99 height 27
click at [13, 198] on icon at bounding box center [20, 199] width 13 height 13
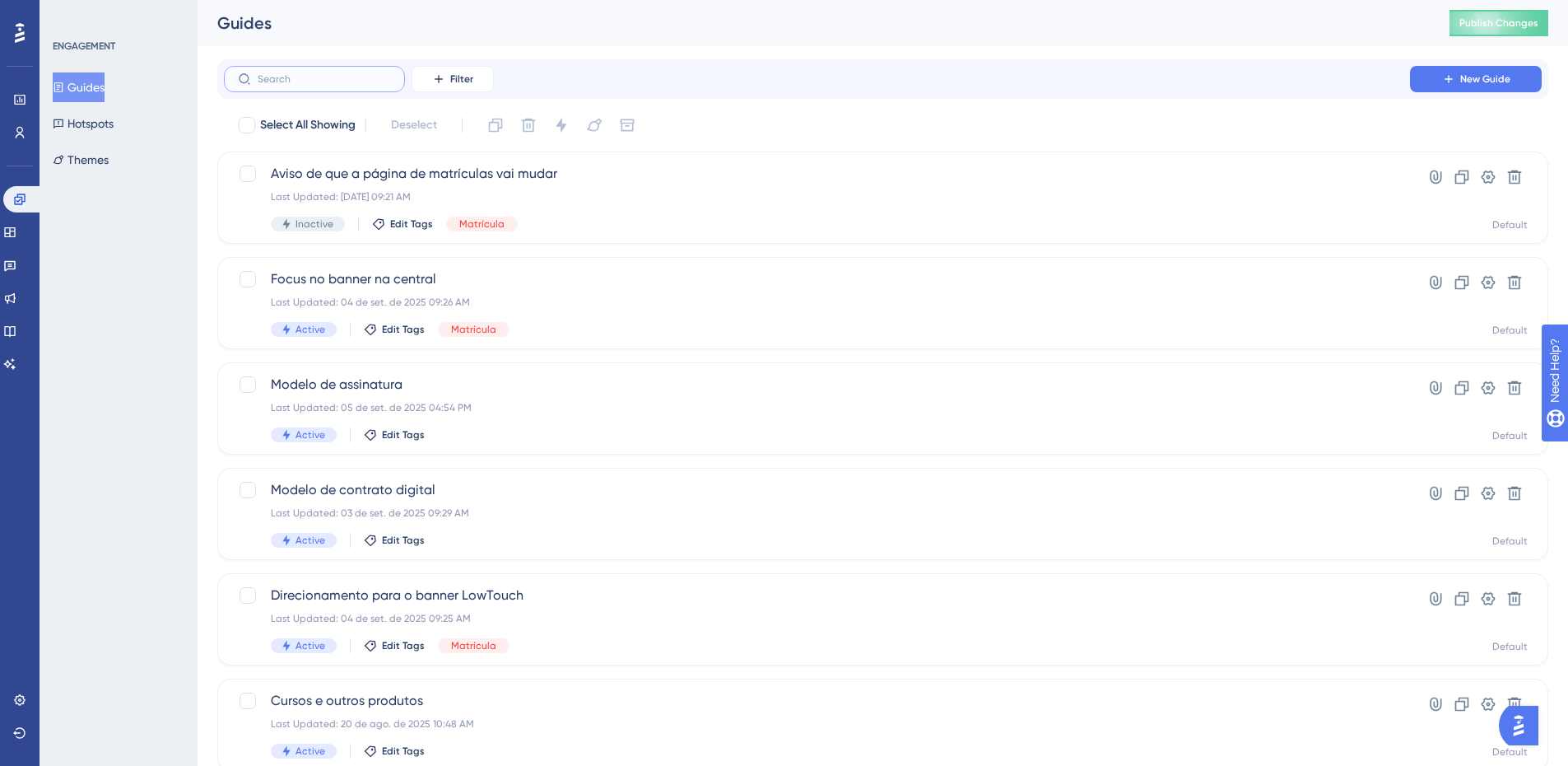
drag, startPoint x: 353, startPoint y: 74, endPoint x: 358, endPoint y: 66, distance: 9.4
click at [353, 75] on input "text" at bounding box center [324, 79] width 134 height 12
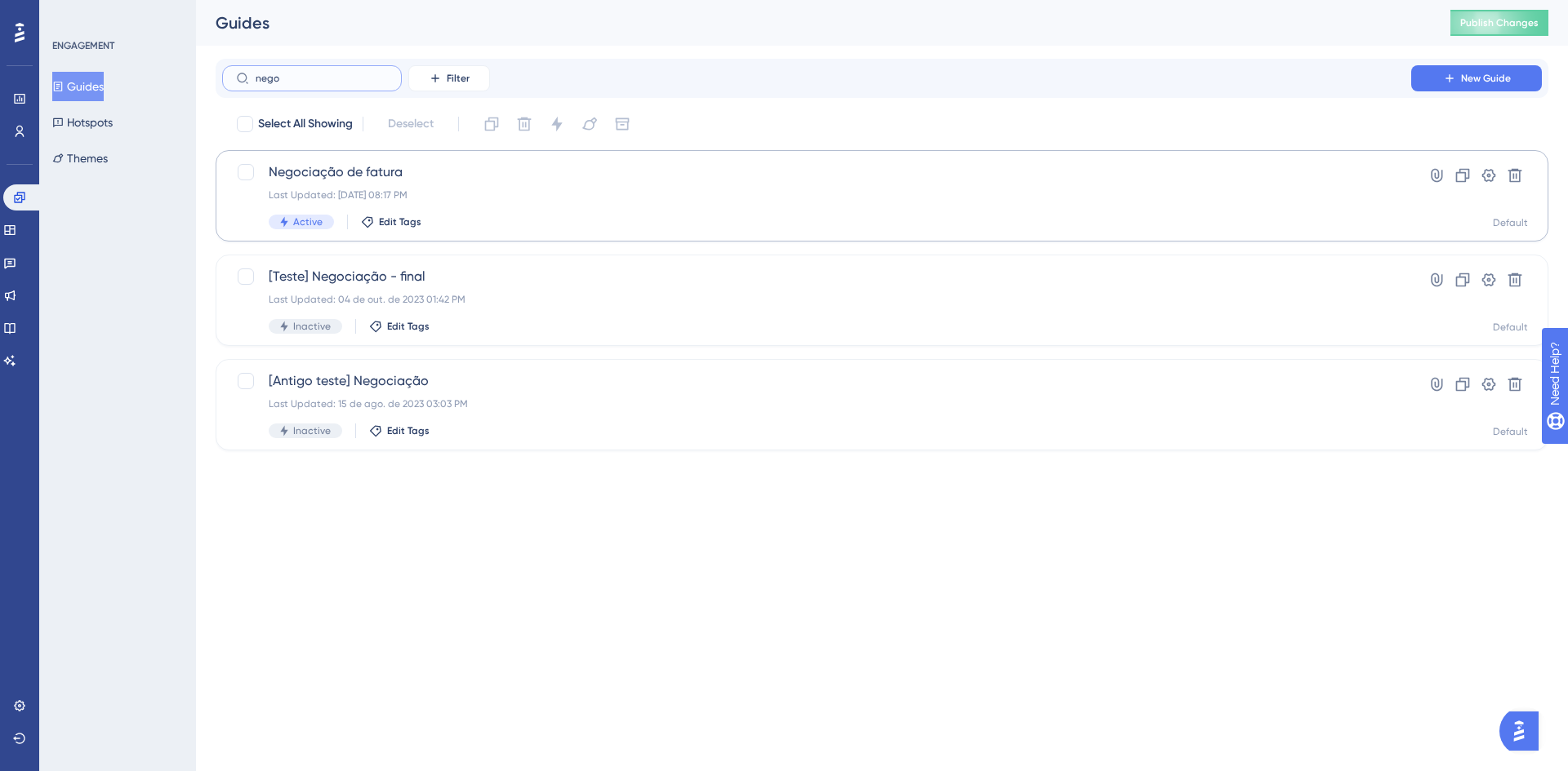
type input "nego"
click at [363, 174] on span "Negociação de fatura" at bounding box center [816, 172] width 1096 height 20
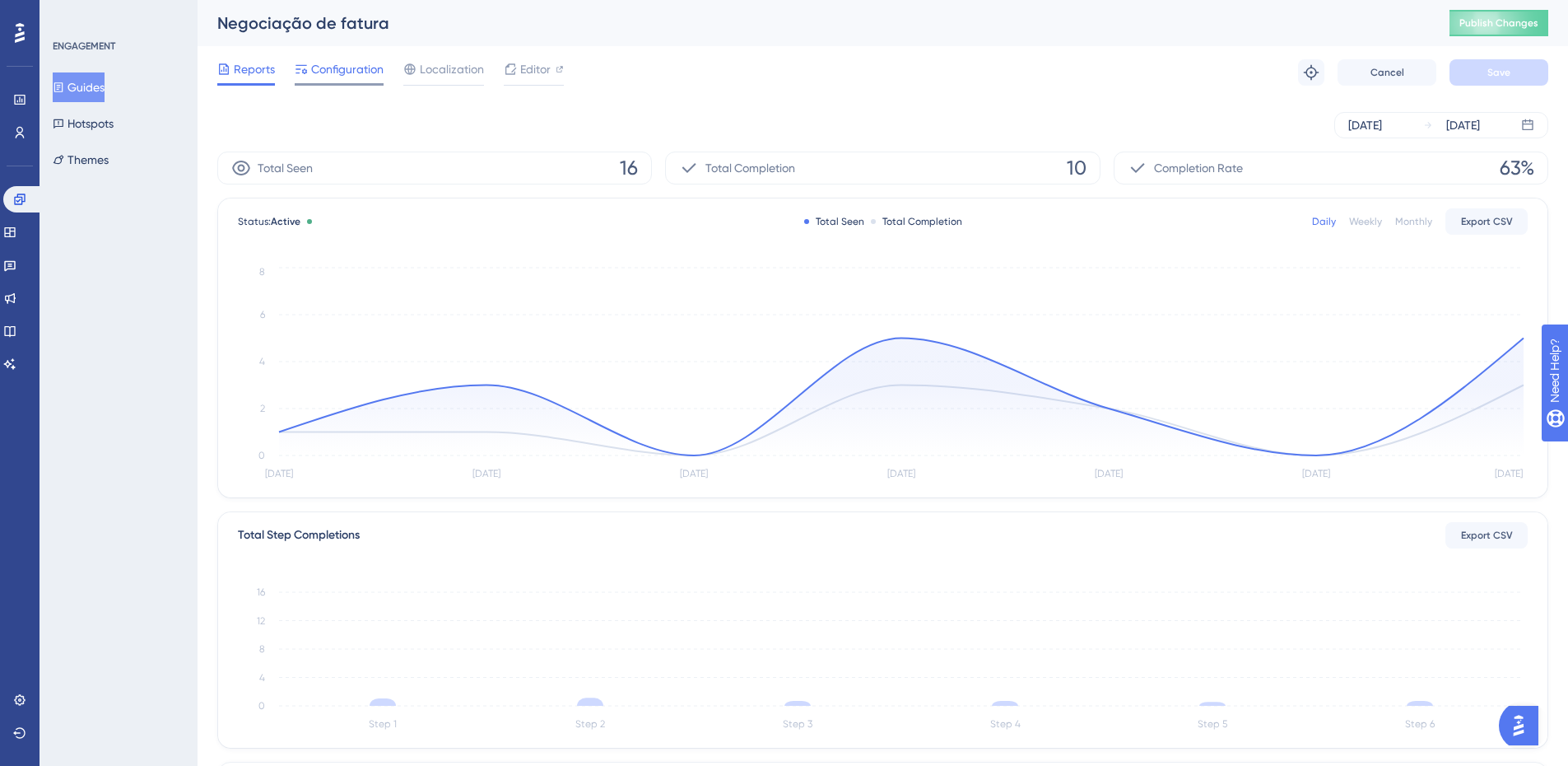
click at [358, 62] on span "Configuration" at bounding box center [347, 69] width 72 height 20
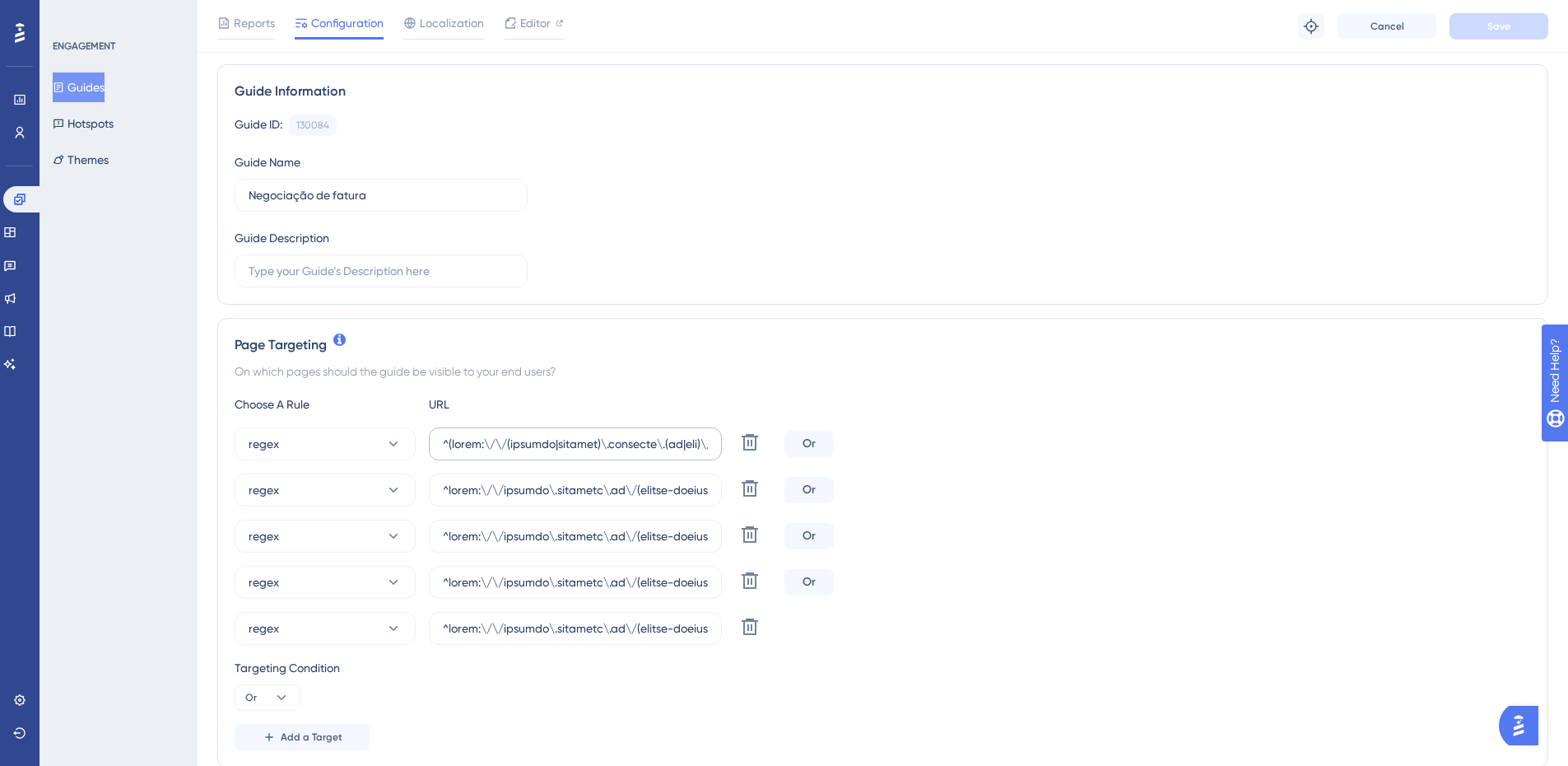
scroll to position [164, 0]
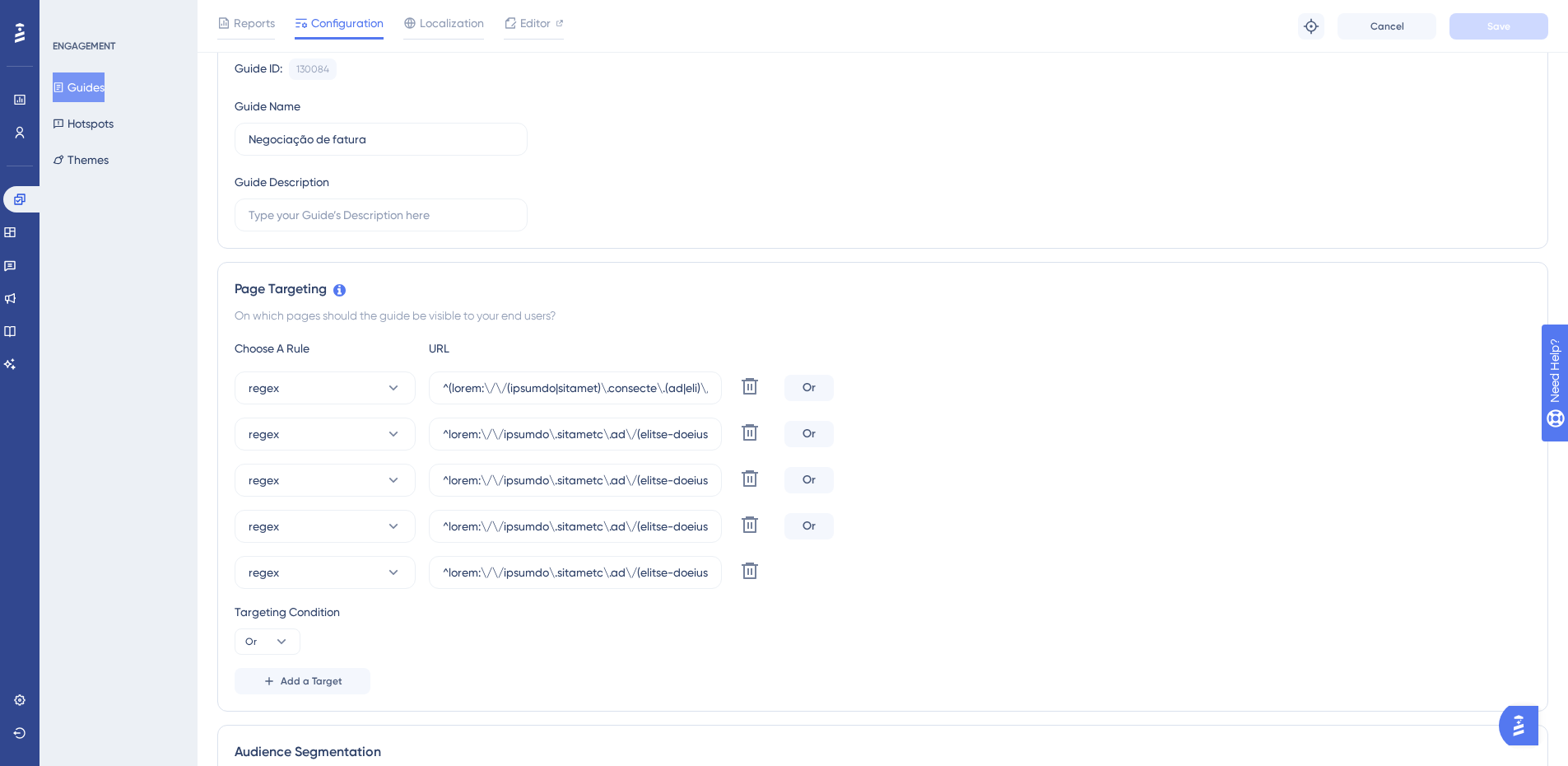
drag, startPoint x: 640, startPoint y: 377, endPoint x: 1317, endPoint y: 357, distance: 677.3
click at [1317, 357] on div "Choose A Rule URL regex Delete Or regex [PERSON_NAME] regex Delete Or regex Del…" at bounding box center [883, 516] width 1296 height 356
click at [1148, 303] on div "Page Targeting On which pages should the guide be visible to your end users? Ch…" at bounding box center [883, 486] width 1331 height 450
drag, startPoint x: 595, startPoint y: 387, endPoint x: 1517, endPoint y: 393, distance: 922.0
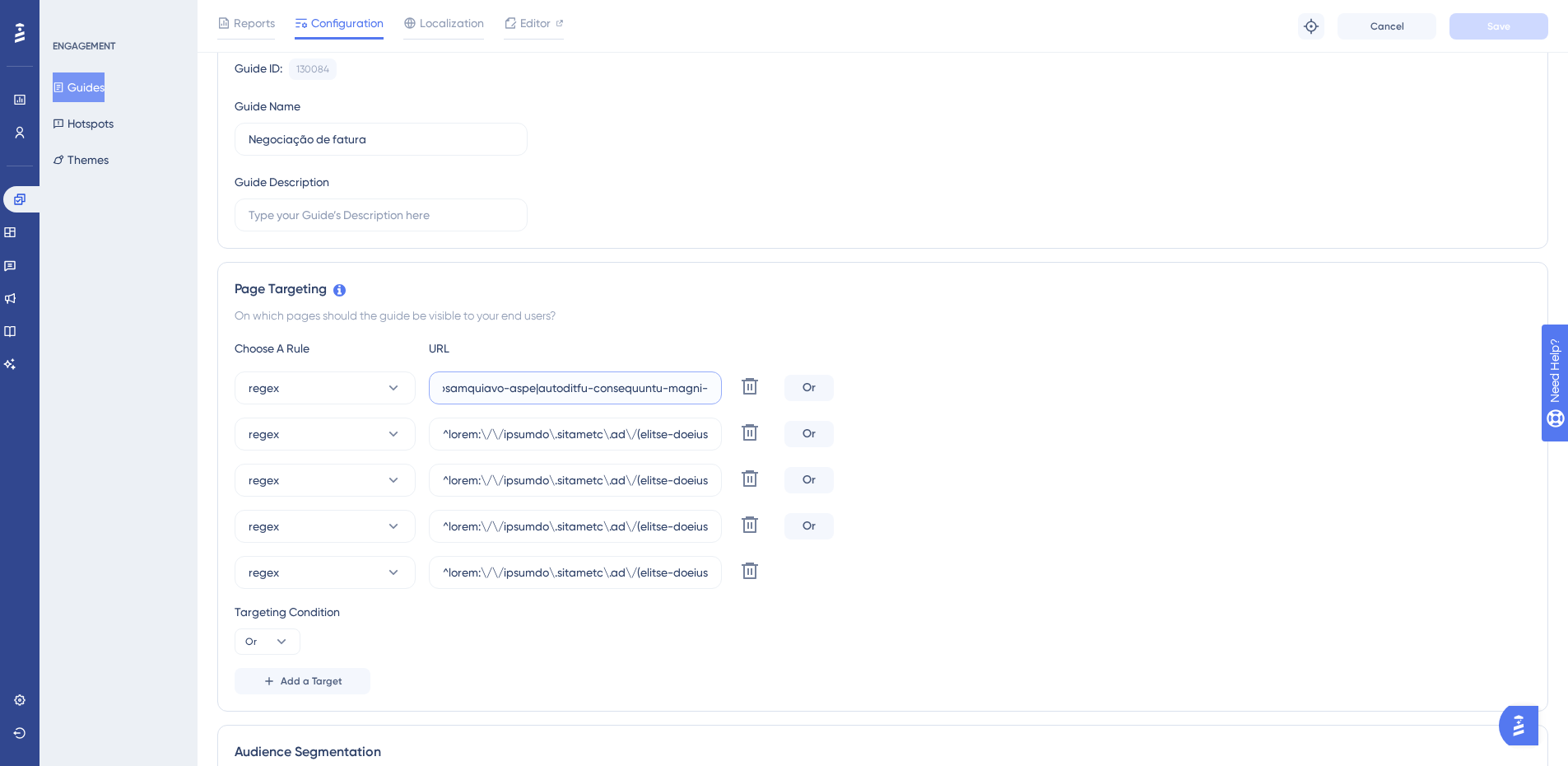
click at [1517, 393] on div "regex Delete Or" at bounding box center [883, 388] width 1296 height 33
click at [675, 389] on input "text" at bounding box center [575, 388] width 265 height 18
paste input "|[GEOGRAPHIC_DATA][DATE]|cees|colegio-[GEOGRAPHIC_DATA]|[GEOGRAPHIC_DATA]|[GEOG…"
type input "^(https:\/\/(payment|escolas)\.olaisaac\.(io|dev)\/(escola-demonstracao-(1|2)|e…"
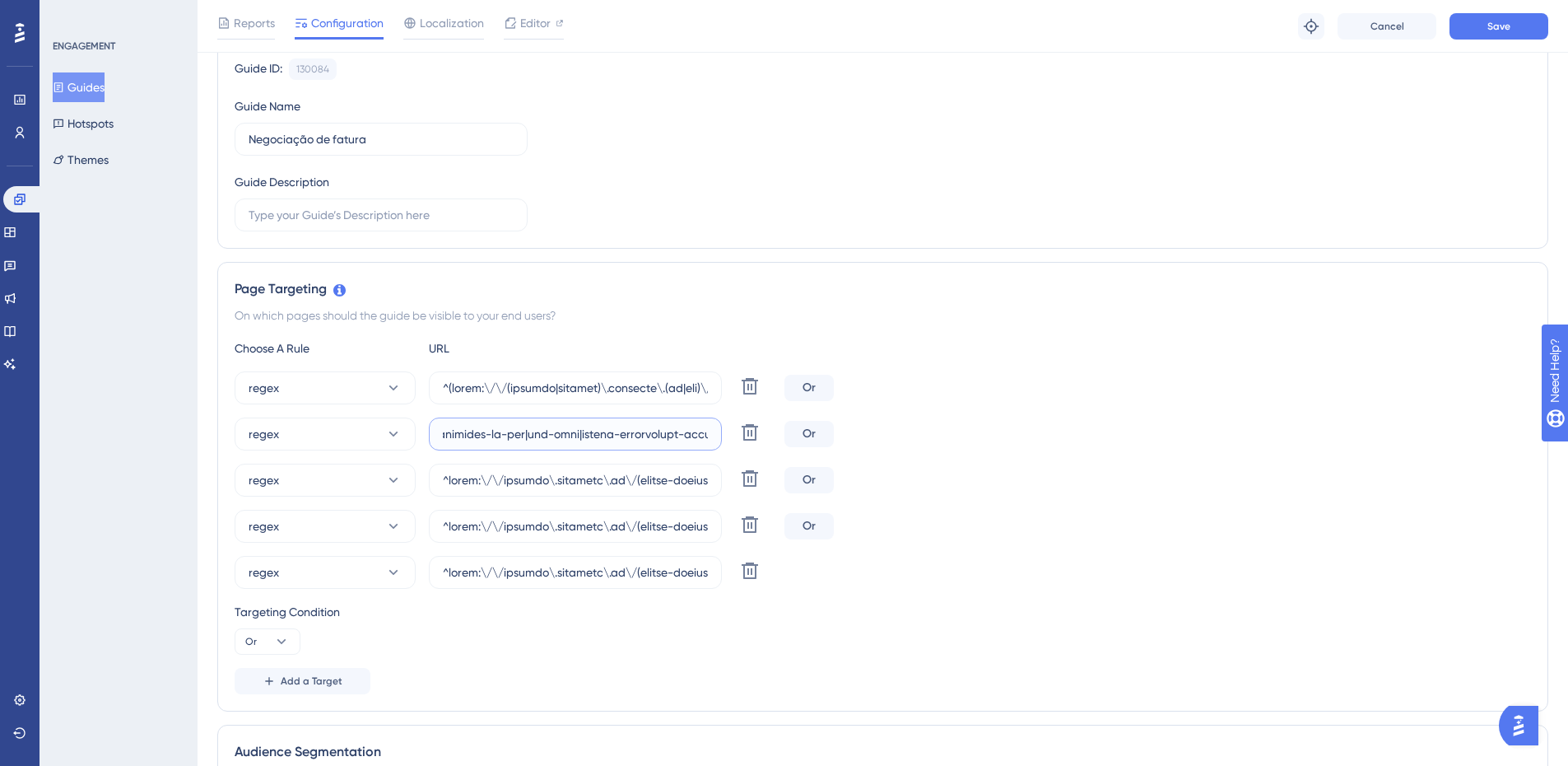
scroll to position [0, 56091]
drag, startPoint x: 655, startPoint y: 432, endPoint x: 1428, endPoint y: 422, distance: 773.1
click at [1428, 422] on div "regex Delete Or" at bounding box center [883, 434] width 1296 height 33
click at [609, 433] on input "text" at bounding box center [575, 434] width 265 height 18
paste input "|[GEOGRAPHIC_DATA][DATE]|cees|colegio-[GEOGRAPHIC_DATA]|[GEOGRAPHIC_DATA]|[GEOG…"
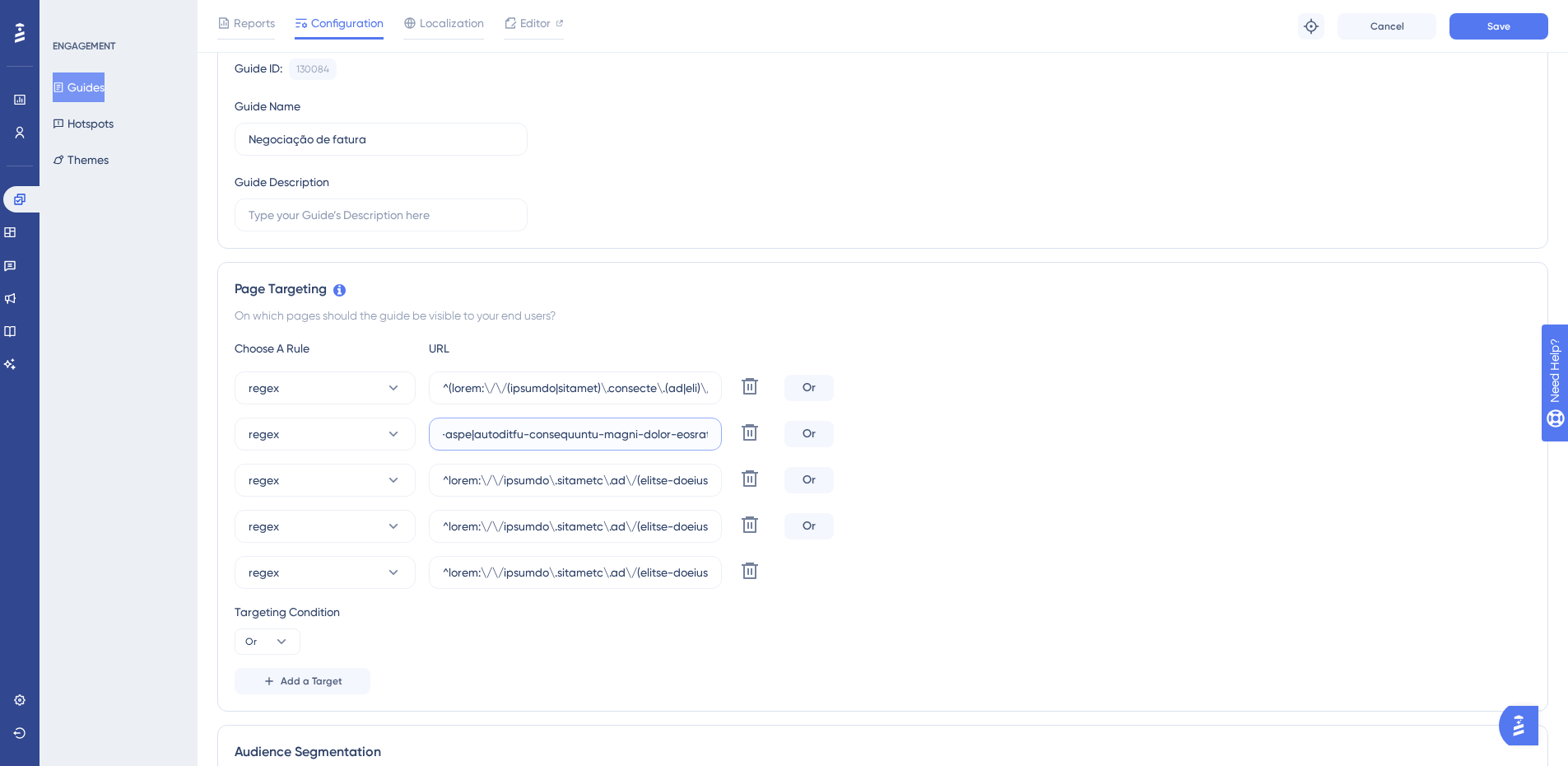
scroll to position [0, 56737]
type input "^https:\/\/payment\.olaisaac\.io\/(escola-demonstracao-(1|2)|escola-[PERSON_NAM…"
drag, startPoint x: 611, startPoint y: 484, endPoint x: 1278, endPoint y: 483, distance: 667.0
click at [1278, 483] on div "regex Delete Or" at bounding box center [883, 481] width 1296 height 33
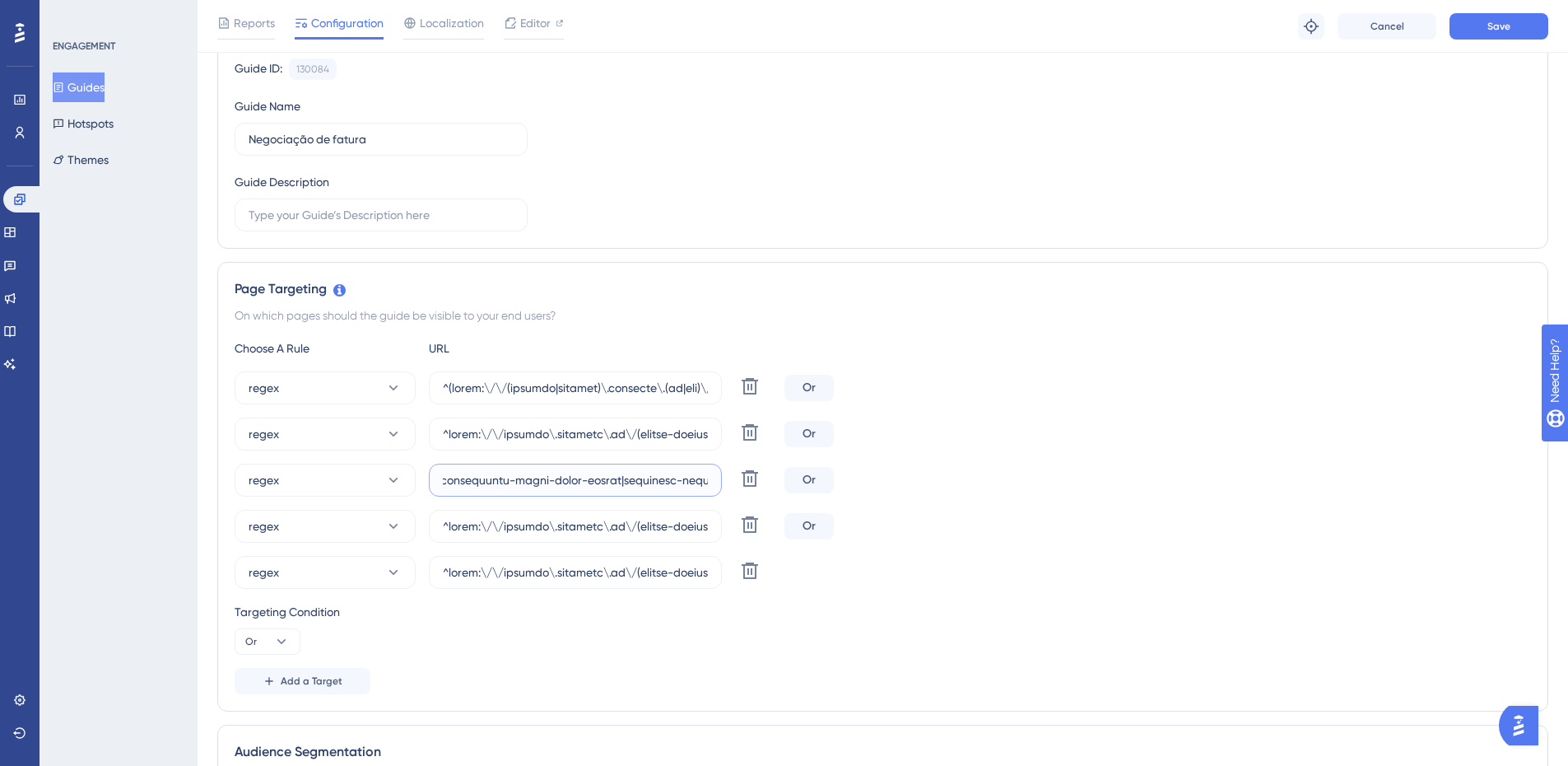
click at [523, 477] on input "text" at bounding box center [575, 480] width 265 height 18
paste input "|[GEOGRAPHIC_DATA][DATE]|cees|colegio-[GEOGRAPHIC_DATA]|[GEOGRAPHIC_DATA]|[GEOG…"
type input "^https:\/\/payment\.olaisaac\.io\/(escola-demonstracao-(1|2)|escola-[PERSON_NAM…"
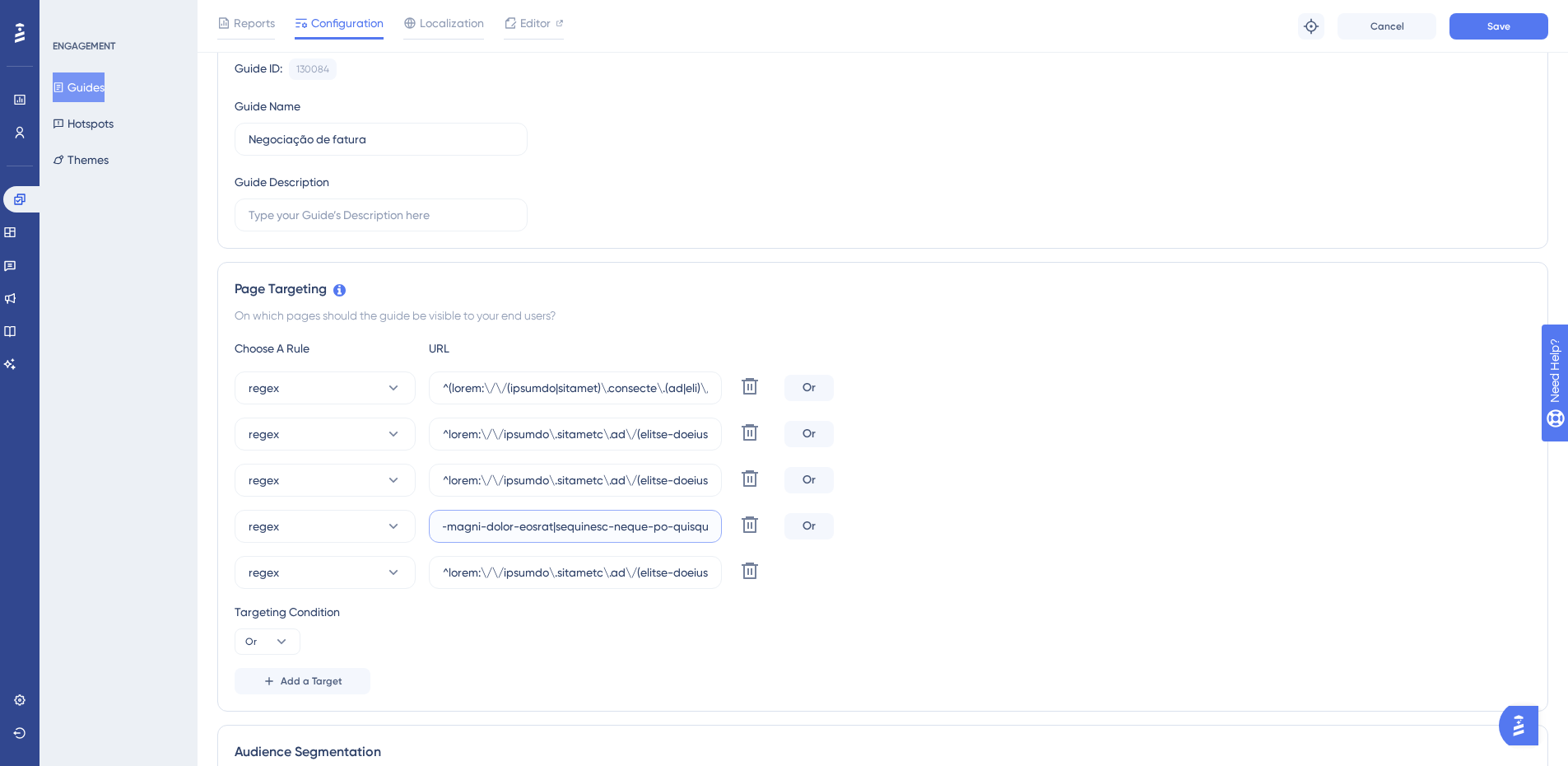
drag, startPoint x: 570, startPoint y: 523, endPoint x: 1369, endPoint y: 509, distance: 799.1
click at [1369, 509] on div "regex Delete Or regex [PERSON_NAME] regex Delete Or regex Delete Or regex Delete" at bounding box center [883, 480] width 1296 height 217
click at [460, 526] on input "text" at bounding box center [575, 526] width 265 height 18
paste input "|[GEOGRAPHIC_DATA][DATE]|cees|colegio-[GEOGRAPHIC_DATA]|[GEOGRAPHIC_DATA]|[GEOG…"
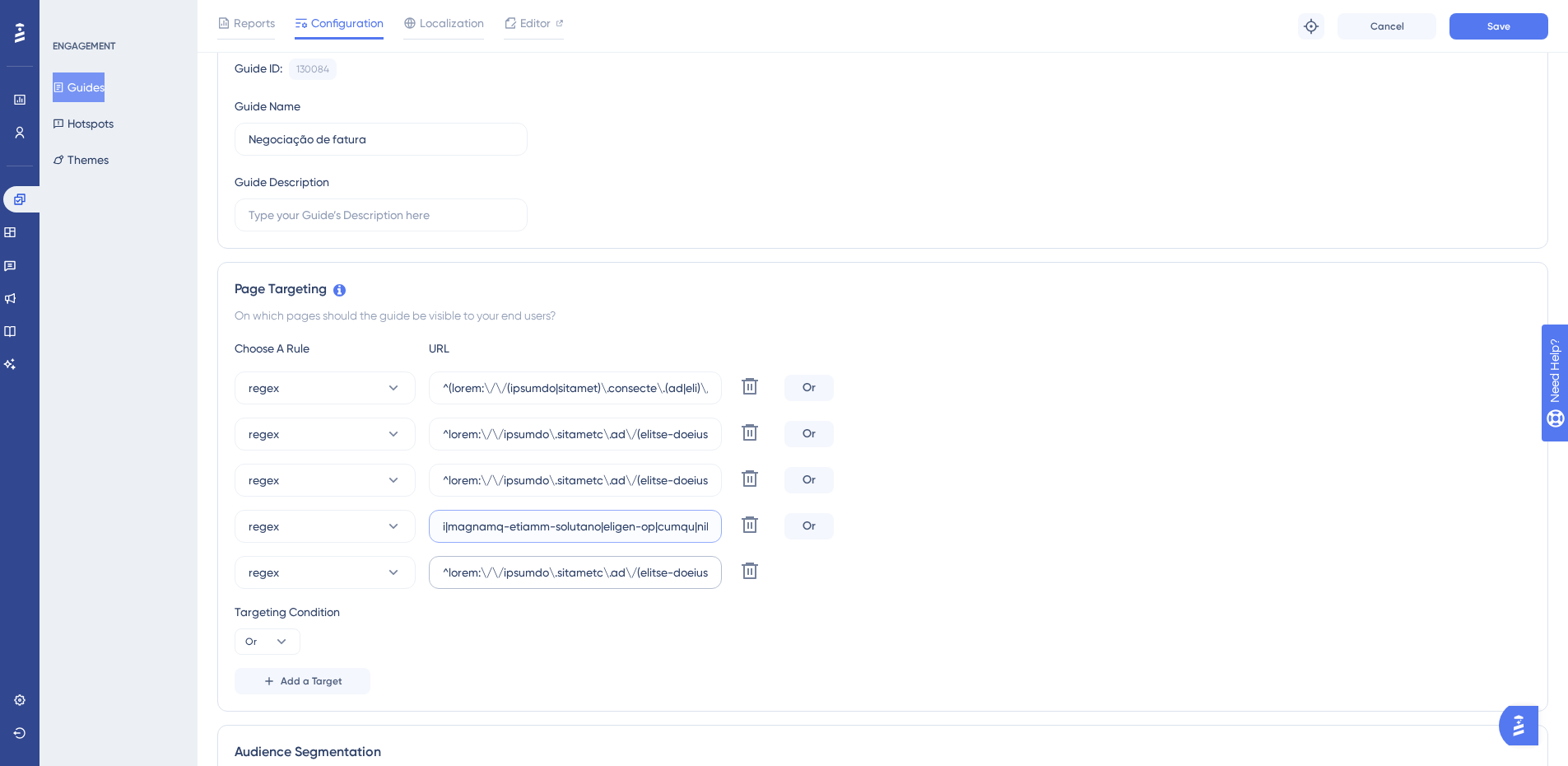
type input "^https:\/\/payment\.olaisaac\.io\/(escola-demonstracao-(1|2)|escola-[PERSON_NAM…"
drag, startPoint x: 573, startPoint y: 575, endPoint x: 1309, endPoint y: 558, distance: 736.2
click at [1309, 558] on div "regex Delete" at bounding box center [883, 573] width 1296 height 33
drag, startPoint x: 1163, startPoint y: 583, endPoint x: 1040, endPoint y: 599, distance: 124.0
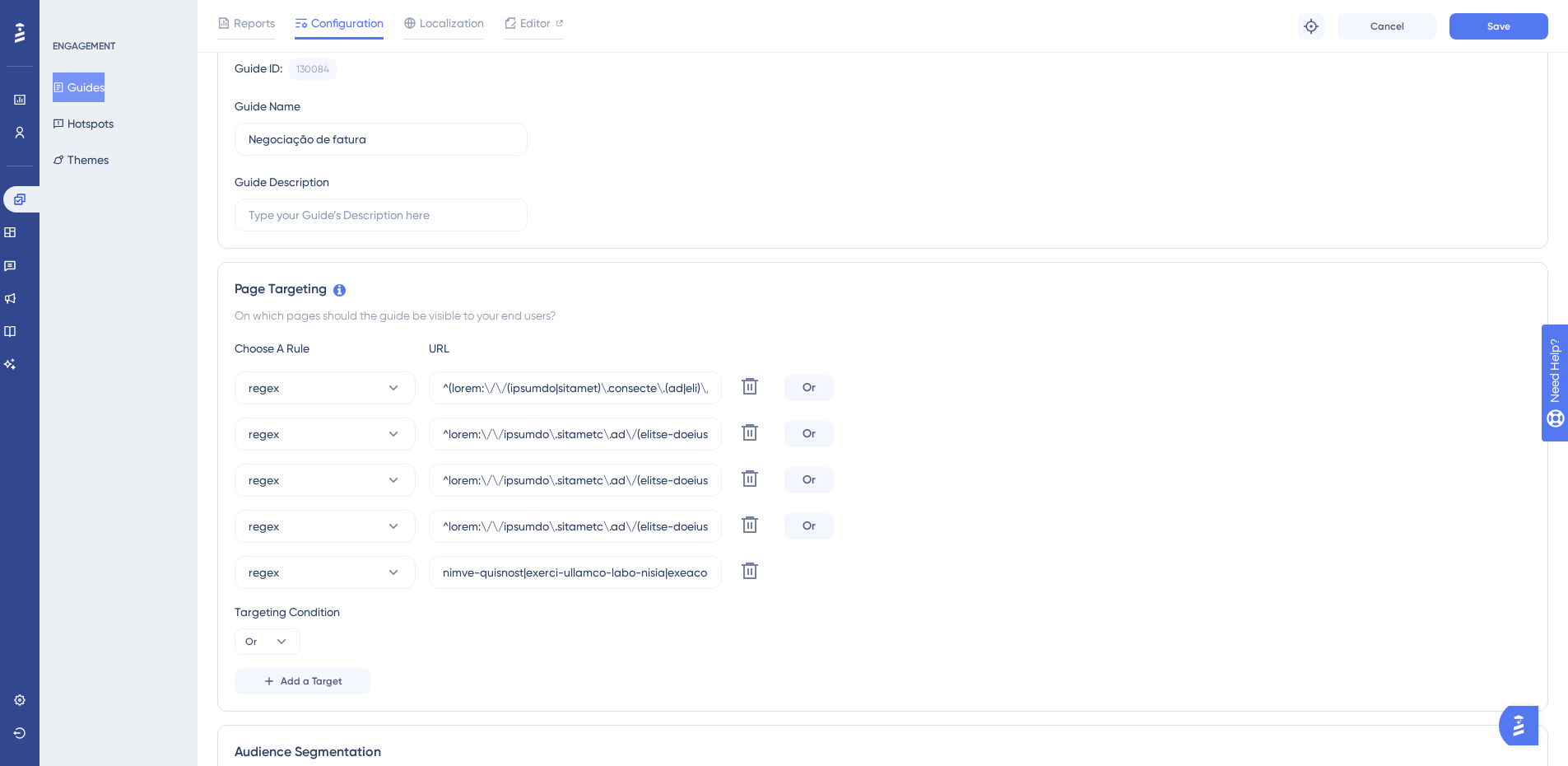
click at [1161, 583] on div "regex Delete" at bounding box center [883, 573] width 1296 height 33
drag, startPoint x: 555, startPoint y: 568, endPoint x: 1810, endPoint y: 599, distance: 1255.4
click at [450, 571] on input "text" at bounding box center [575, 573] width 265 height 18
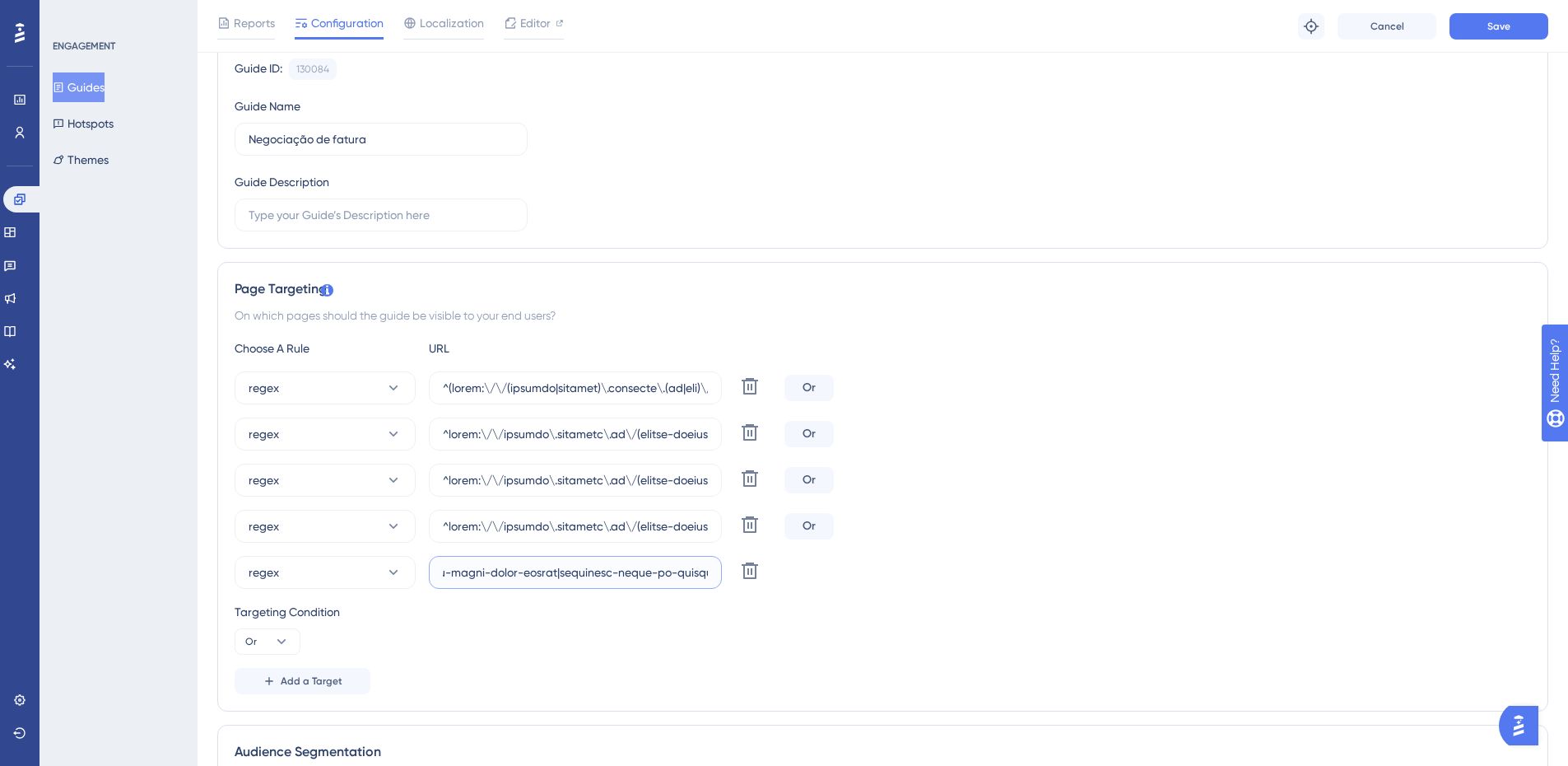
paste input "|[GEOGRAPHIC_DATA][DATE]|cees|colegio-[GEOGRAPHIC_DATA]|[GEOGRAPHIC_DATA]|[GEOG…"
type input "^https:\/\/payment\.olaisaac\.io\/(escola-demonstracao-(1|2)|escola-[PERSON_NAM…"
click at [1087, 595] on div "Choose A Rule URL regex Delete Or regex [PERSON_NAME] regex Delete Or regex Del…" at bounding box center [883, 516] width 1296 height 356
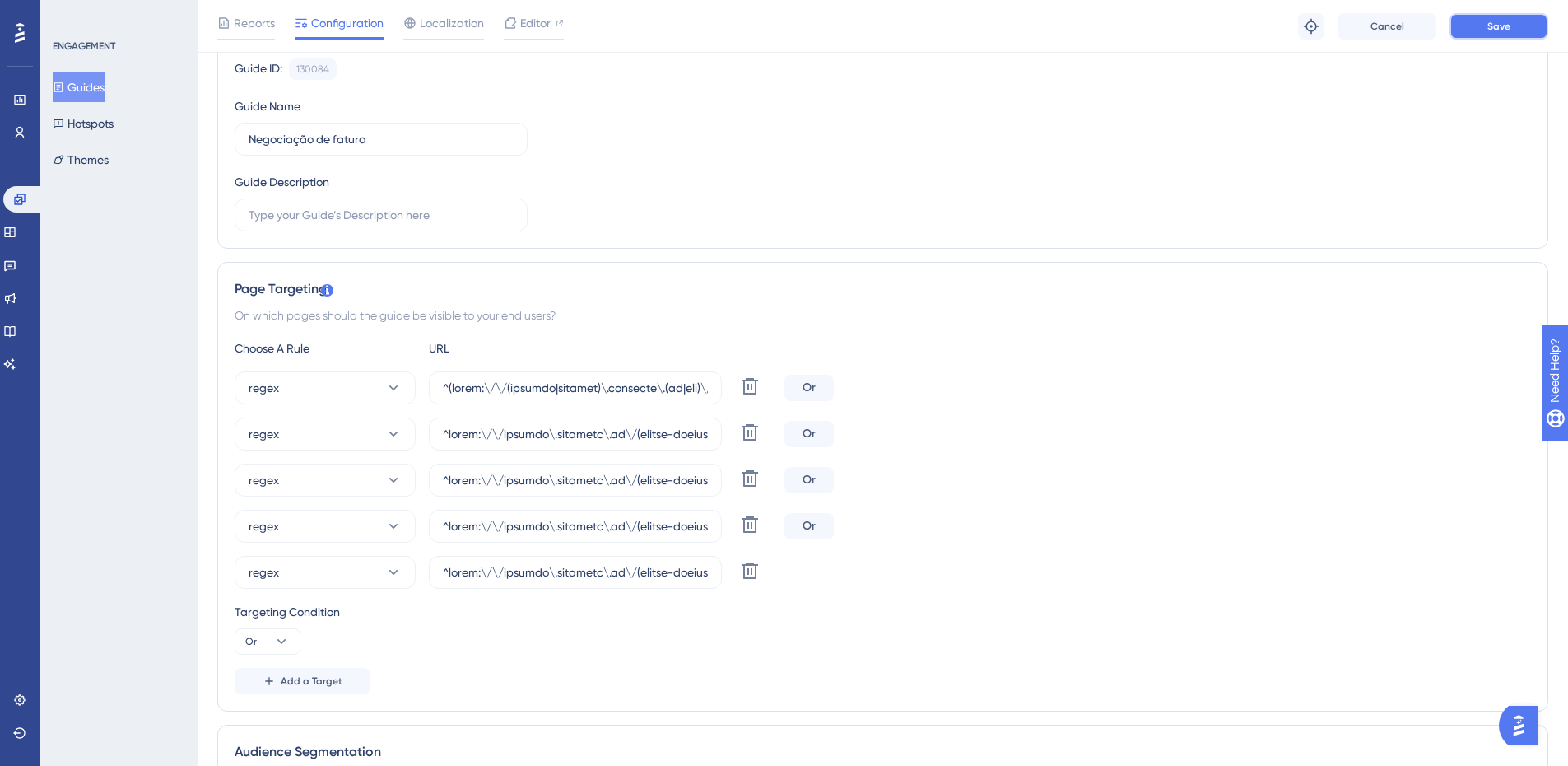
click at [1490, 27] on span "Save" at bounding box center [1499, 27] width 23 height 13
drag, startPoint x: 645, startPoint y: 572, endPoint x: 1544, endPoint y: 546, distance: 899.4
click at [1544, 546] on div "Performance Users Engagement Widgets Feedback Product Updates Knowledge Base AI…" at bounding box center [883, 695] width 1371 height 1720
click at [94, 85] on button "Guides" at bounding box center [78, 87] width 51 height 30
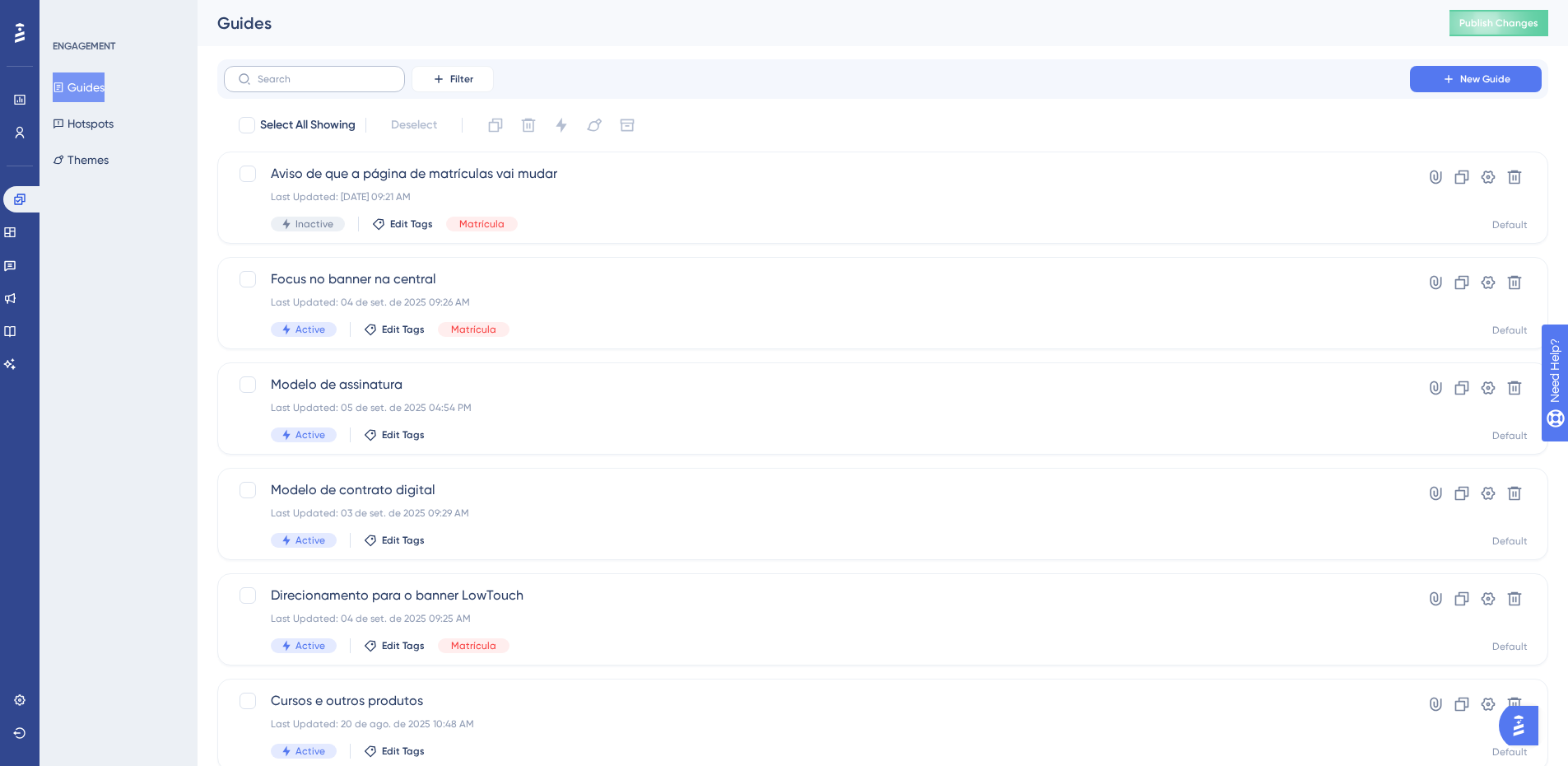
click at [265, 71] on label at bounding box center [314, 79] width 181 height 27
click at [265, 71] on label at bounding box center [314, 79] width 181 height 27
click at [265, 73] on input "text" at bounding box center [324, 79] width 134 height 12
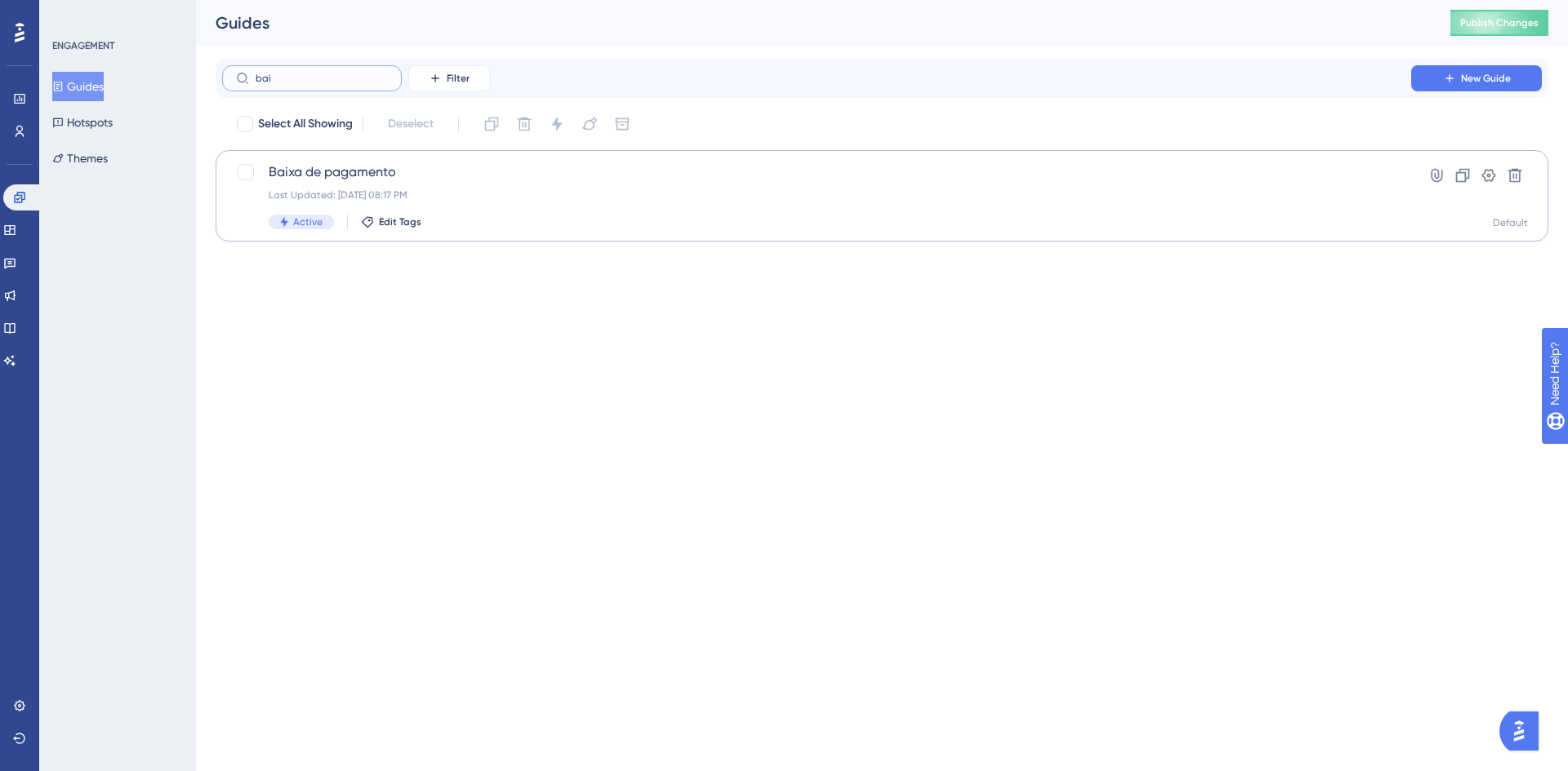
type input "bai"
click at [361, 185] on div "Baixa de pagamento Last Updated: [DATE] 08:17 PM Active Edit Tags" at bounding box center [816, 195] width 1096 height 67
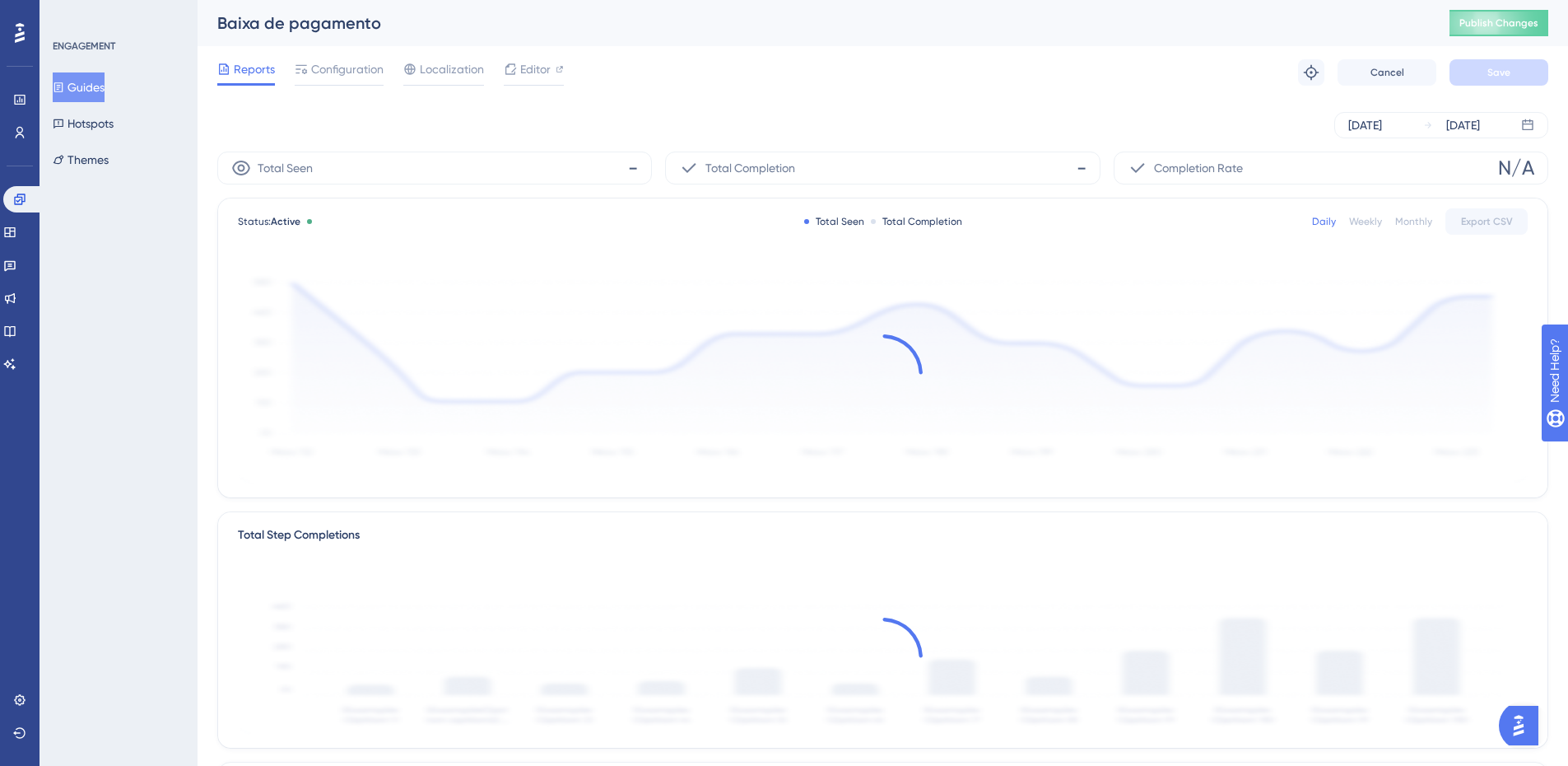
click at [328, 49] on div "Reports Configuration Localization Editor Troubleshoot Cancel Save" at bounding box center [883, 72] width 1331 height 52
click at [326, 76] on span "Configuration" at bounding box center [347, 69] width 72 height 20
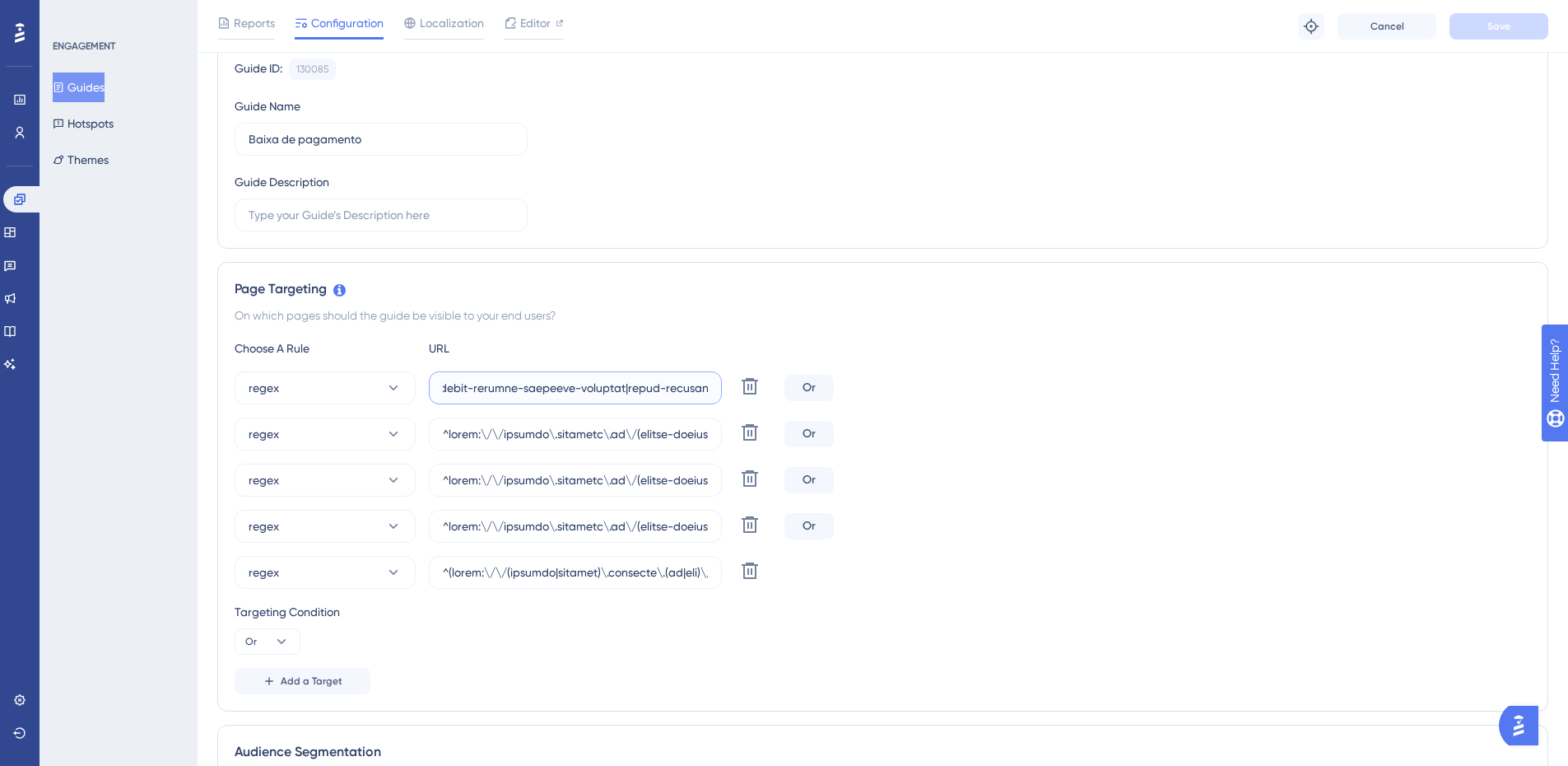
scroll to position [0, 56240]
drag, startPoint x: 624, startPoint y: 386, endPoint x: 1337, endPoint y: 382, distance: 713.0
click at [1337, 382] on div "regex Delete Or" at bounding box center [883, 388] width 1296 height 33
click at [460, 389] on input "text" at bounding box center [575, 388] width 265 height 18
paste input "|[GEOGRAPHIC_DATA][DATE]|cees|colegio-[GEOGRAPHIC_DATA]|[GEOGRAPHIC_DATA]|[GEOG…"
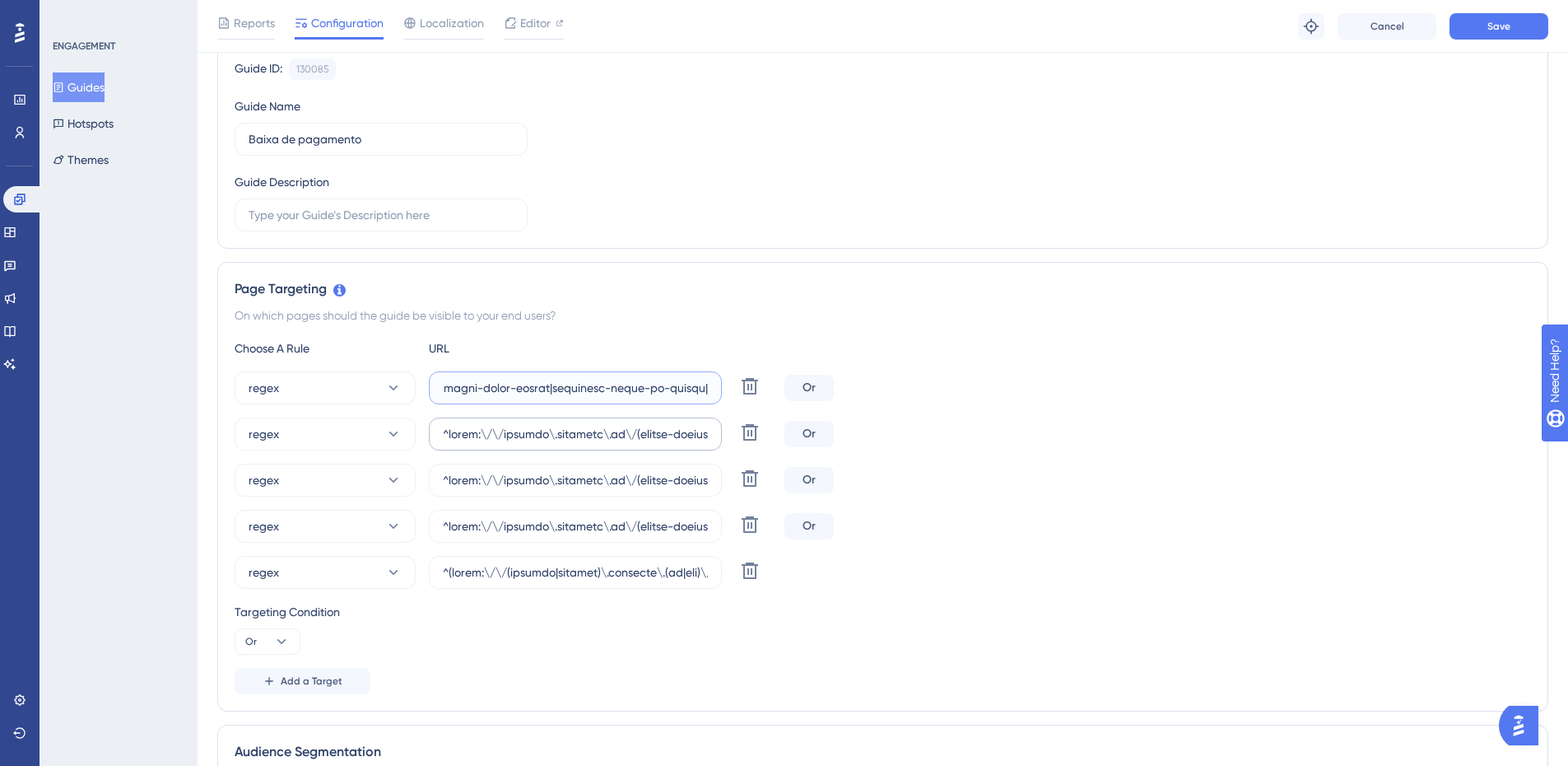
scroll to position [0, 56737]
type input "^https:\/\/payment\.olaisaac\.io\/(escola-demonstracao-(1|2)|escola-[PERSON_NAM…"
drag, startPoint x: 838, startPoint y: 445, endPoint x: 1332, endPoint y: 481, distance: 495.3
click at [1332, 481] on div "regex Delete Or regex [PERSON_NAME] regex Delete Or regex Delete Or regex Delete" at bounding box center [883, 480] width 1296 height 217
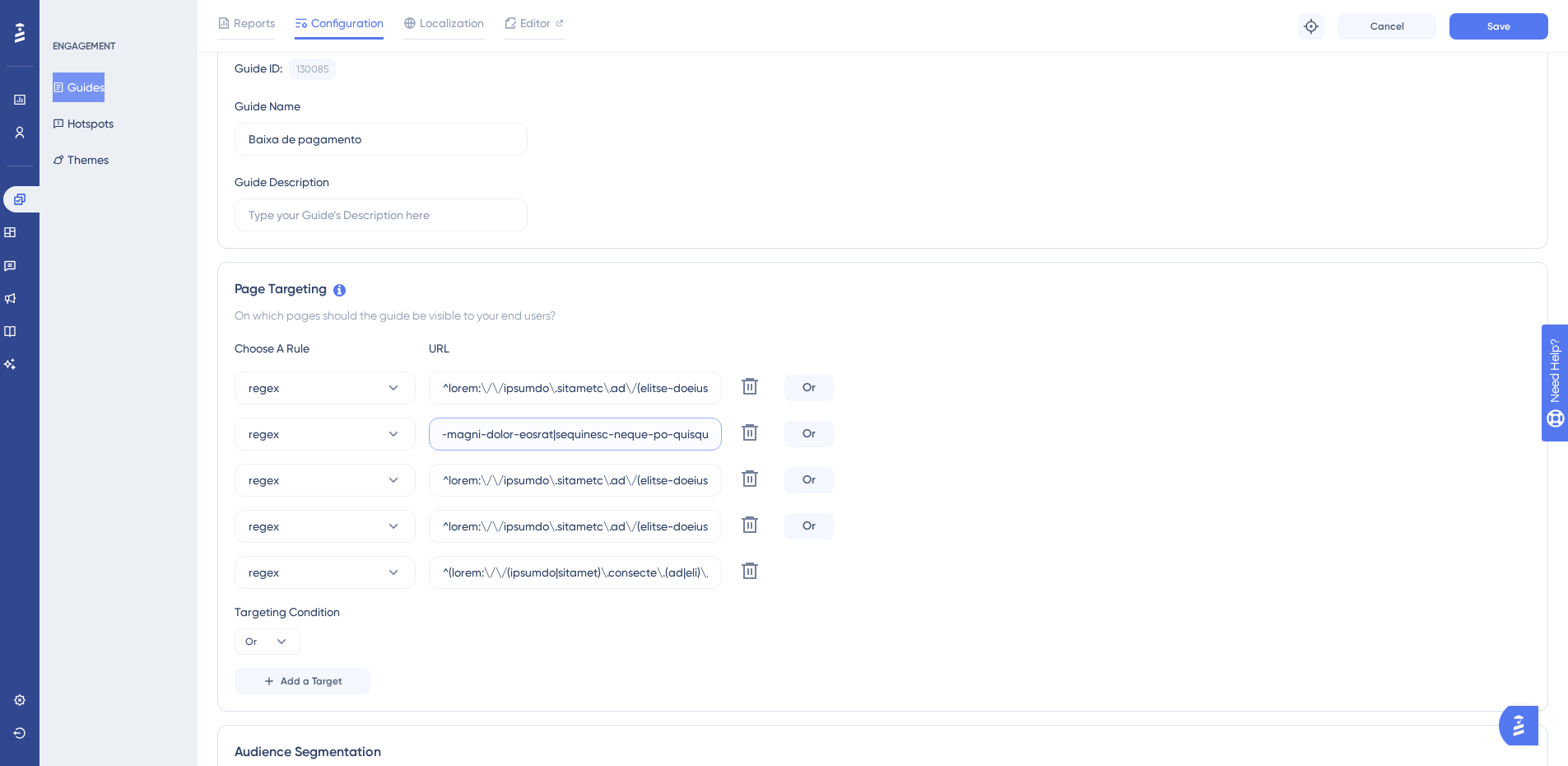
click at [460, 437] on input "text" at bounding box center [575, 434] width 265 height 18
paste input "|[GEOGRAPHIC_DATA][DATE]|cees|colegio-[GEOGRAPHIC_DATA]|[GEOGRAPHIC_DATA]|[GEOG…"
type input "^https:\/\/payment\.olaisaac\.io\/(escola-demonstracao-(1|2)|escola-[PERSON_NAM…"
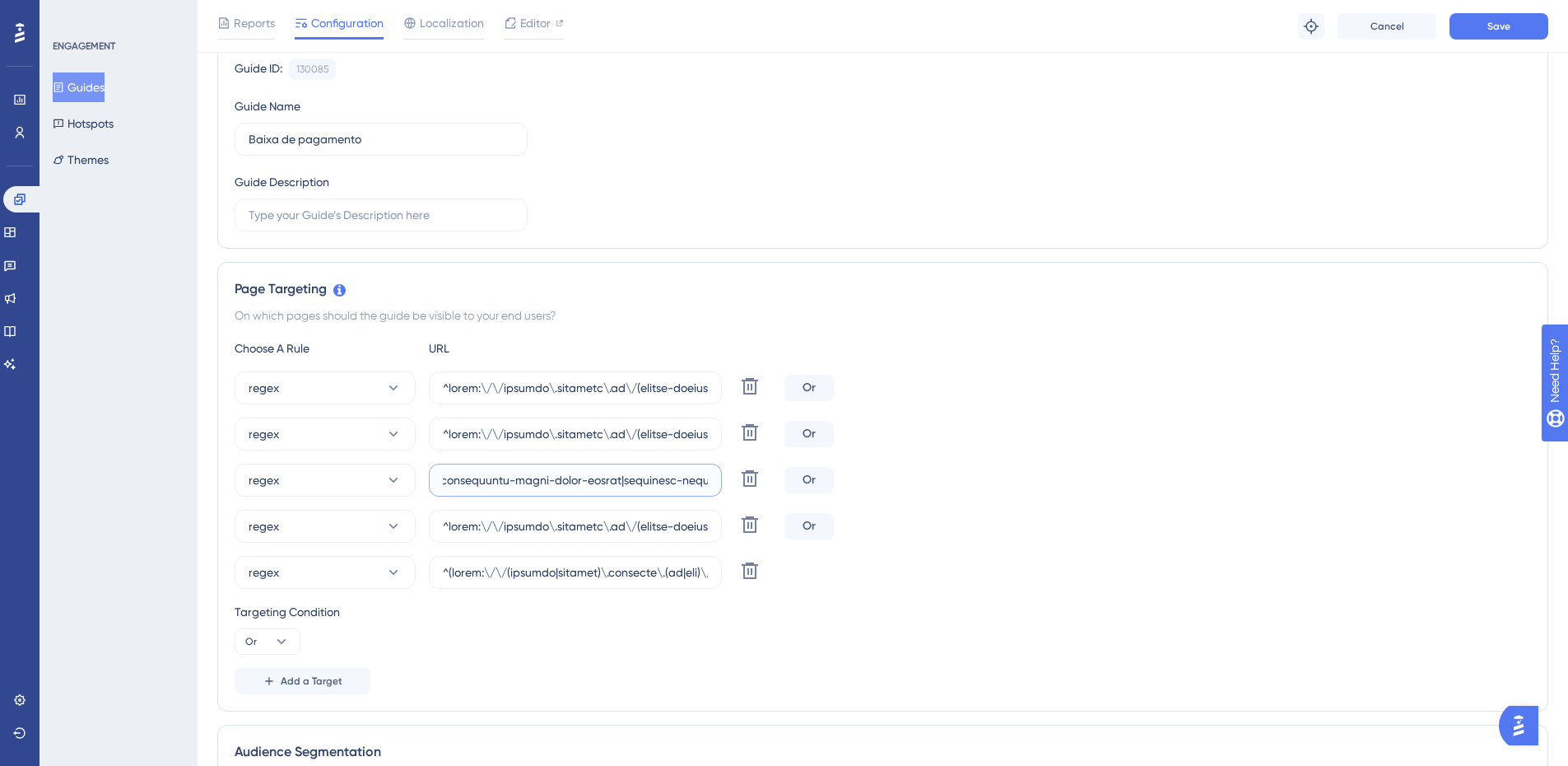
drag, startPoint x: 538, startPoint y: 477, endPoint x: 1304, endPoint y: 513, distance: 766.8
click at [1304, 513] on div "regex Delete Or regex [PERSON_NAME] regex Delete Or regex Delete Or regex Delete" at bounding box center [883, 480] width 1296 height 217
click at [523, 481] on input "text" at bounding box center [575, 480] width 265 height 18
paste input "|[GEOGRAPHIC_DATA][DATE]|cees|colegio-[GEOGRAPHIC_DATA]|[GEOGRAPHIC_DATA]|[GEOG…"
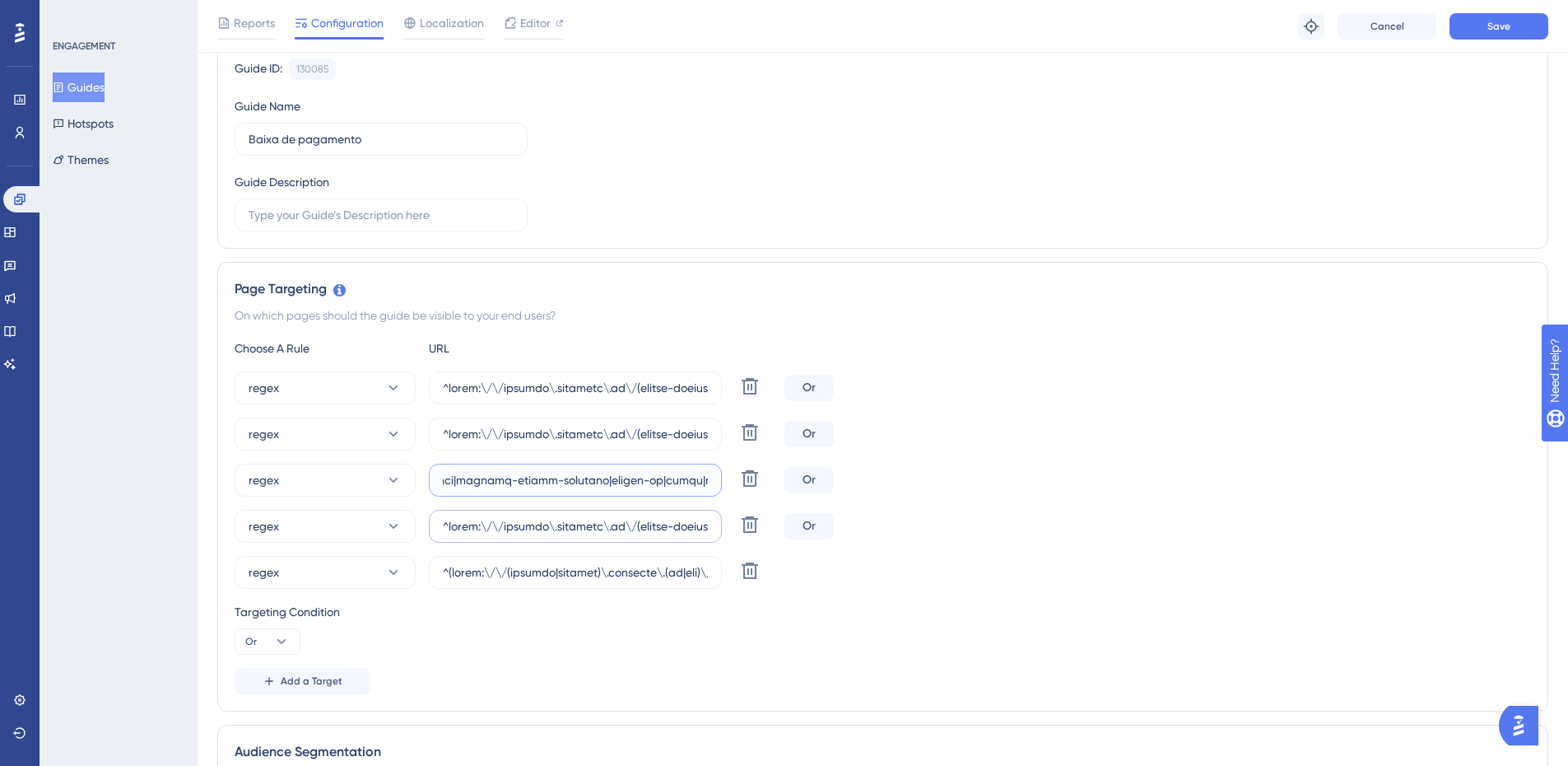
type input "^https:\/\/payment\.olaisaac\.io\/(escola-demonstracao-(1|2)|escola-[PERSON_NAM…"
drag, startPoint x: 566, startPoint y: 524, endPoint x: 1295, endPoint y: 554, distance: 729.6
click at [1295, 554] on div "regex Delete Or regex [PERSON_NAME] regex Delete Or regex Delete Or regex Delete" at bounding box center [883, 480] width 1296 height 217
click at [609, 524] on input "text" at bounding box center [575, 526] width 265 height 18
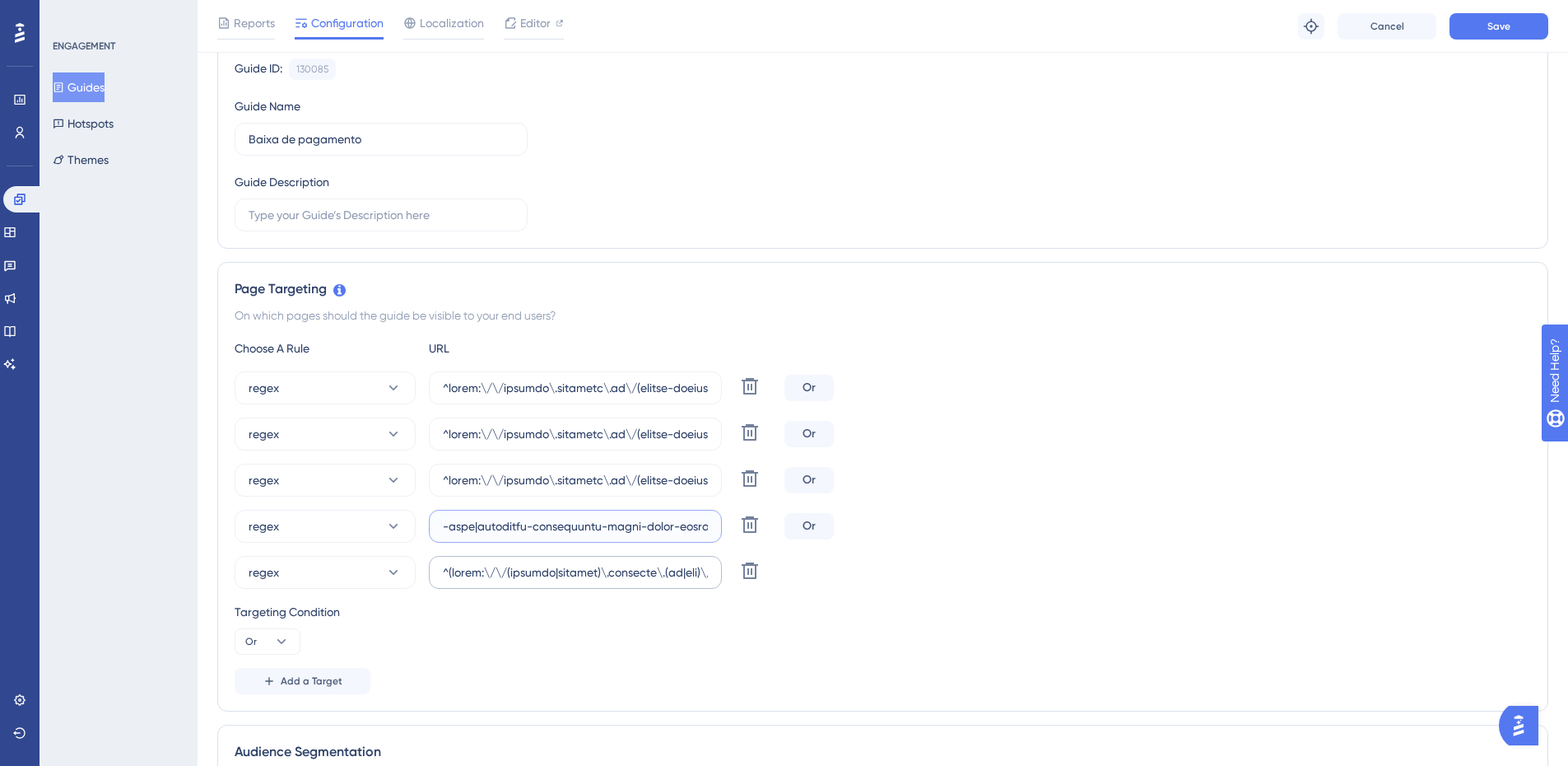
paste input "|[GEOGRAPHIC_DATA][DATE]|cees|colegio-[GEOGRAPHIC_DATA]|[GEOGRAPHIC_DATA]|[GEOG…"
type input "^https:\/\/payment\.olaisaac\.io\/(escola-demonstracao-(1|2)|escola-[PERSON_NAM…"
drag, startPoint x: 592, startPoint y: 573, endPoint x: 1268, endPoint y: 632, distance: 678.6
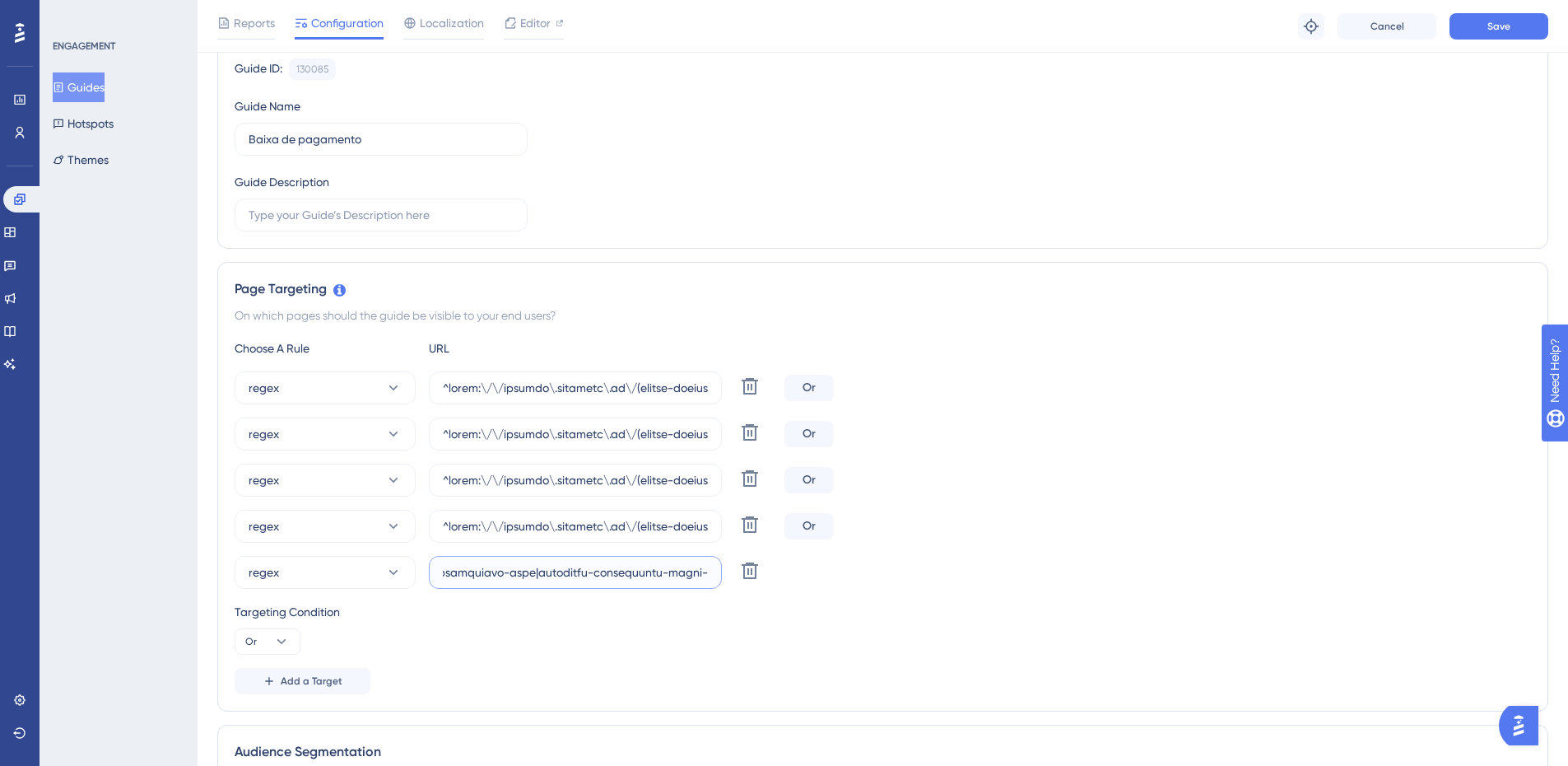
click at [1268, 632] on div "Choose A Rule URL regex Delete Or regex [PERSON_NAME] regex Delete Or regex Del…" at bounding box center [883, 516] width 1296 height 356
click at [677, 574] on input "text" at bounding box center [575, 573] width 265 height 18
paste input "|[GEOGRAPHIC_DATA][DATE]|cees|colegio-[GEOGRAPHIC_DATA]|[GEOGRAPHIC_DATA]|[GEOG…"
type input "^(https:\/\/(payment|escolas)\.olaisaac\.(io|dev)\/(escola-demonstracao-(1|2)|e…"
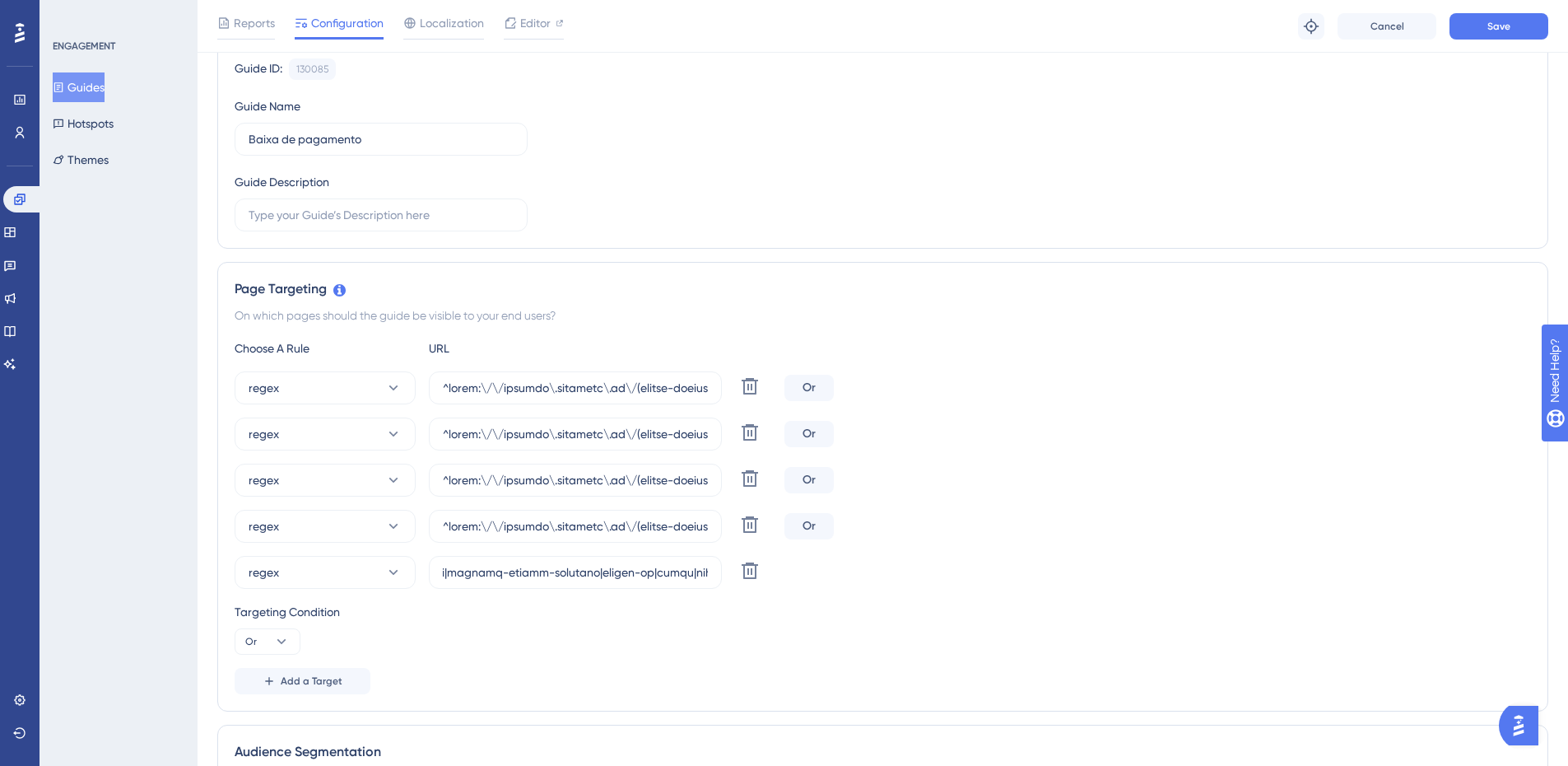
click at [1050, 636] on div "Targeting Condition Or" at bounding box center [883, 627] width 1296 height 52
click at [1486, 22] on button "Save" at bounding box center [1498, 27] width 99 height 27
click at [95, 73] on button "Guides" at bounding box center [78, 87] width 51 height 30
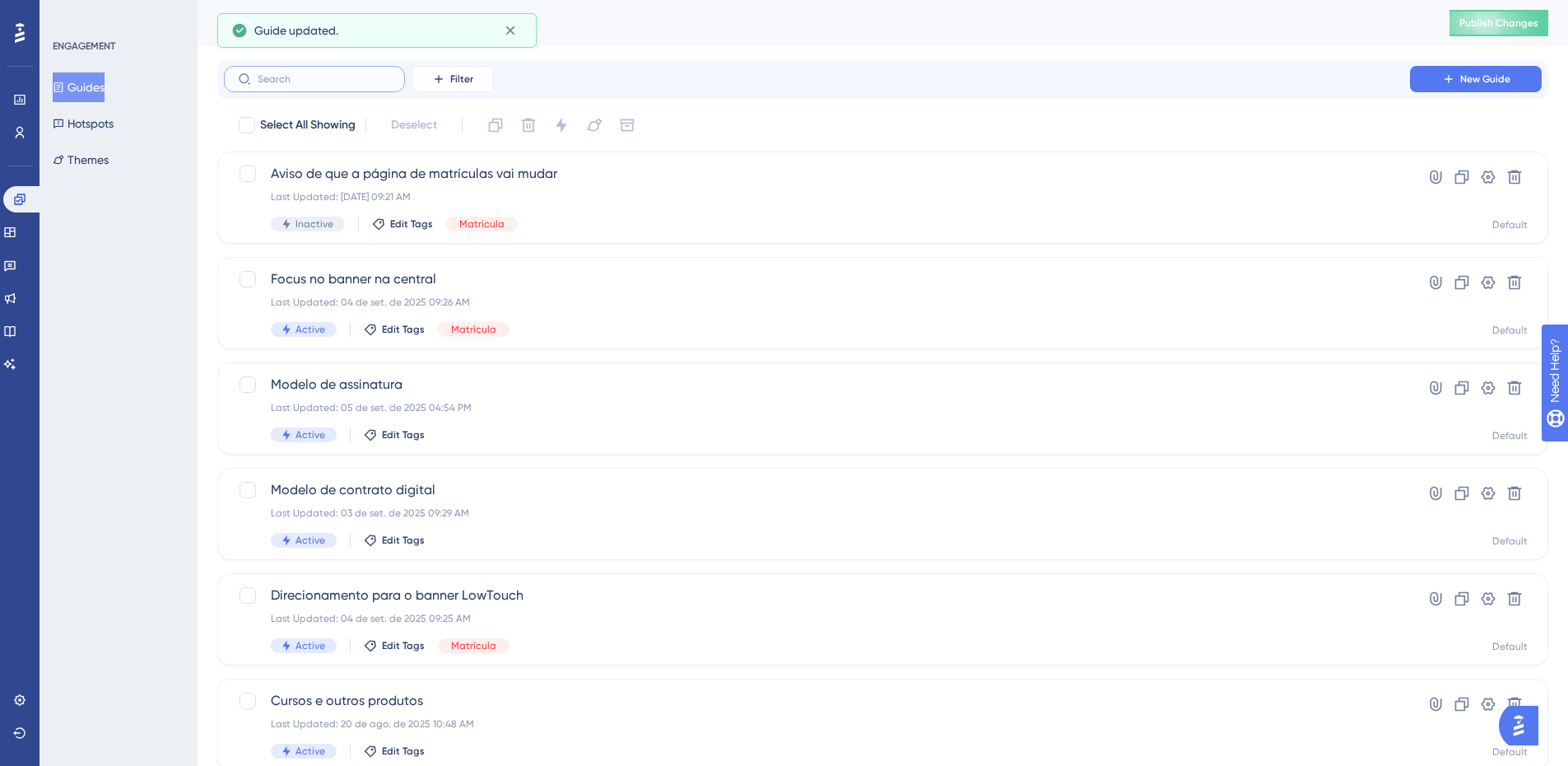
click at [280, 74] on input "text" at bounding box center [324, 79] width 134 height 12
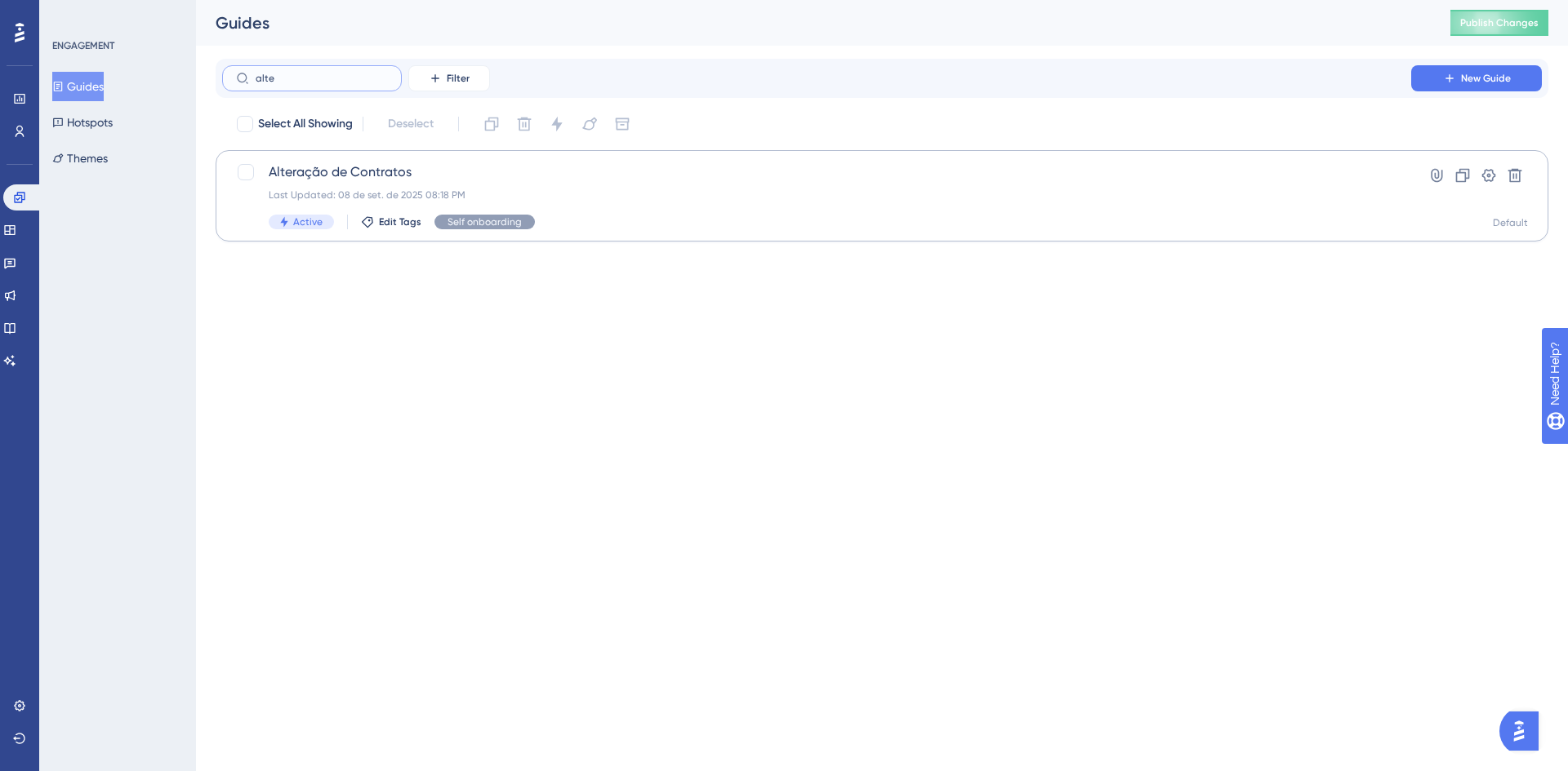
type input "alte"
click at [383, 202] on div "Alteração de Contratos Last Updated: [DATE] 08:18 PM Active Edit Tags Self onbo…" at bounding box center [816, 195] width 1096 height 67
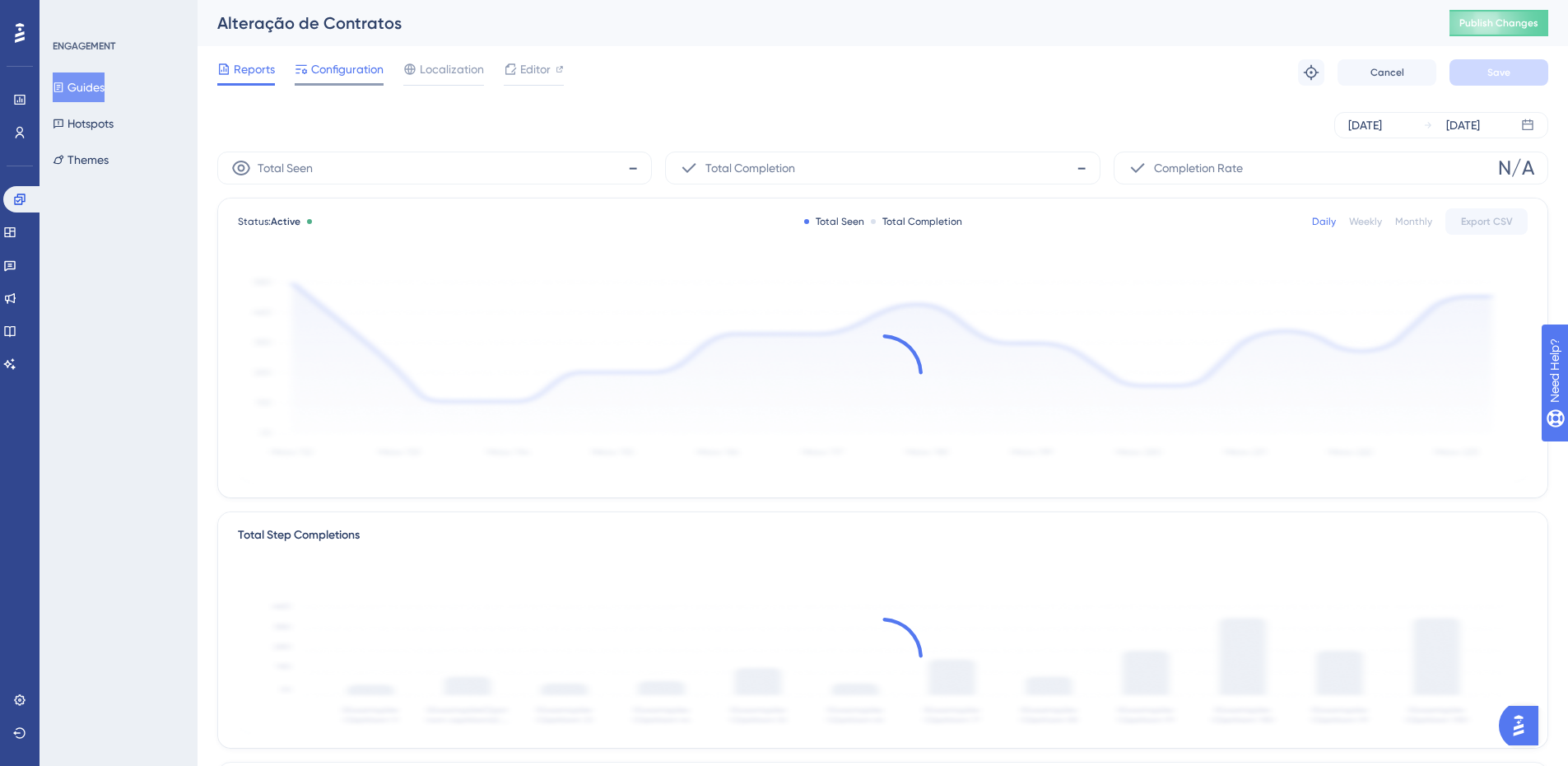
click at [333, 62] on span "Configuration" at bounding box center [347, 69] width 72 height 20
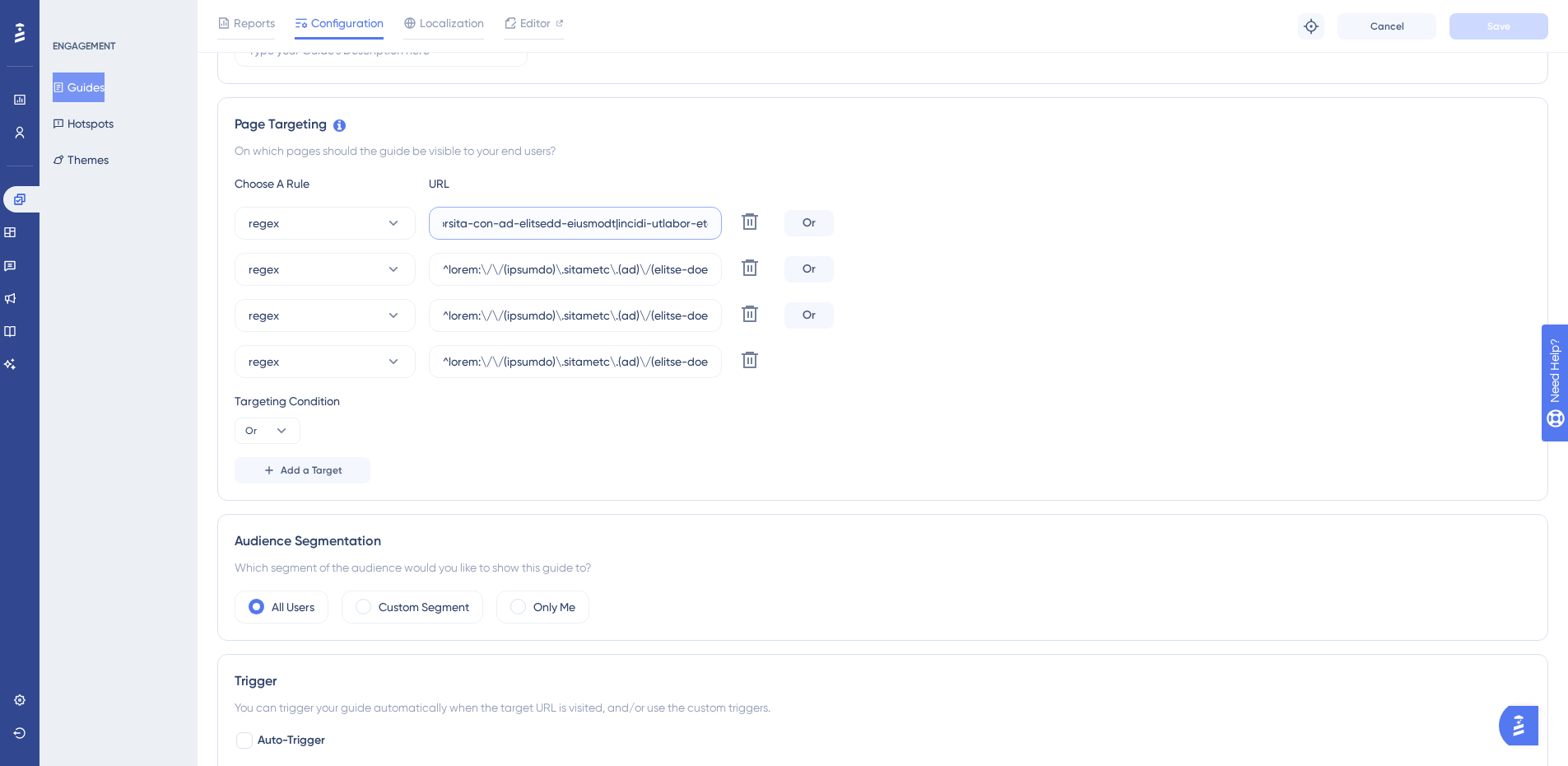
scroll to position [0, 56105]
drag, startPoint x: 603, startPoint y: 220, endPoint x: 1278, endPoint y: 265, distance: 676.5
click at [1278, 265] on div "regex Delete Or regex Delete Or regex Delete Or regex Delete" at bounding box center [883, 292] width 1296 height 171
click at [677, 216] on input "text" at bounding box center [575, 223] width 265 height 18
paste input "|[GEOGRAPHIC_DATA][DATE]|cees|colegio-[GEOGRAPHIC_DATA]|[GEOGRAPHIC_DATA]|[GEOG…"
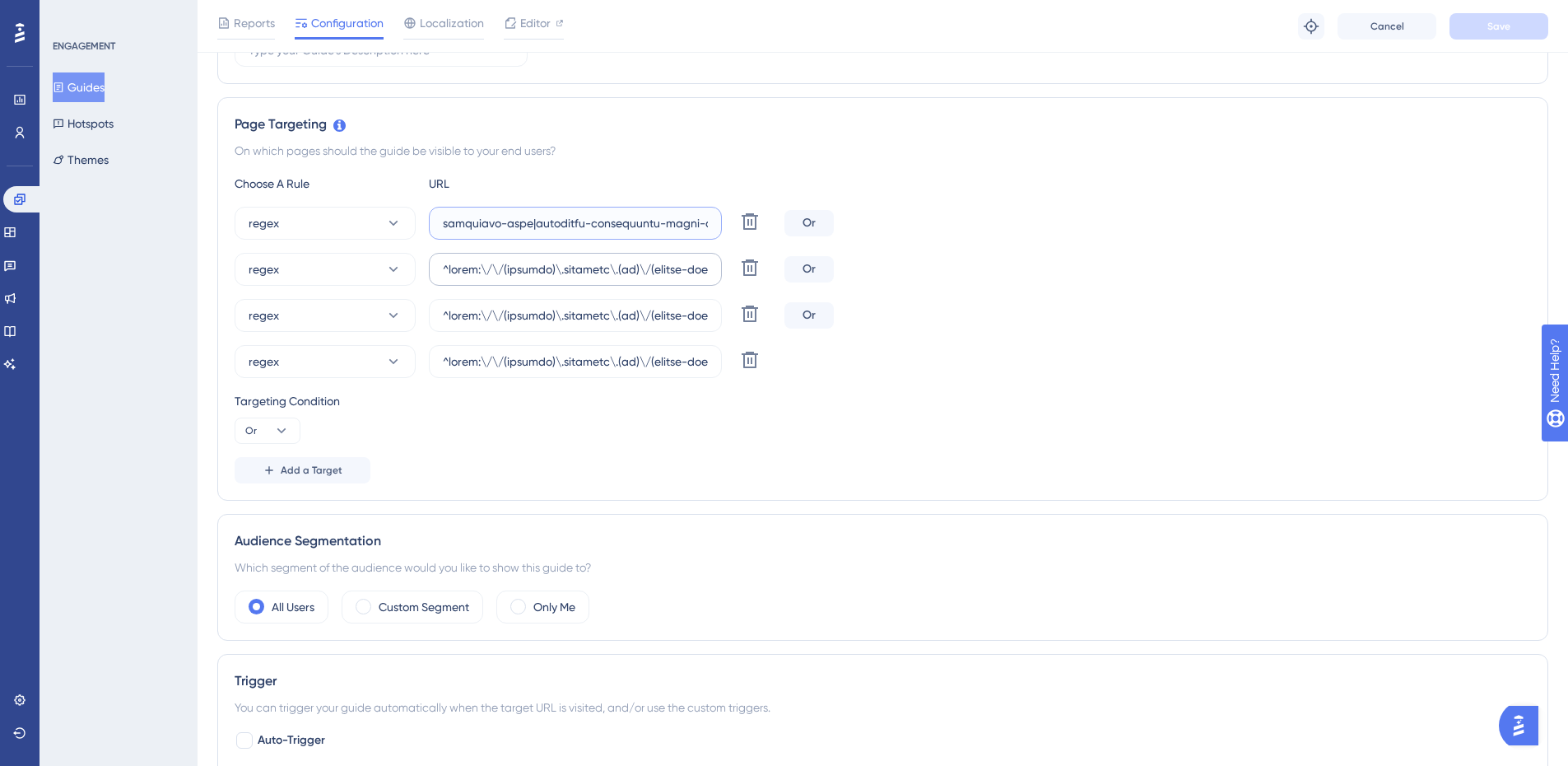
scroll to position [0, 56818]
type input "^(https:\/\/(payment|escolas)\.olaisaac\.(io|dev)\/(escola-demonstracao-(1|2)|e…"
drag, startPoint x: 667, startPoint y: 271, endPoint x: 1312, endPoint y: 301, distance: 645.7
click at [1312, 301] on div "regex Delete Or regex Delete Or regex Delete Or regex Delete" at bounding box center [883, 292] width 1296 height 171
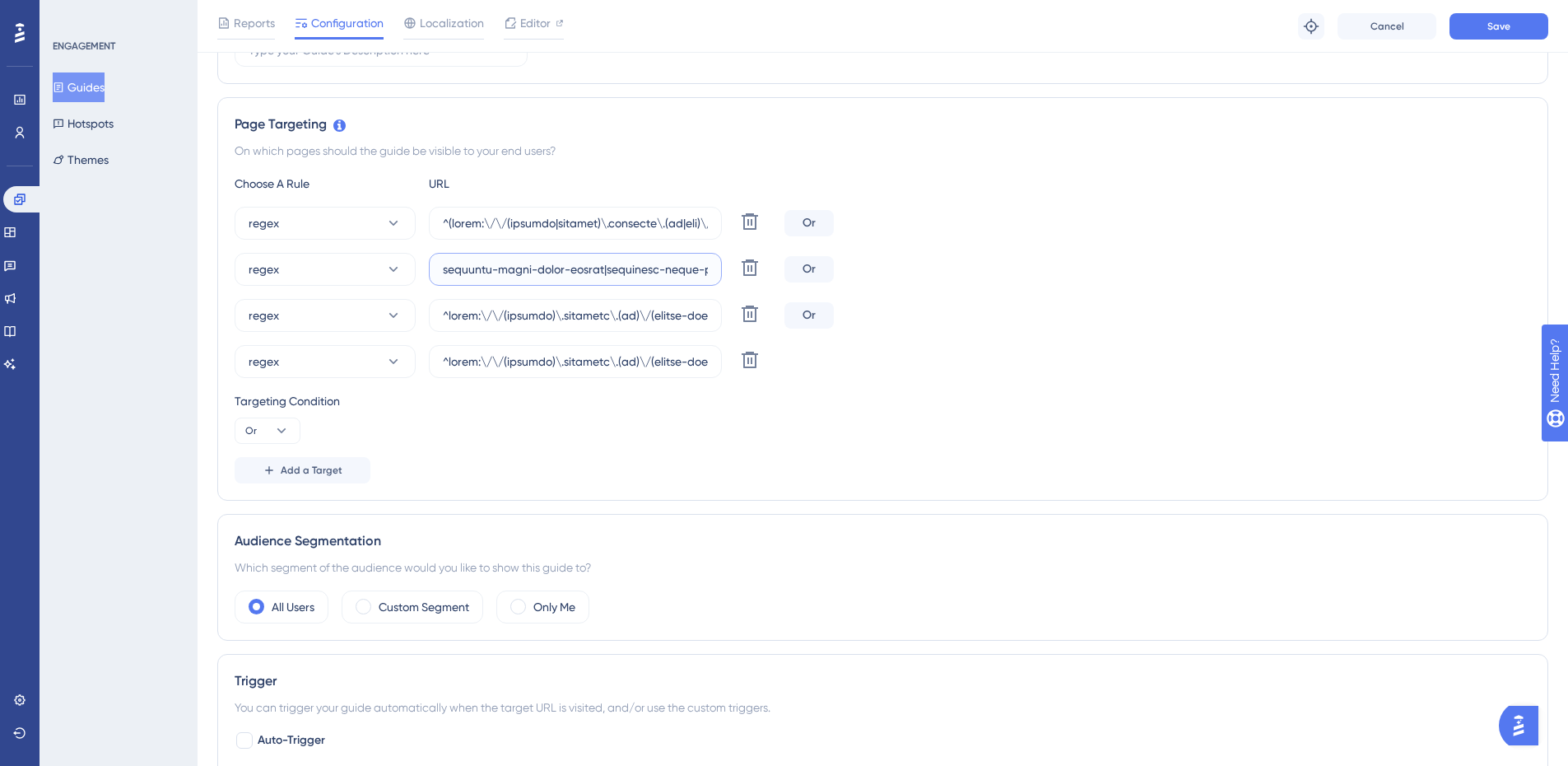
click at [502, 267] on input "text" at bounding box center [575, 269] width 265 height 18
click at [504, 266] on input "text" at bounding box center [575, 269] width 265 height 18
paste input "|[GEOGRAPHIC_DATA][DATE]|cees|colegio-[GEOGRAPHIC_DATA]|[GEOGRAPHIC_DATA]|[GEOG…"
type input "^https:\/\/(payment)\.olaisaac\.(io)\/(escola-demonstracao-(1|2)|escola-[PERSON…"
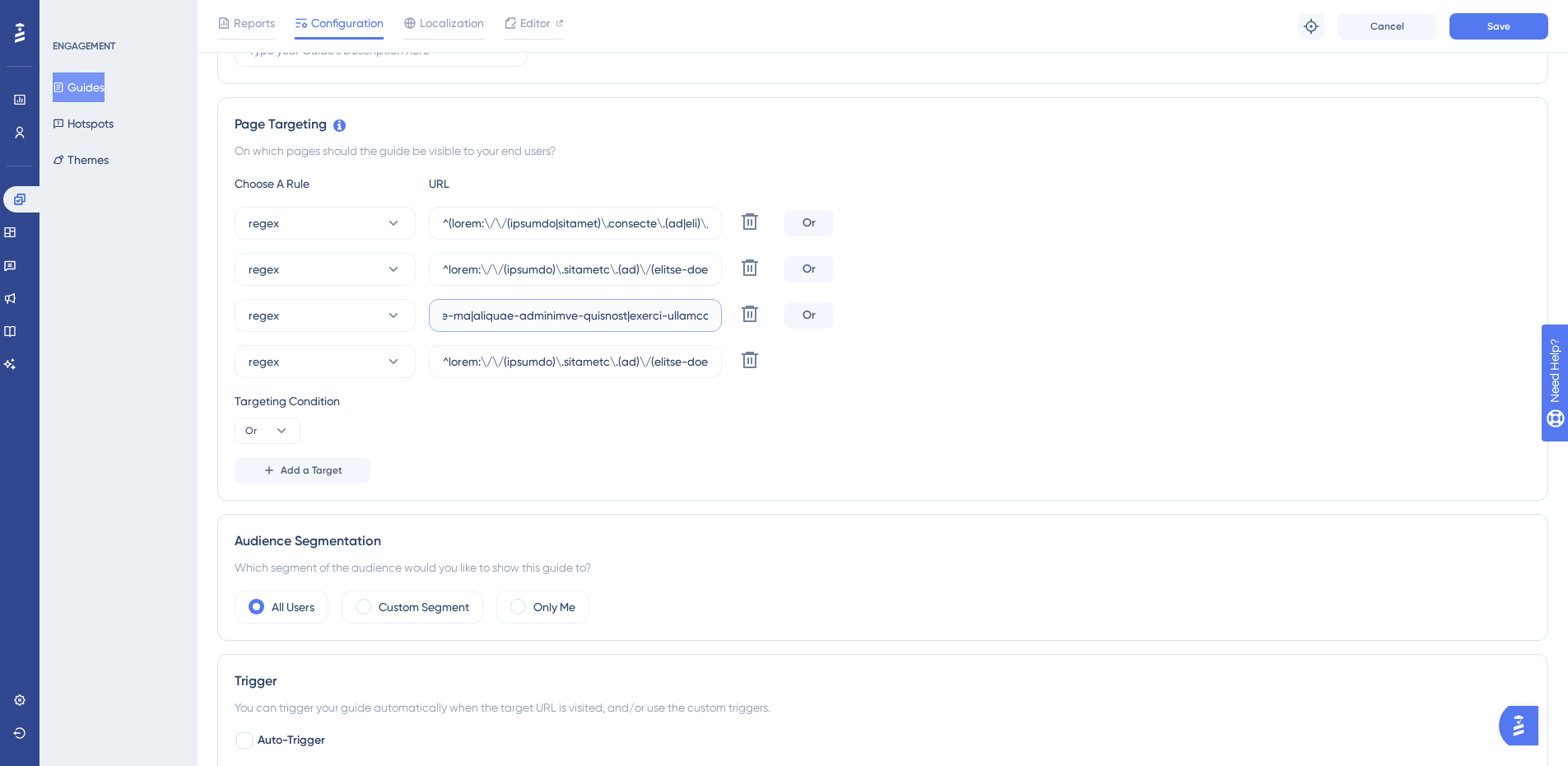
scroll to position [0, 56246]
drag, startPoint x: 542, startPoint y: 315, endPoint x: 1366, endPoint y: 344, distance: 824.5
click at [1366, 344] on div "regex Delete Or regex Delete Or regex Delete Or regex Delete" at bounding box center [883, 292] width 1296 height 171
click at [466, 317] on input "text" at bounding box center [575, 315] width 265 height 18
paste input "|[GEOGRAPHIC_DATA][DATE]|cees|colegio-[GEOGRAPHIC_DATA]|[GEOGRAPHIC_DATA]|[GEOG…"
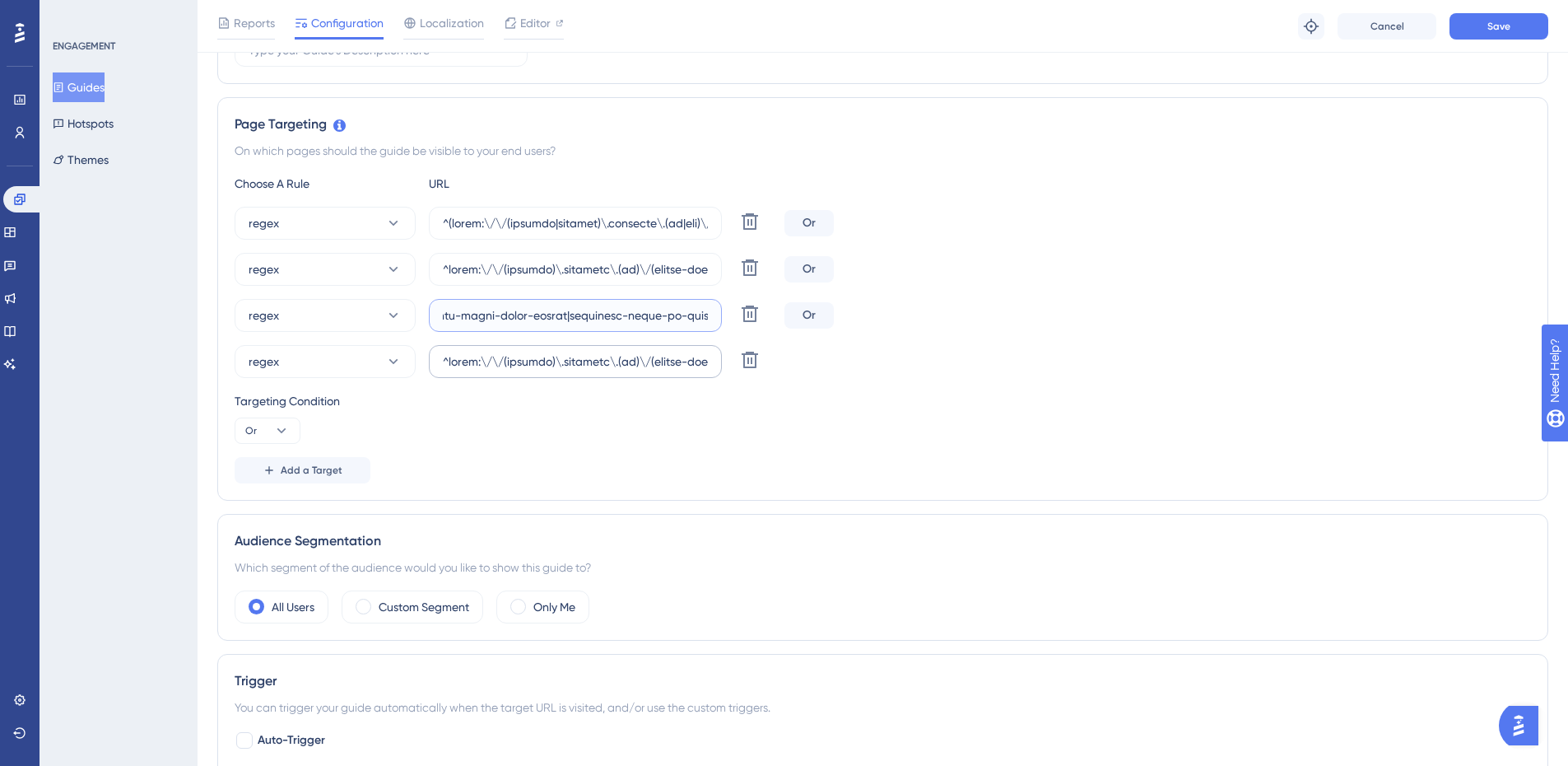
scroll to position [0, 56749]
type input "^https:\/\/(payment)\.olaisaac\.(io)\/(escola-demonstracao-(1|2)|escola-[PERSON…"
drag, startPoint x: 505, startPoint y: 361, endPoint x: 1088, endPoint y: 406, distance: 584.7
click at [1253, 434] on div "Choose A Rule URL regex Delete Or regex [PERSON_NAME] regex Delete Or regex Del…" at bounding box center [883, 328] width 1296 height 310
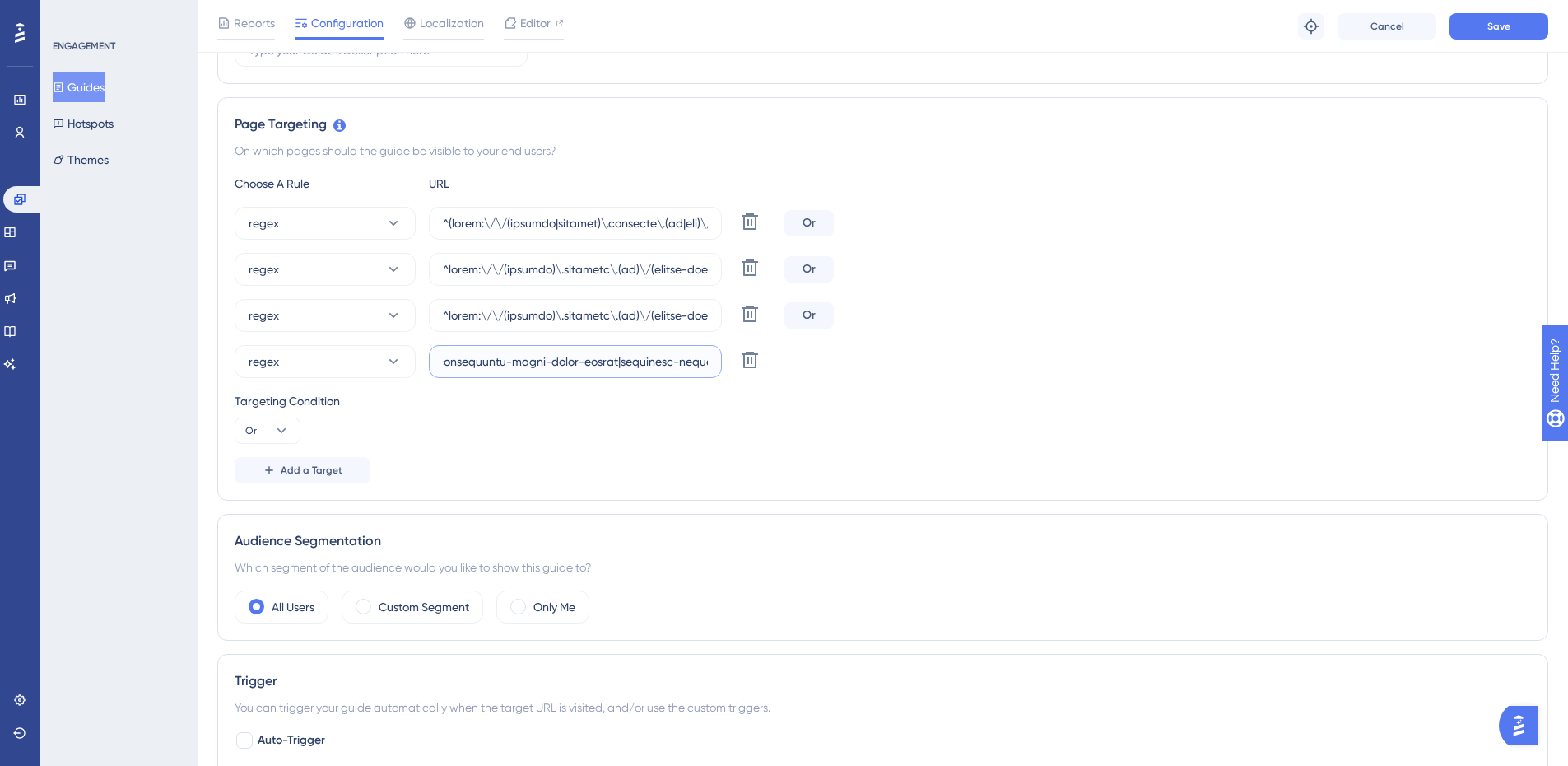
click at [512, 359] on input "text" at bounding box center [575, 362] width 265 height 18
click at [510, 361] on input "text" at bounding box center [575, 362] width 265 height 18
paste input "|[GEOGRAPHIC_DATA][DATE]|cees|colegio-[GEOGRAPHIC_DATA]|[GEOGRAPHIC_DATA]|[GEOG…"
type input "^https:\/\/(payment)\.olaisaac\.(io)\/(escola-demonstracao-(1|2)|escola-[PERSON…"
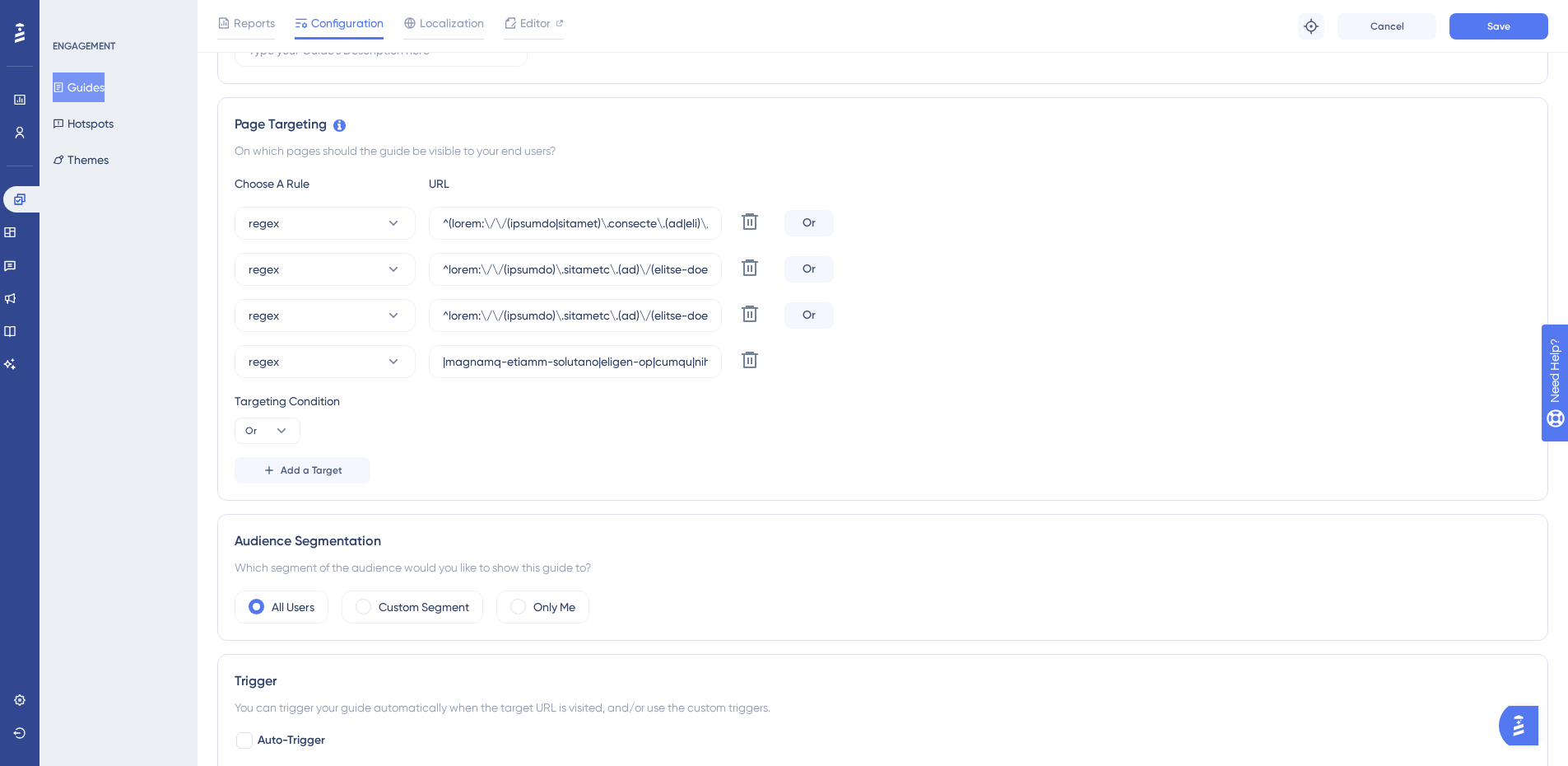
scroll to position [0, 0]
click at [1045, 433] on div "Targeting Condition Or" at bounding box center [883, 417] width 1296 height 52
click at [1523, 26] on button "Save" at bounding box center [1498, 27] width 99 height 27
click at [76, 87] on button "Guides" at bounding box center [78, 87] width 51 height 30
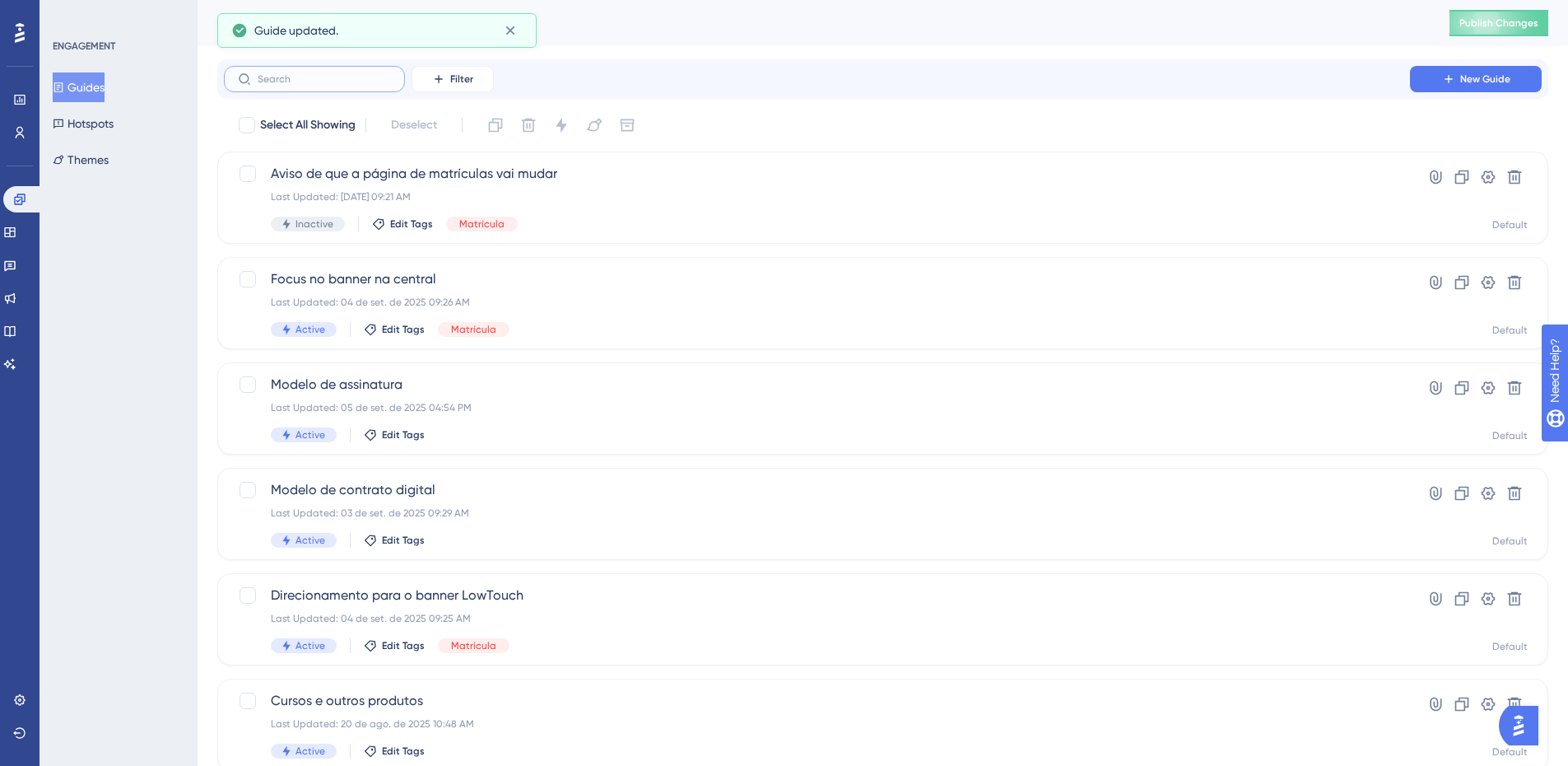
click at [305, 76] on input "text" at bounding box center [324, 79] width 134 height 12
type input "cp"
checkbox input "true"
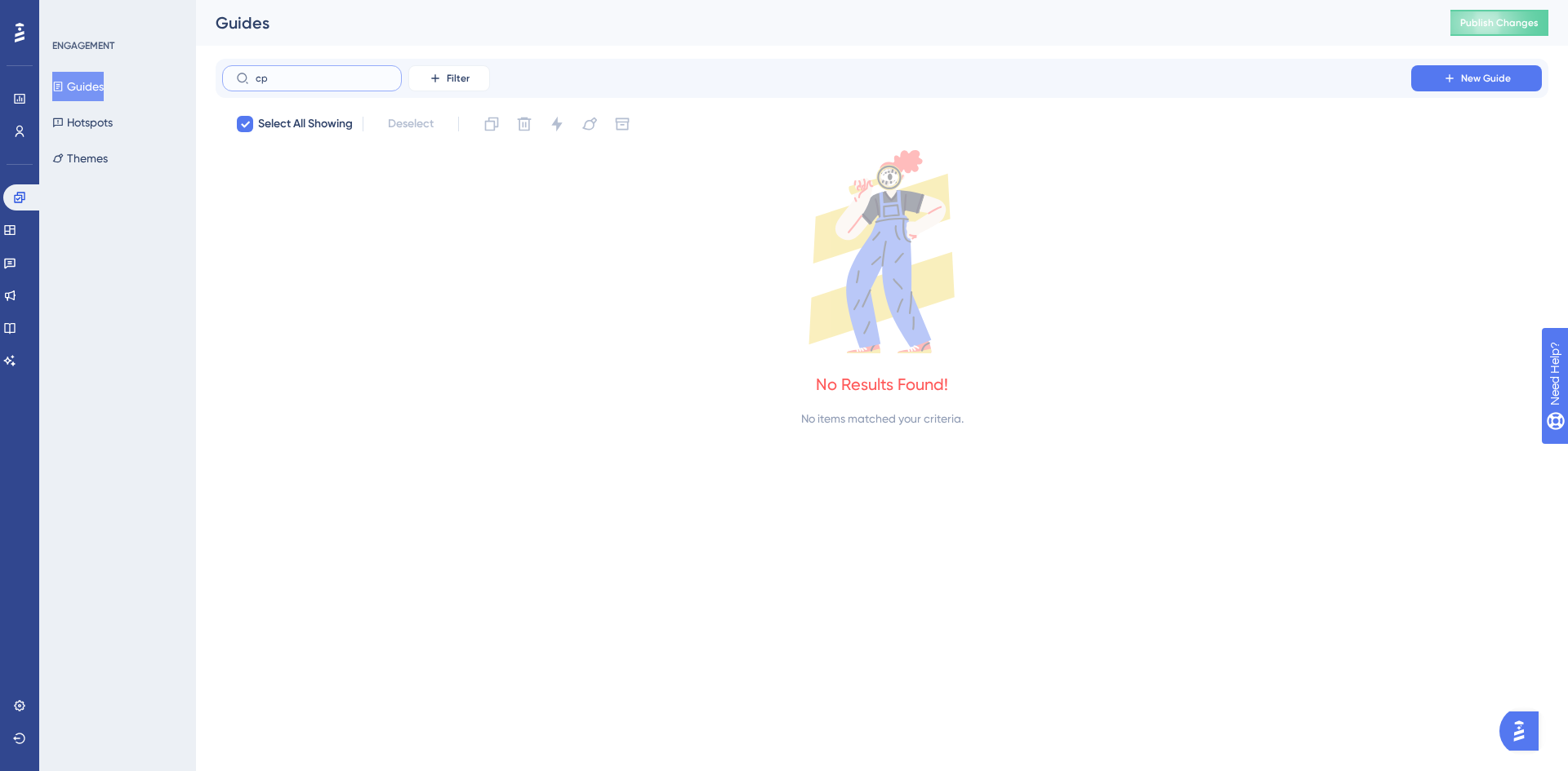
type input "c"
checkbox input "false"
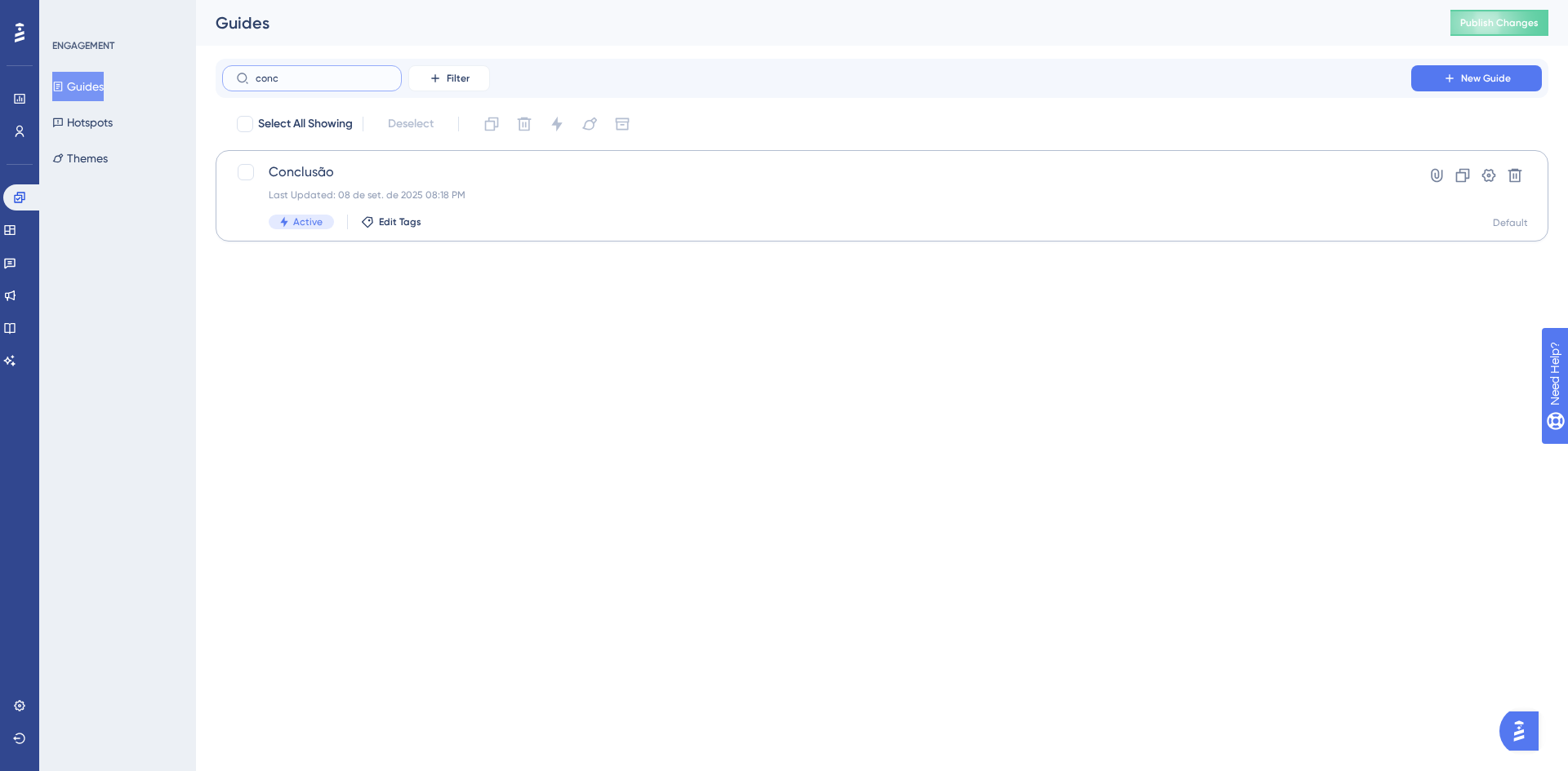
type input "conc"
click at [445, 170] on span "Conclusão" at bounding box center [816, 172] width 1096 height 20
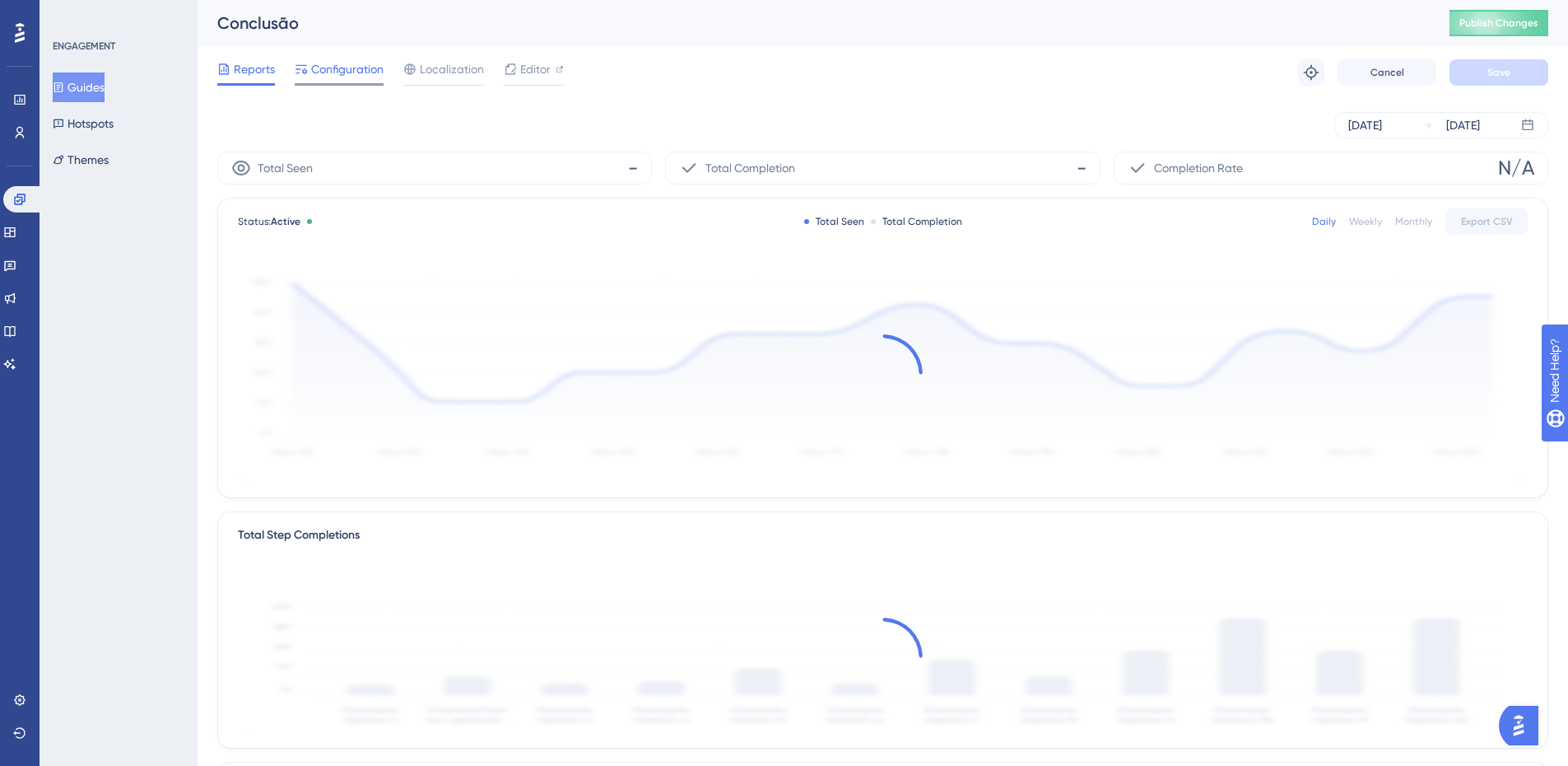
click at [343, 83] on div at bounding box center [338, 84] width 89 height 2
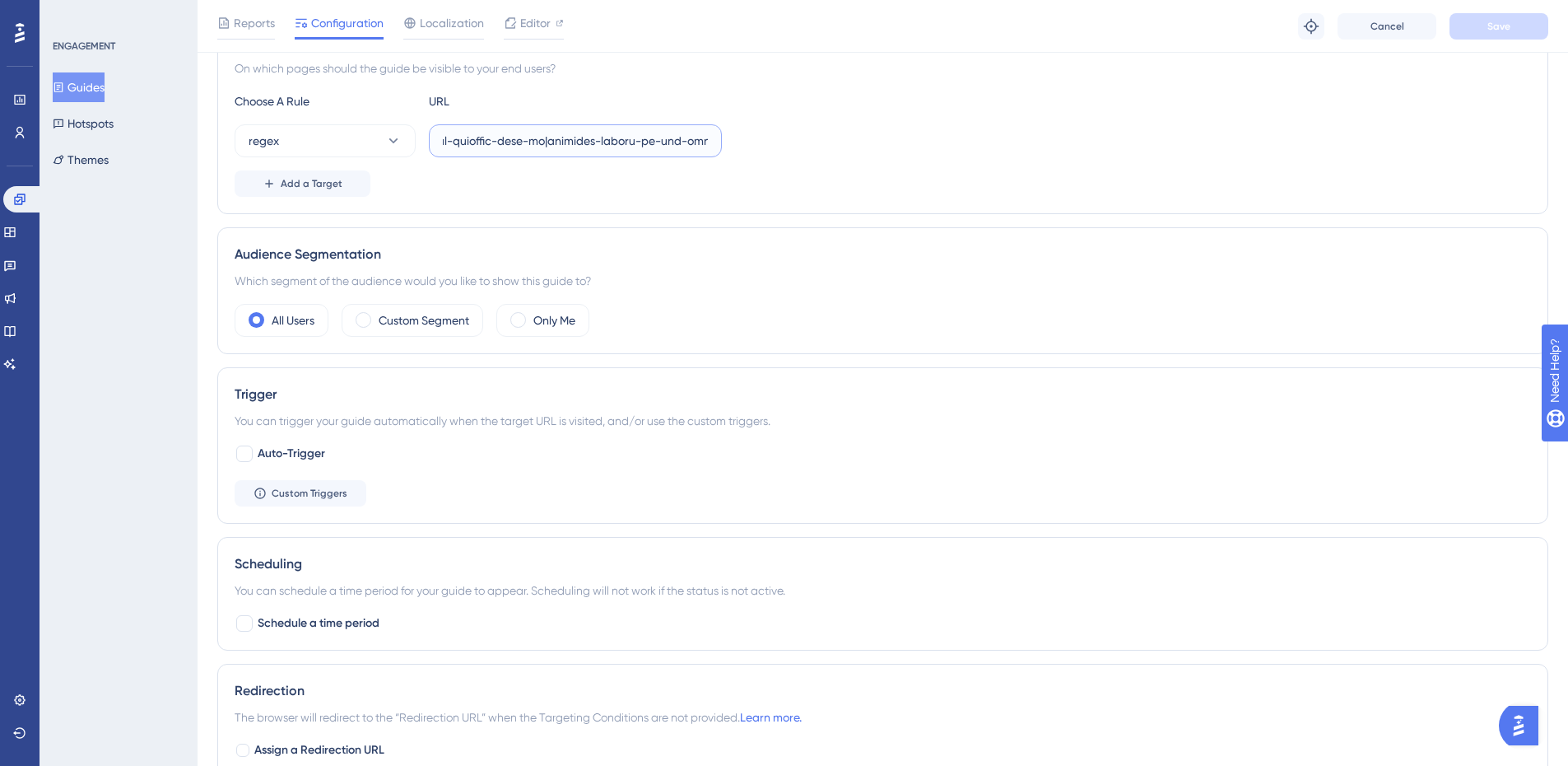
scroll to position [0, 56105]
drag, startPoint x: 645, startPoint y: 139, endPoint x: 1367, endPoint y: 173, distance: 722.8
click at [1367, 173] on div "Choose A Rule URL regex Add a Target" at bounding box center [883, 144] width 1296 height 105
click at [676, 137] on input "text" at bounding box center [575, 141] width 265 height 18
paste input "|[GEOGRAPHIC_DATA][DATE]|cees|colegio-[GEOGRAPHIC_DATA]|[GEOGRAPHIC_DATA]|[GEOG…"
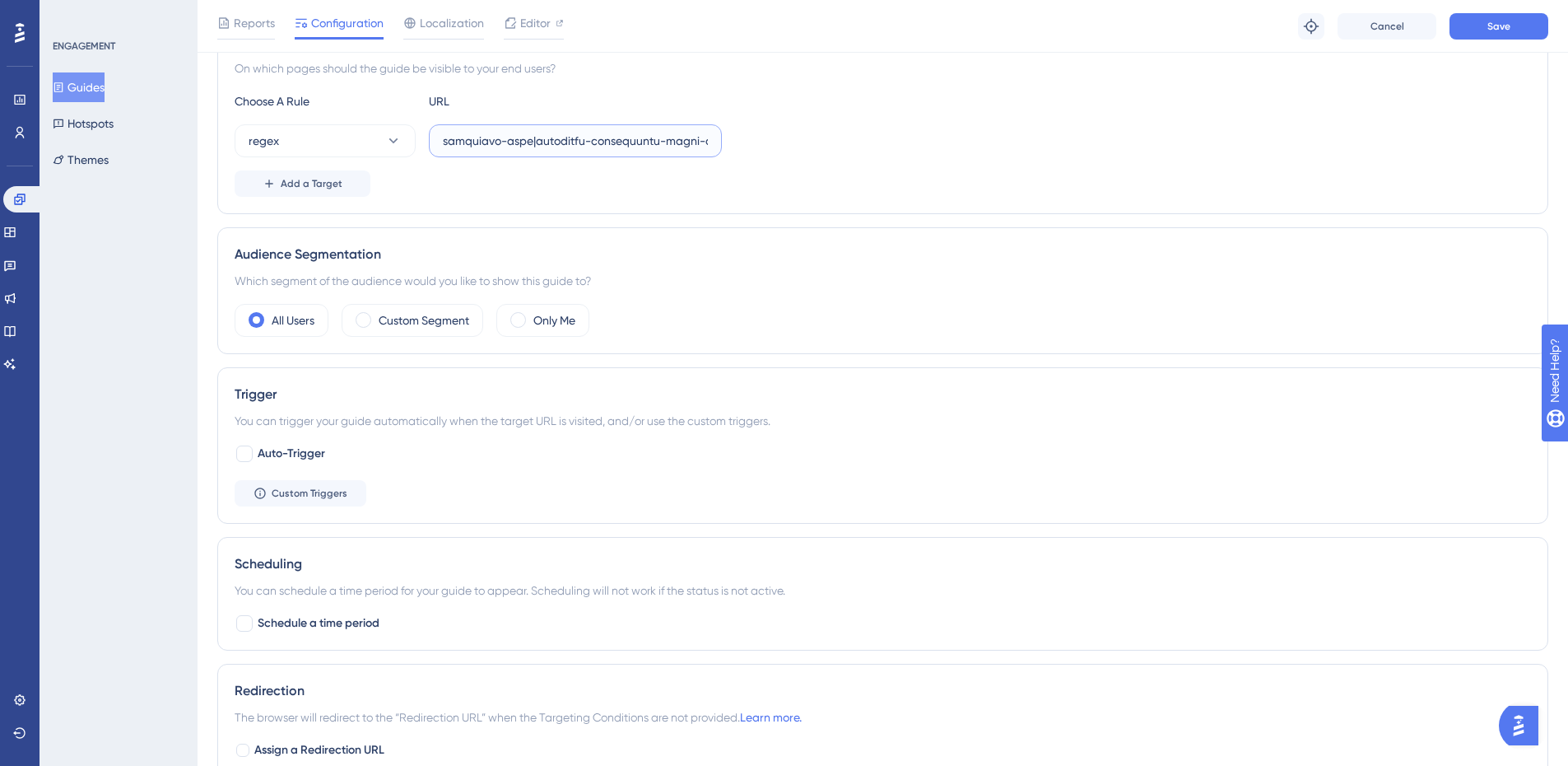
scroll to position [0, 56818]
type input "^(https:\/\/(payment|escolas)\.olaisaac\.(io|dev)\/(escola-demonstracao-(1|2)|e…"
click at [1151, 157] on div "Choose A Rule URL regex Add a Target" at bounding box center [883, 144] width 1296 height 105
click at [1486, 25] on button "Save" at bounding box center [1498, 27] width 99 height 27
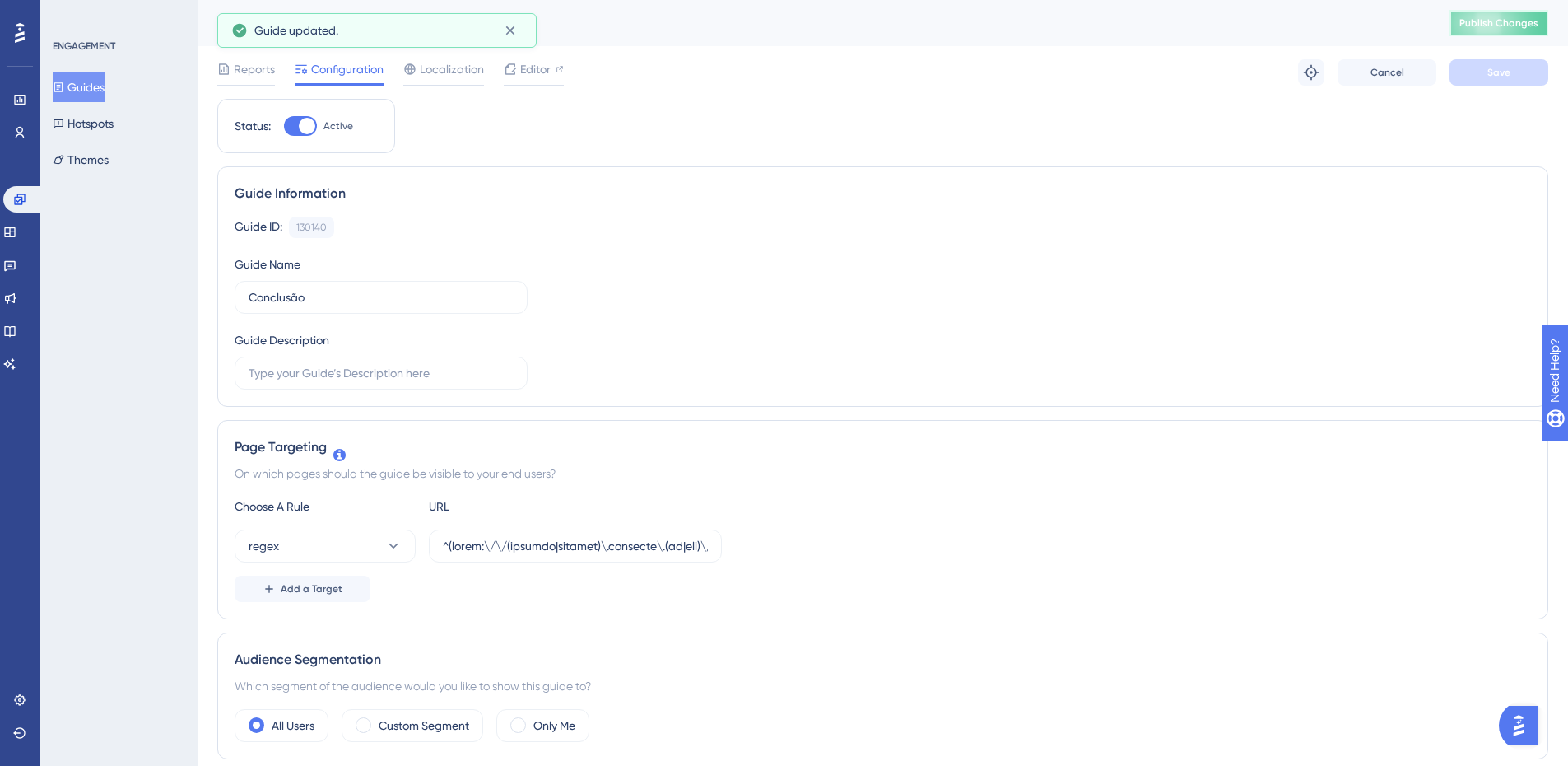
click at [1528, 25] on span "Publish Changes" at bounding box center [1498, 23] width 79 height 13
